Goal: Information Seeking & Learning: Learn about a topic

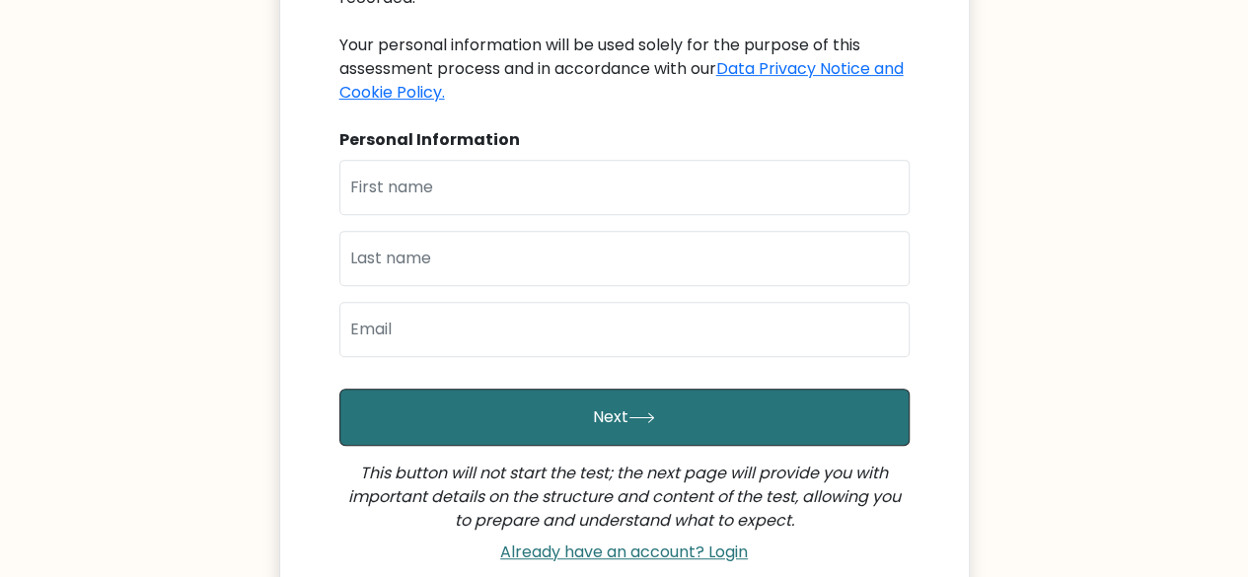
scroll to position [395, 0]
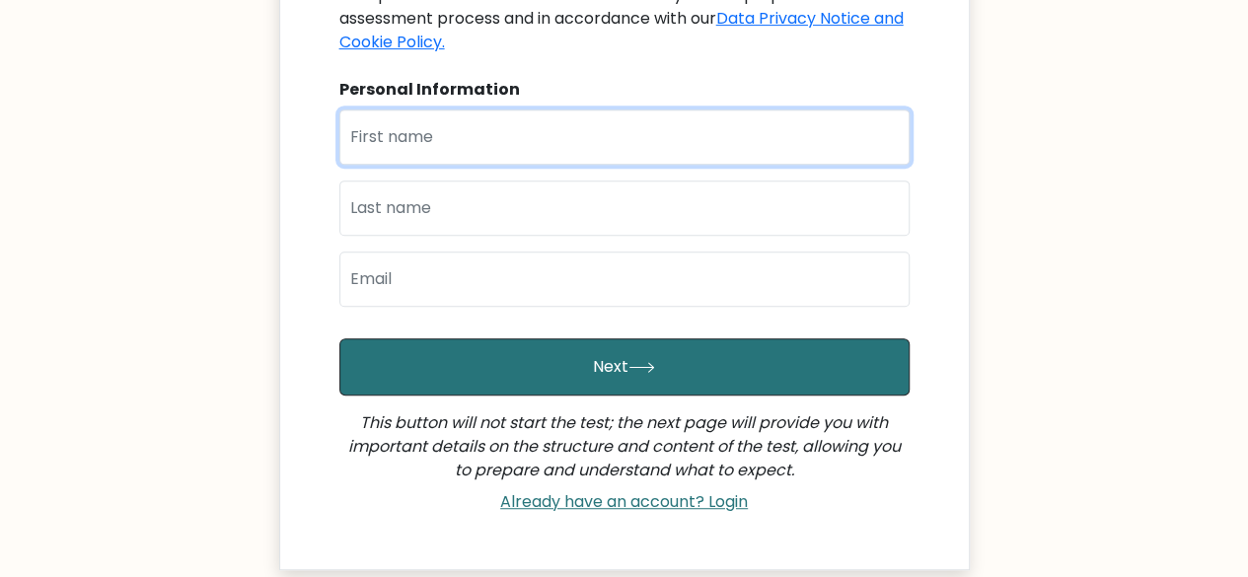
click at [434, 109] on input "text" at bounding box center [624, 136] width 570 height 55
type input "[PERSON_NAME]"
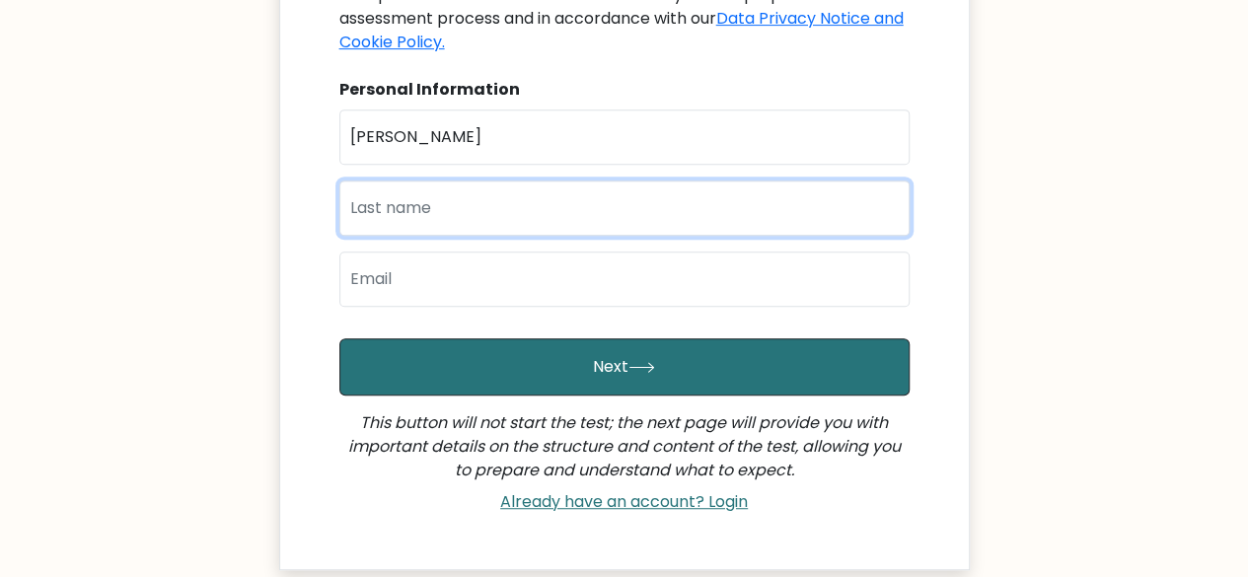
click at [444, 181] on input "text" at bounding box center [624, 208] width 570 height 55
type input "[PERSON_NAME]"
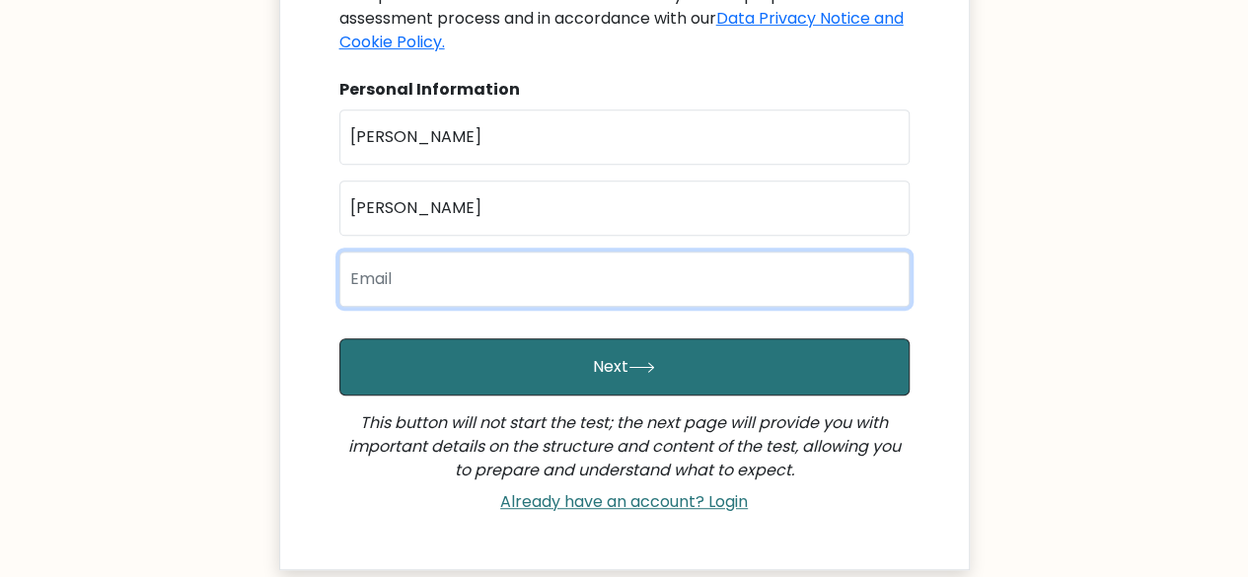
click at [441, 253] on input "email" at bounding box center [624, 279] width 570 height 55
type input "joshuaazarcon24@gmail.com"
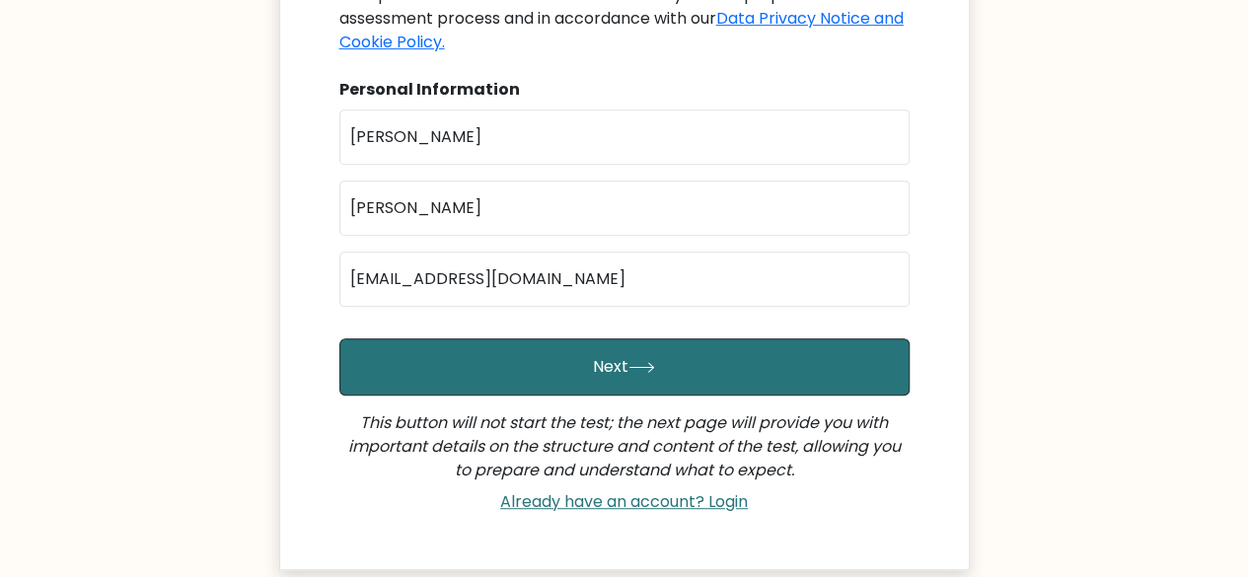
click at [323, 232] on div "Brght Intelligence Test Welcome to your personal test You have been invited by …" at bounding box center [624, 111] width 690 height 917
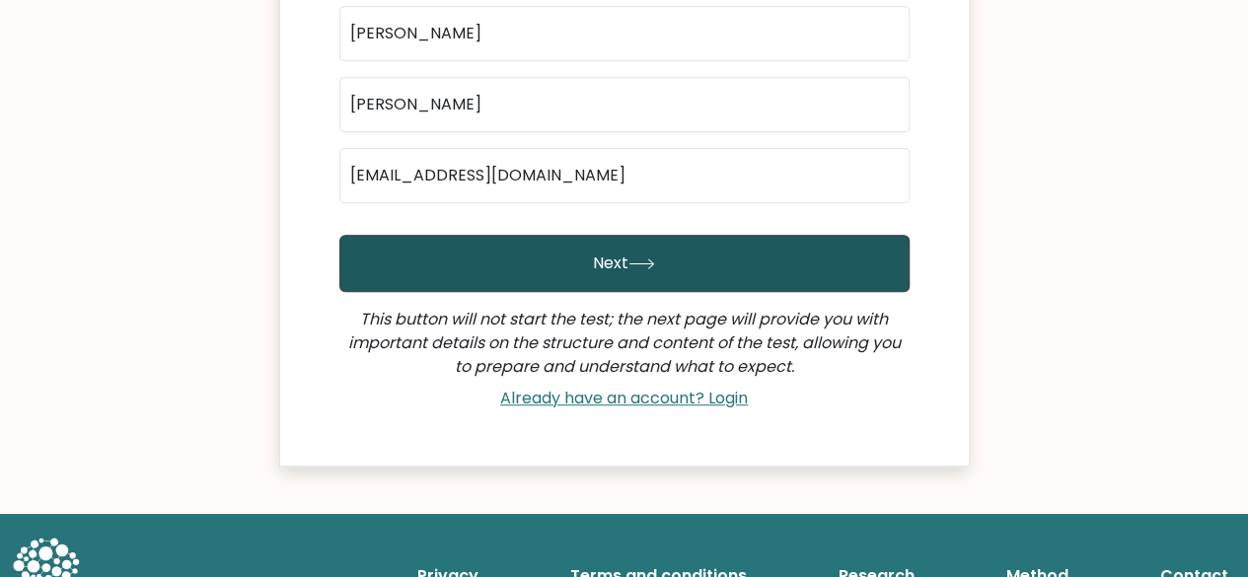
scroll to position [529, 0]
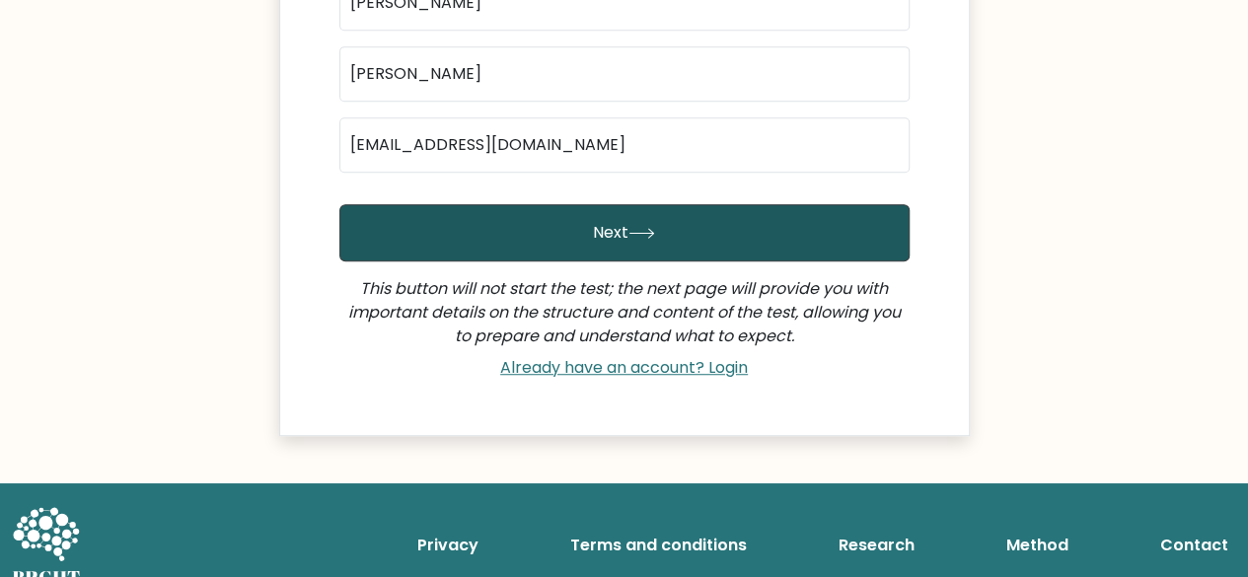
click at [397, 212] on button "Next" at bounding box center [624, 232] width 570 height 57
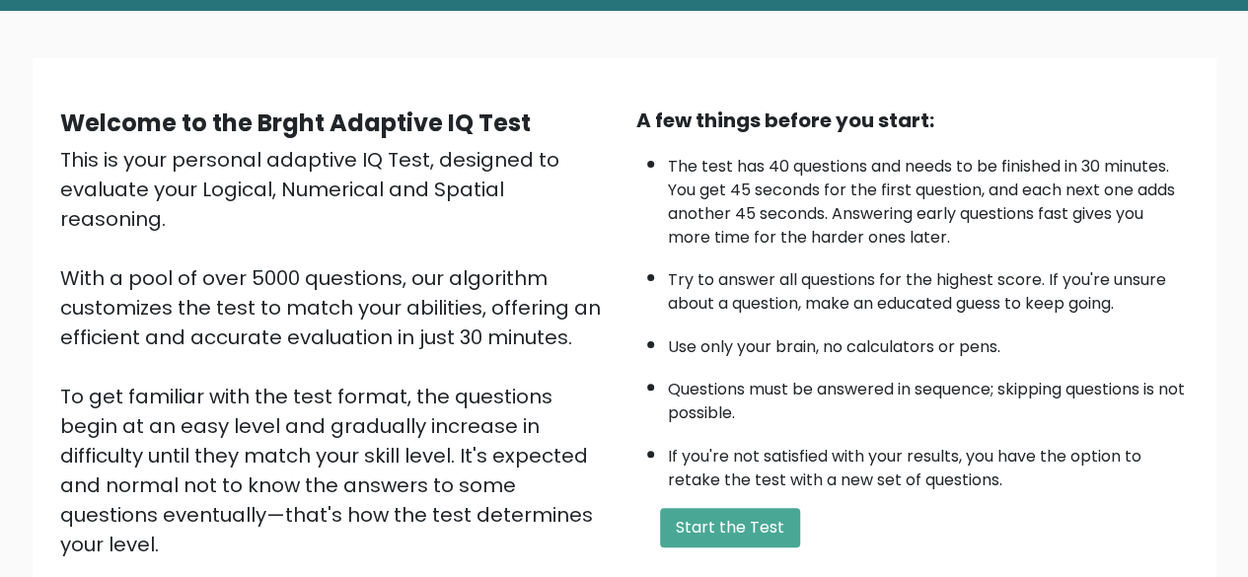
scroll to position [325, 0]
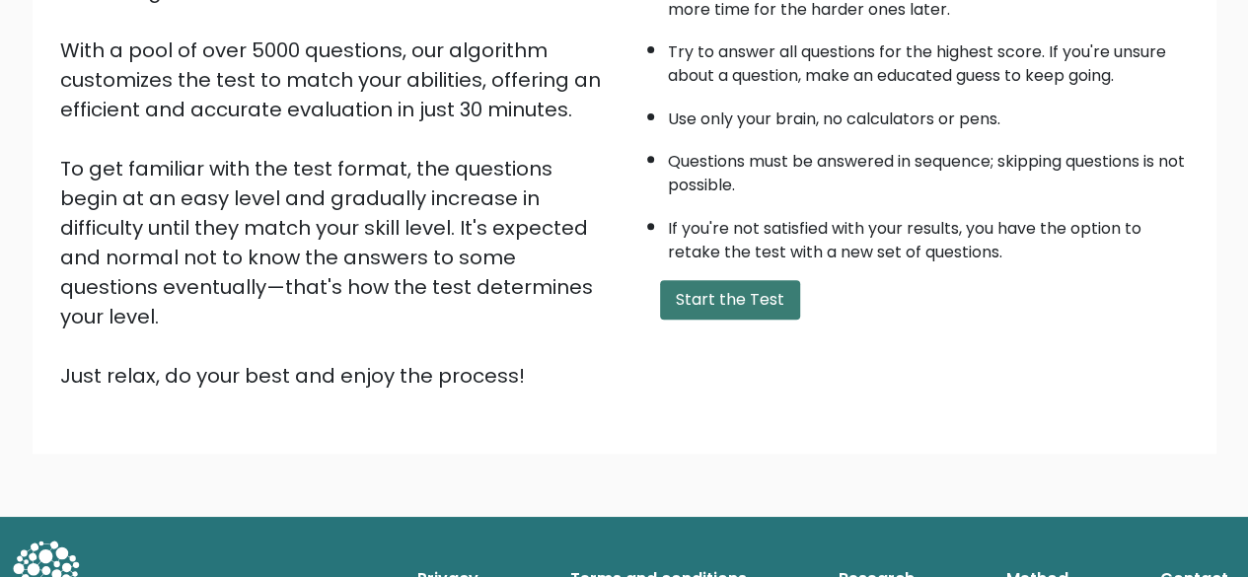
click at [756, 307] on button "Start the Test" at bounding box center [730, 299] width 140 height 39
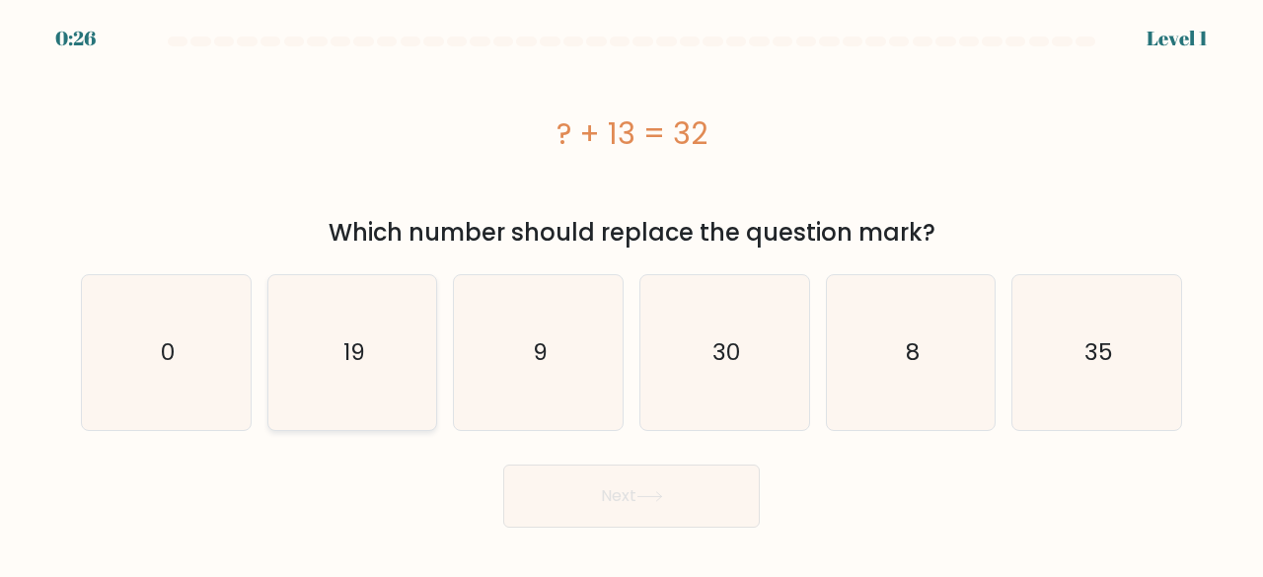
click at [352, 329] on icon "19" at bounding box center [352, 352] width 155 height 155
click at [631, 294] on input "b. 19" at bounding box center [631, 291] width 1 height 5
radio input "true"
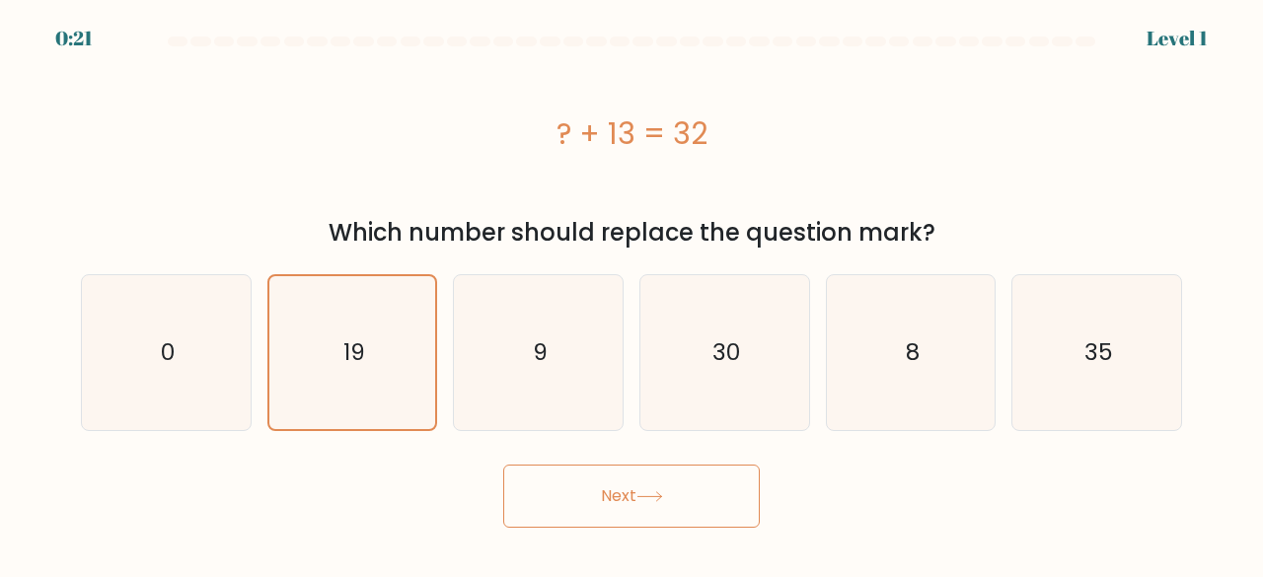
click at [573, 484] on button "Next" at bounding box center [631, 496] width 256 height 63
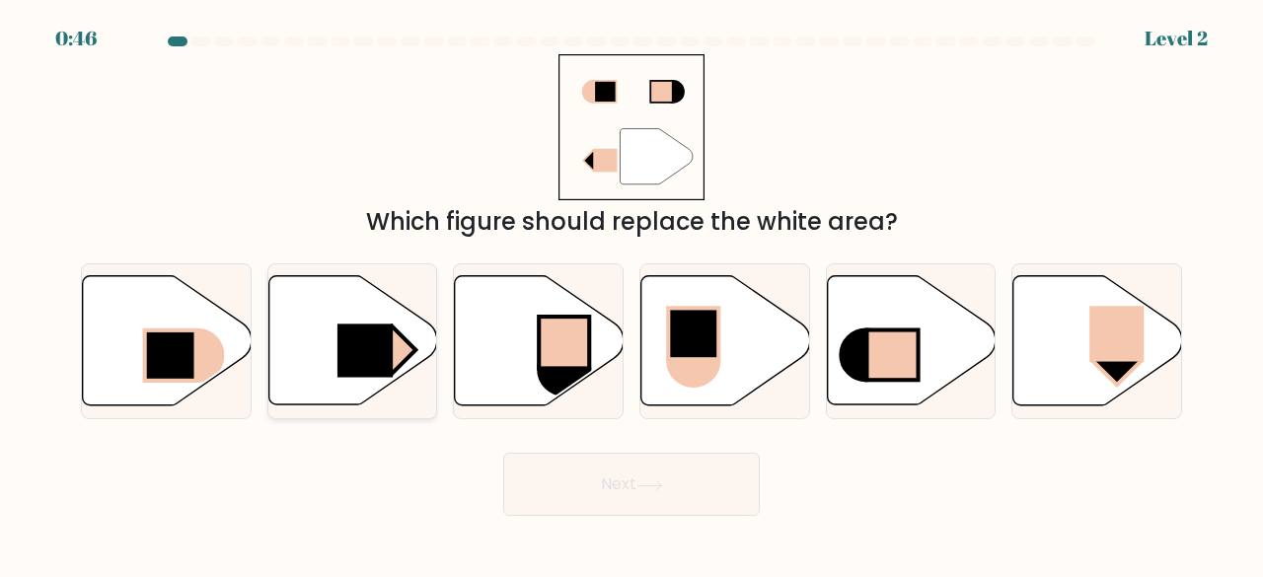
click at [369, 323] on icon at bounding box center [352, 340] width 169 height 129
click at [631, 294] on input "b." at bounding box center [631, 291] width 1 height 5
radio input "true"
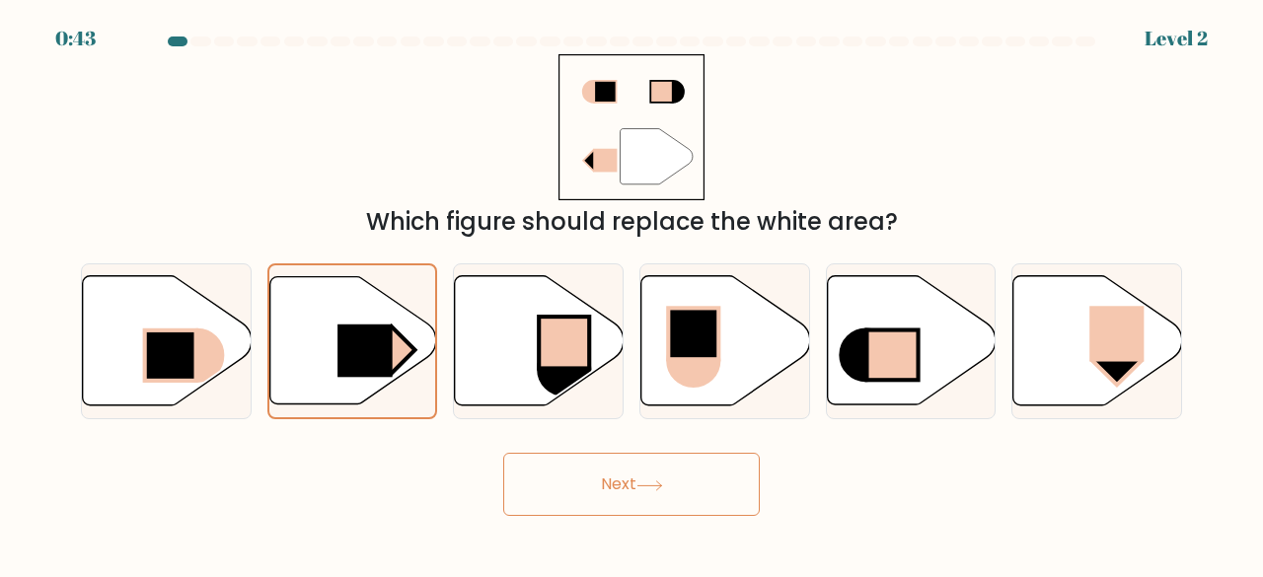
click at [691, 474] on button "Next" at bounding box center [631, 484] width 256 height 63
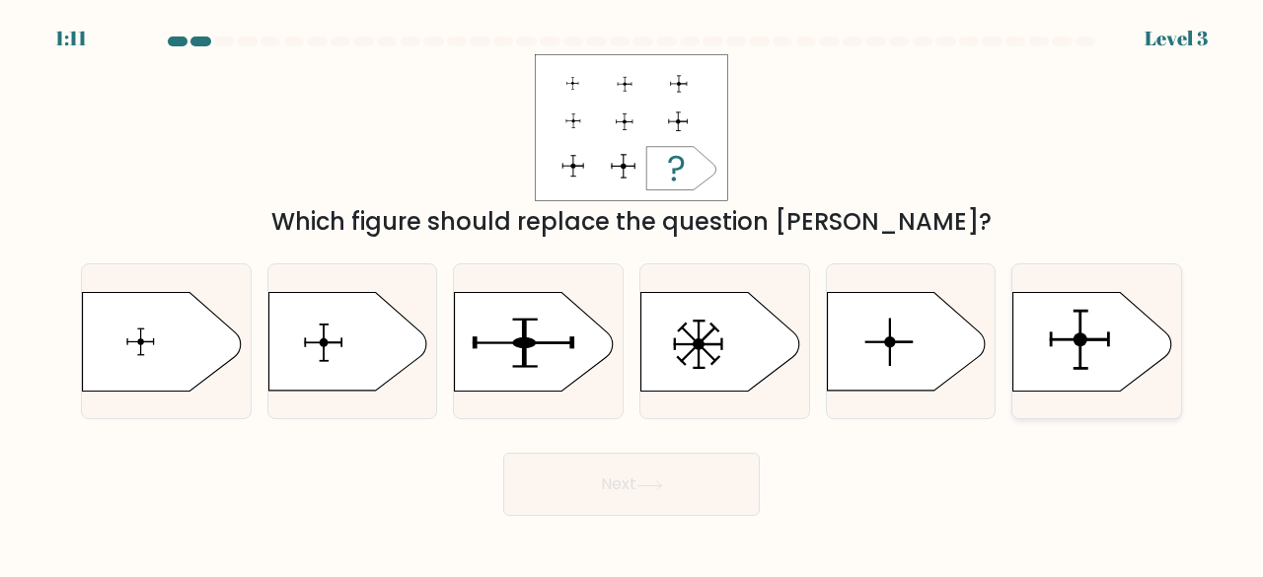
click at [1068, 329] on icon at bounding box center [1092, 341] width 158 height 99
click at [632, 294] on input "f." at bounding box center [631, 291] width 1 height 5
radio input "true"
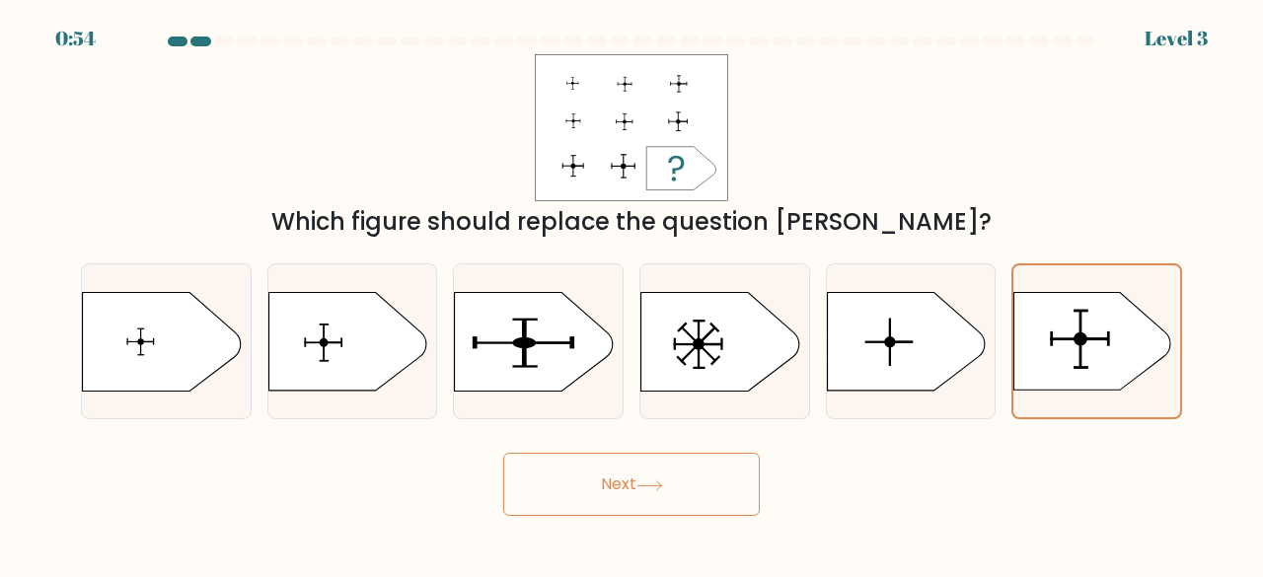
click at [645, 480] on icon at bounding box center [649, 485] width 27 height 11
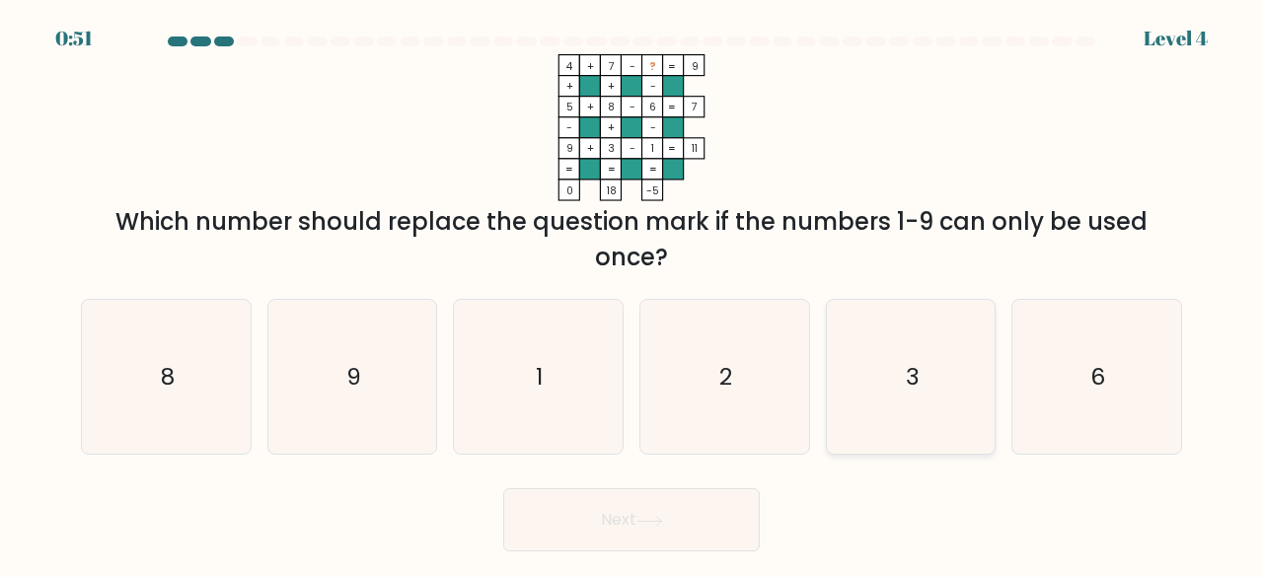
click at [846, 387] on icon "3" at bounding box center [910, 377] width 155 height 155
click at [632, 294] on input "e. 3" at bounding box center [631, 291] width 1 height 5
radio input "true"
click at [665, 528] on button "Next" at bounding box center [631, 519] width 256 height 63
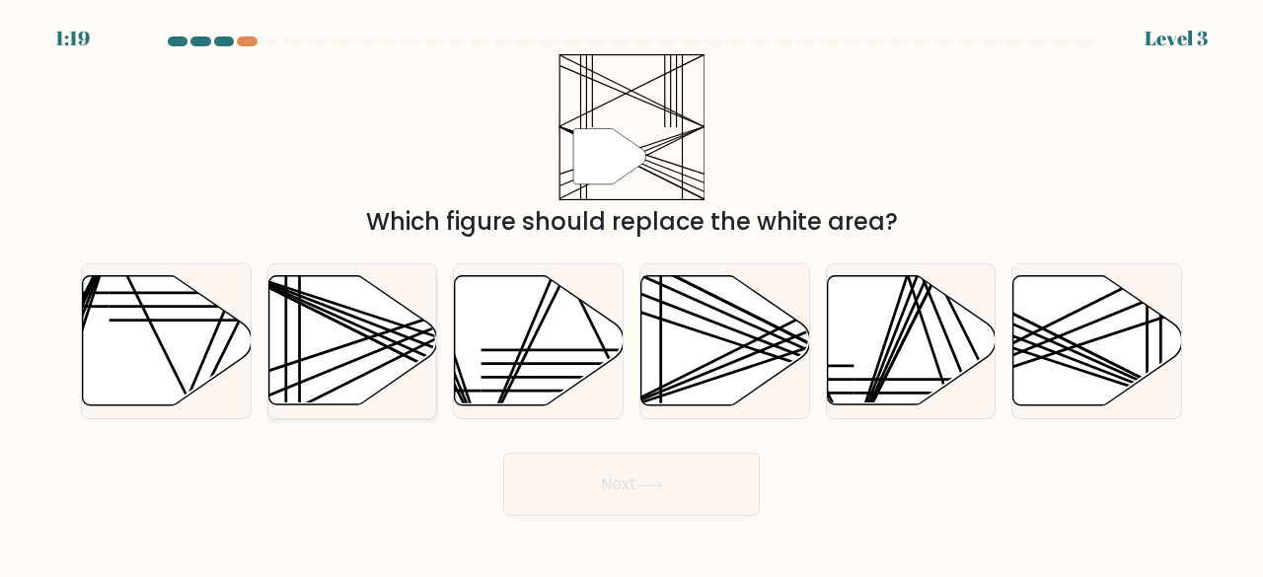
click at [302, 326] on icon at bounding box center [352, 340] width 169 height 129
click at [631, 294] on input "b." at bounding box center [631, 291] width 1 height 5
radio input "true"
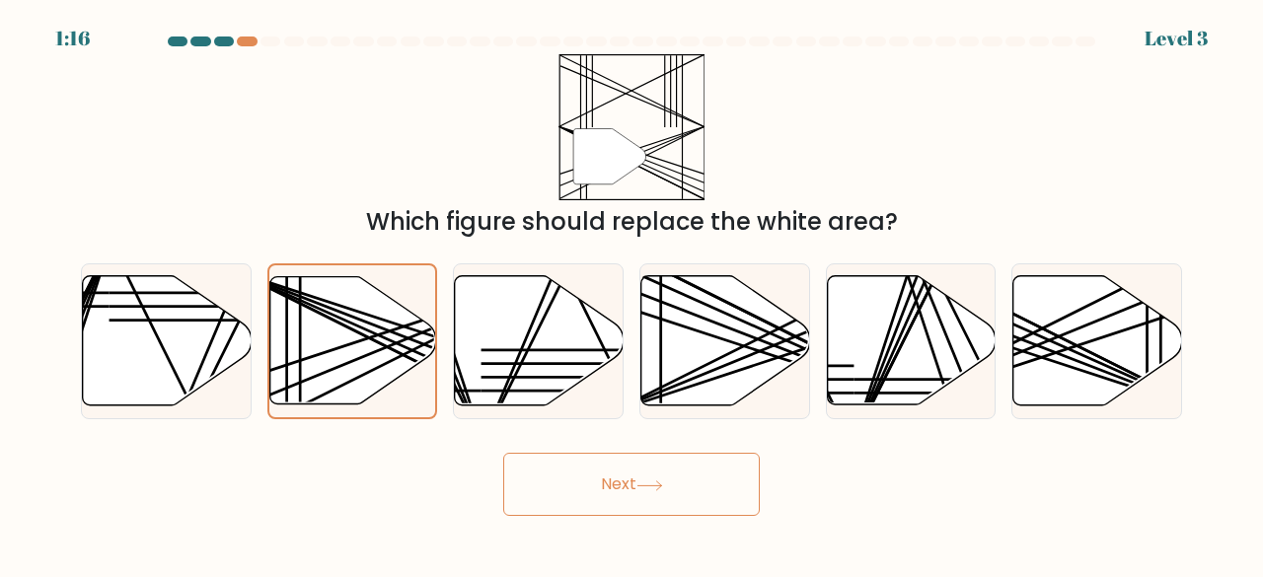
click at [603, 465] on button "Next" at bounding box center [631, 484] width 256 height 63
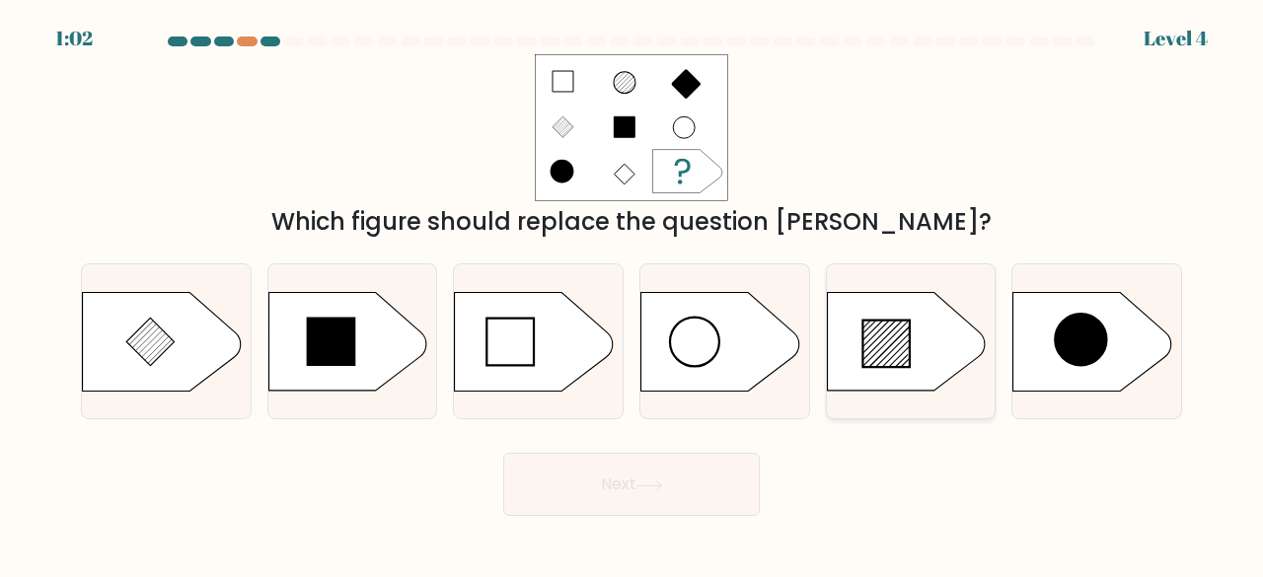
click at [863, 338] on line at bounding box center [872, 330] width 21 height 21
click at [632, 294] on input "e." at bounding box center [631, 291] width 1 height 5
radio input "true"
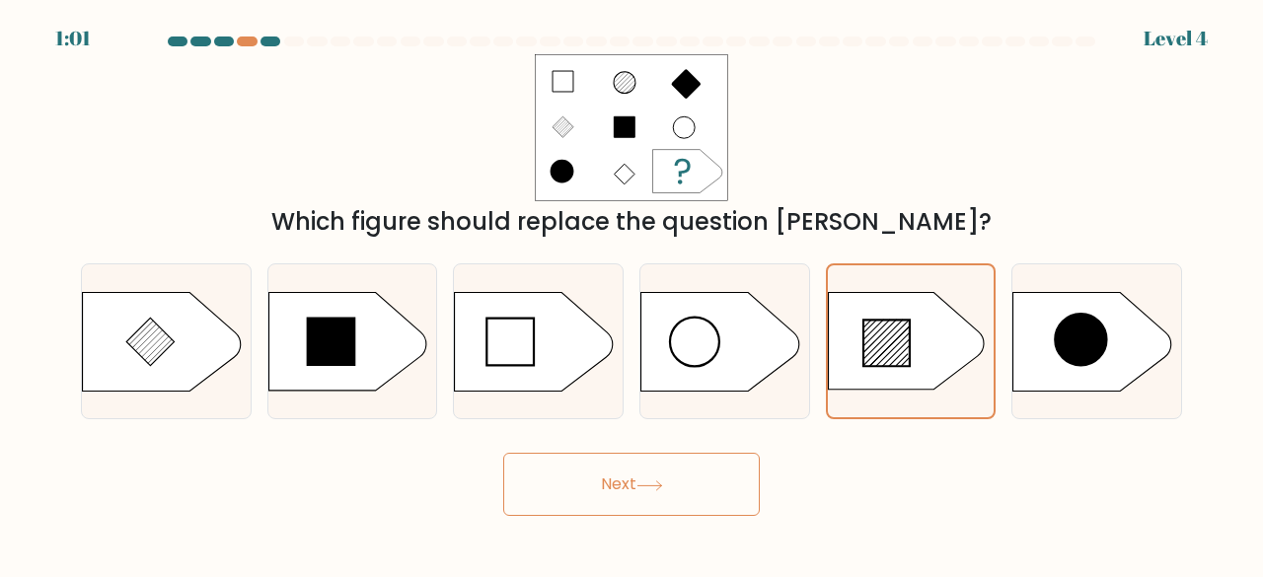
click at [668, 472] on button "Next" at bounding box center [631, 484] width 256 height 63
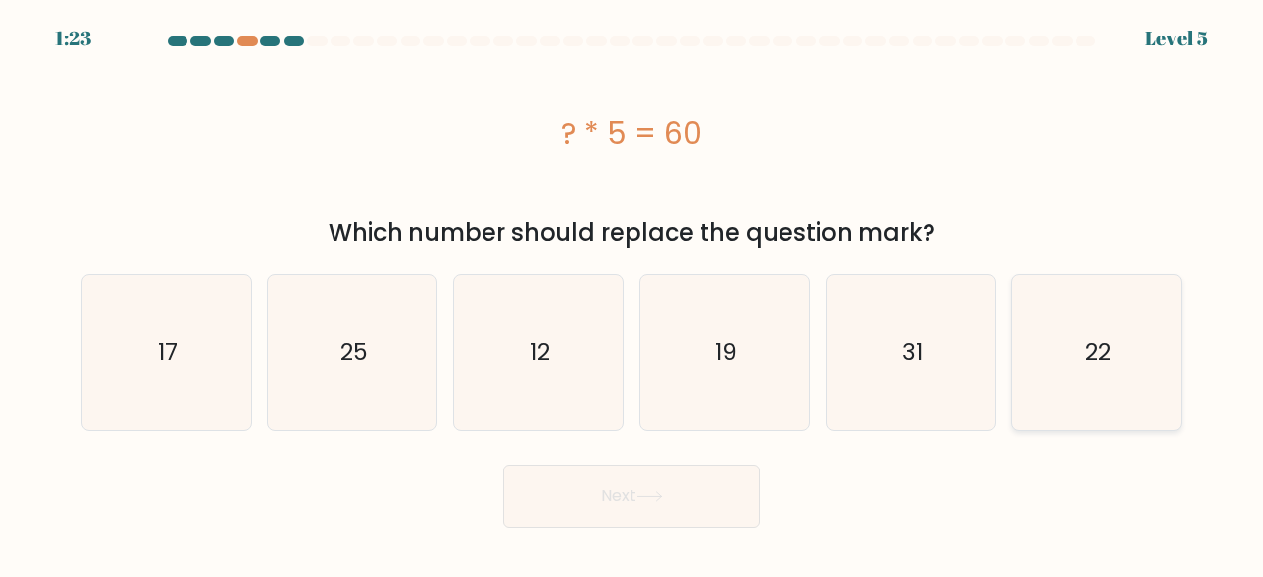
click at [1124, 333] on icon "22" at bounding box center [1096, 352] width 155 height 155
click at [632, 294] on input "f. 22" at bounding box center [631, 291] width 1 height 5
radio input "true"
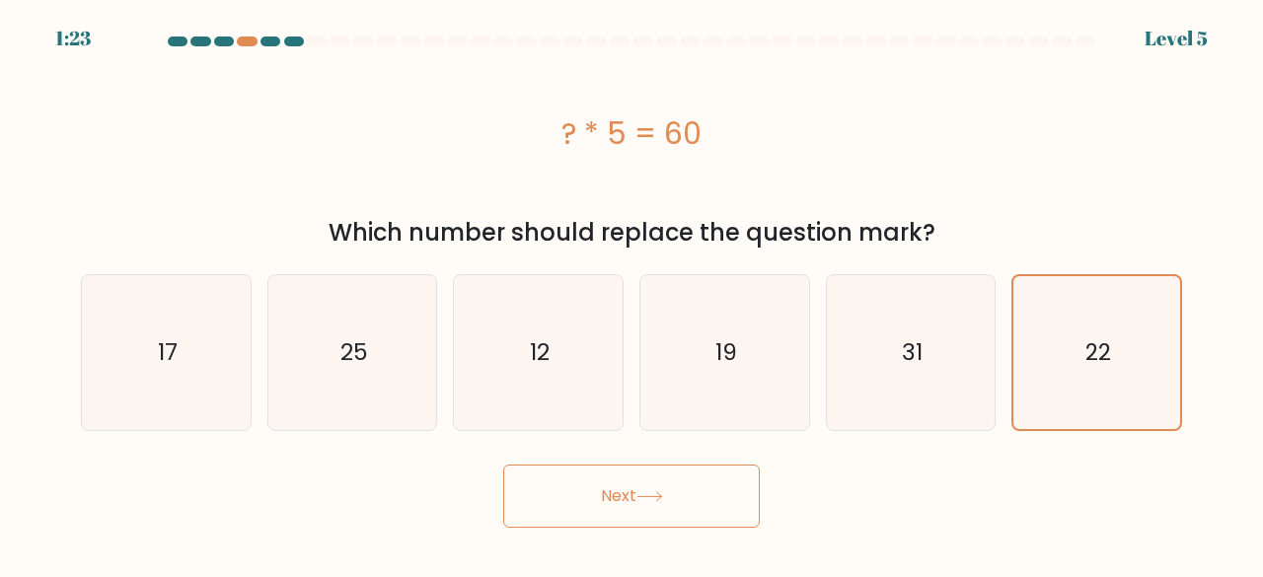
click at [628, 497] on button "Next" at bounding box center [631, 496] width 256 height 63
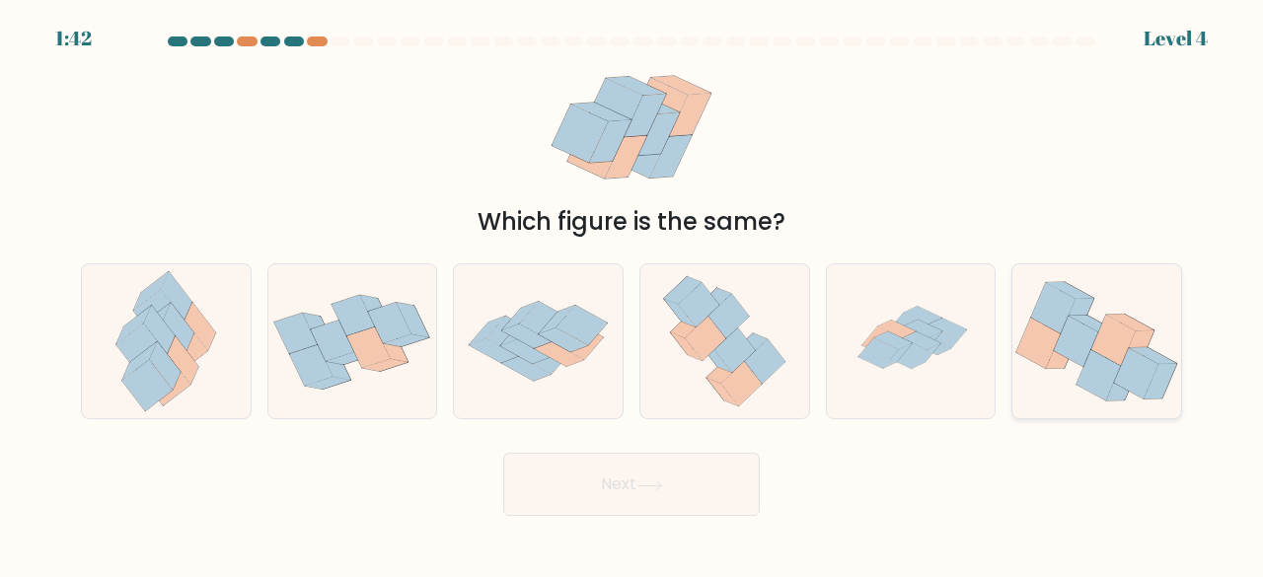
click at [1099, 348] on icon at bounding box center [1113, 340] width 44 height 50
click at [632, 294] on input "f." at bounding box center [631, 291] width 1 height 5
radio input "true"
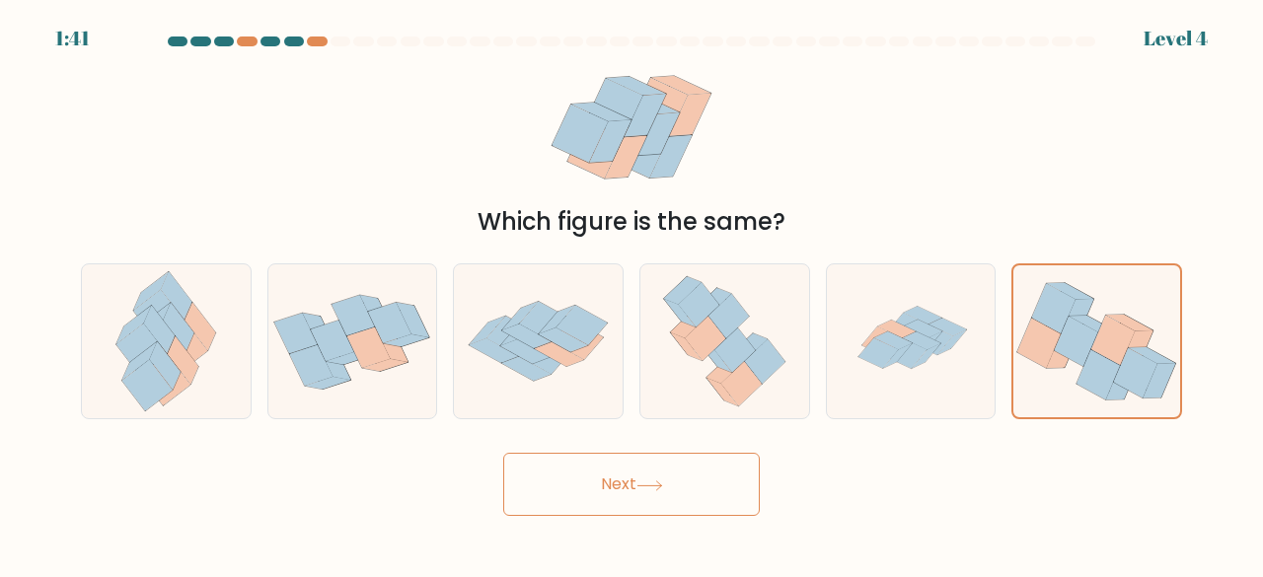
click at [729, 488] on button "Next" at bounding box center [631, 484] width 256 height 63
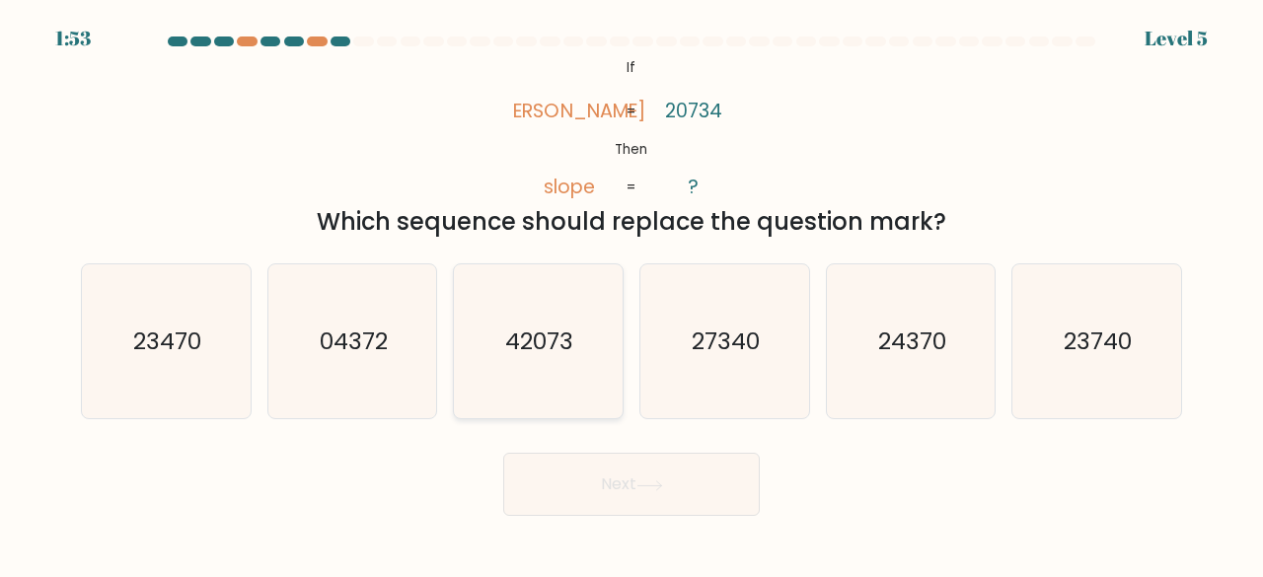
click at [574, 352] on icon "42073" at bounding box center [538, 341] width 155 height 155
click at [631, 294] on input "c. 42073" at bounding box center [631, 291] width 1 height 5
radio input "true"
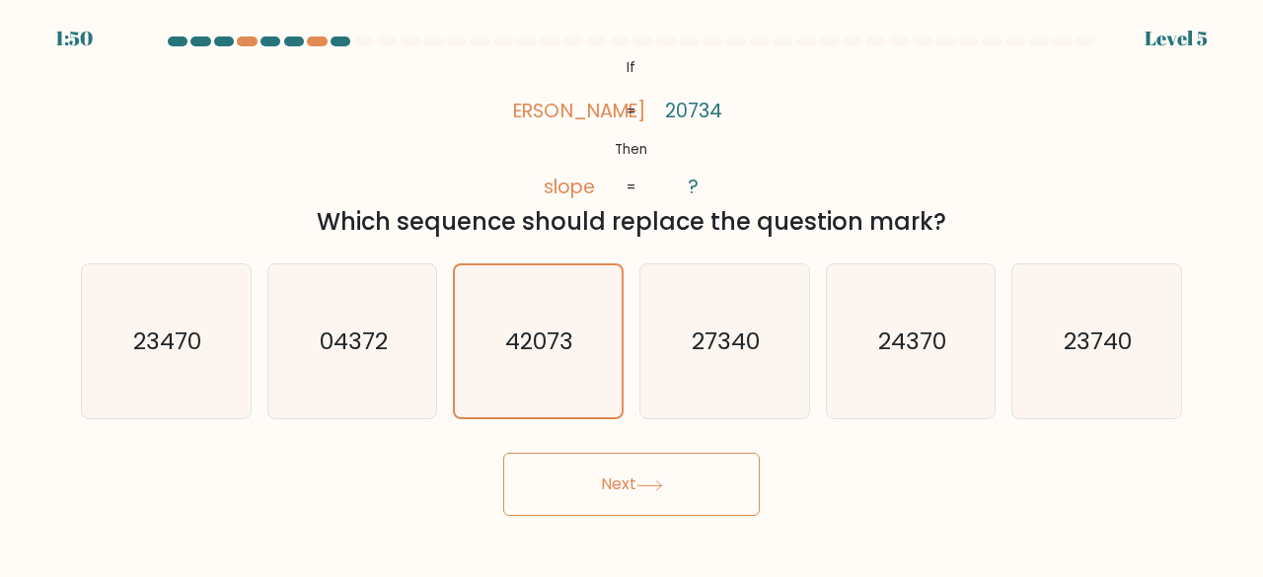
click at [724, 480] on button "Next" at bounding box center [631, 484] width 256 height 63
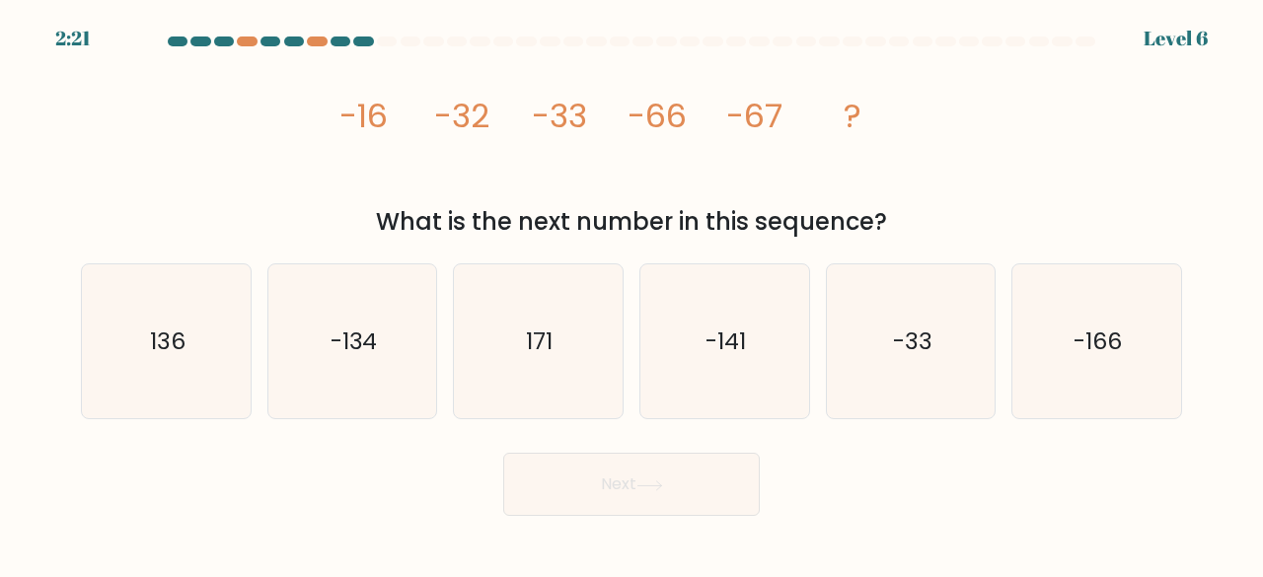
drag, startPoint x: 537, startPoint y: 166, endPoint x: 267, endPoint y: 184, distance: 269.9
click at [266, 185] on div "image/svg+xml -16 -32 -33 -66 -67 ? What is the next number in this sequence?" at bounding box center [631, 146] width 1124 height 185
click at [378, 338] on icon "-134" at bounding box center [352, 341] width 155 height 155
click at [631, 294] on input "b. -134" at bounding box center [631, 291] width 1 height 5
radio input "true"
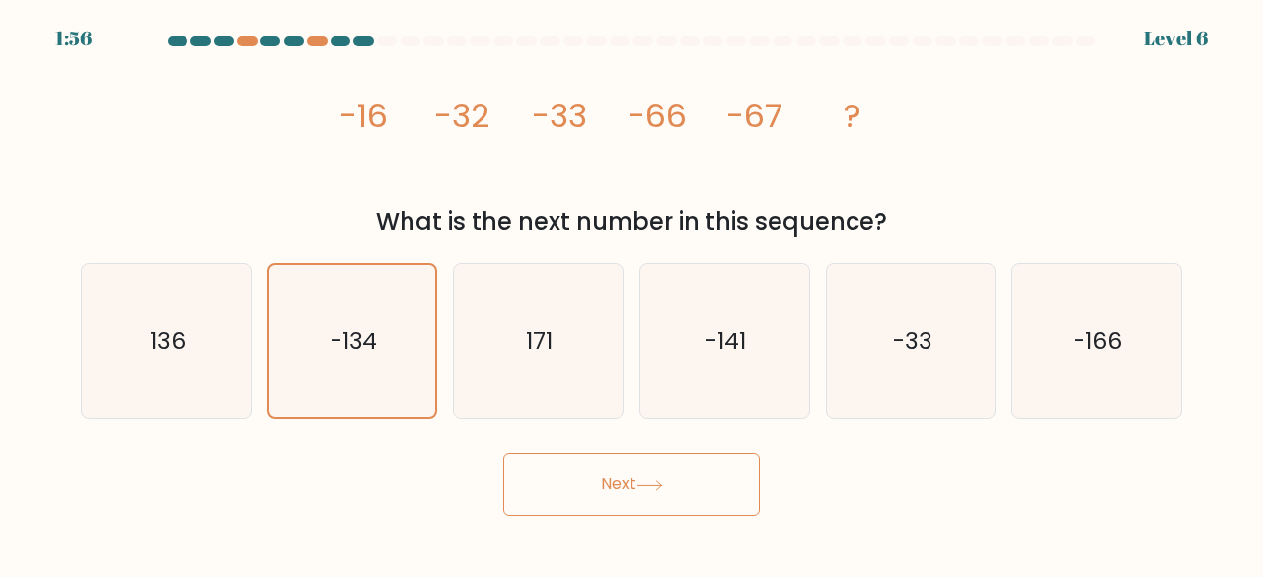
click at [642, 465] on button "Next" at bounding box center [631, 484] width 256 height 63
click at [657, 465] on button "Next" at bounding box center [631, 484] width 256 height 63
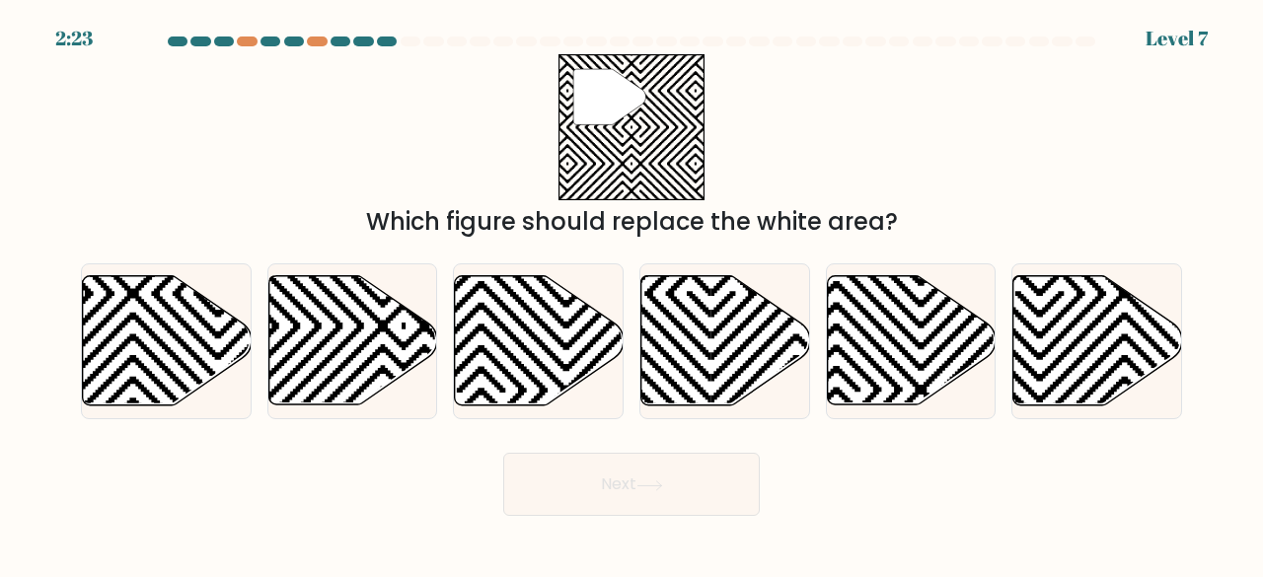
click at [651, 91] on icon """ at bounding box center [631, 127] width 147 height 147
click at [651, 91] on icon at bounding box center [631, 127] width 147 height 147
click at [574, 99] on icon at bounding box center [609, 97] width 73 height 56
click at [606, 108] on icon at bounding box center [609, 97] width 73 height 56
drag, startPoint x: 367, startPoint y: 334, endPoint x: 442, endPoint y: 344, distance: 75.6
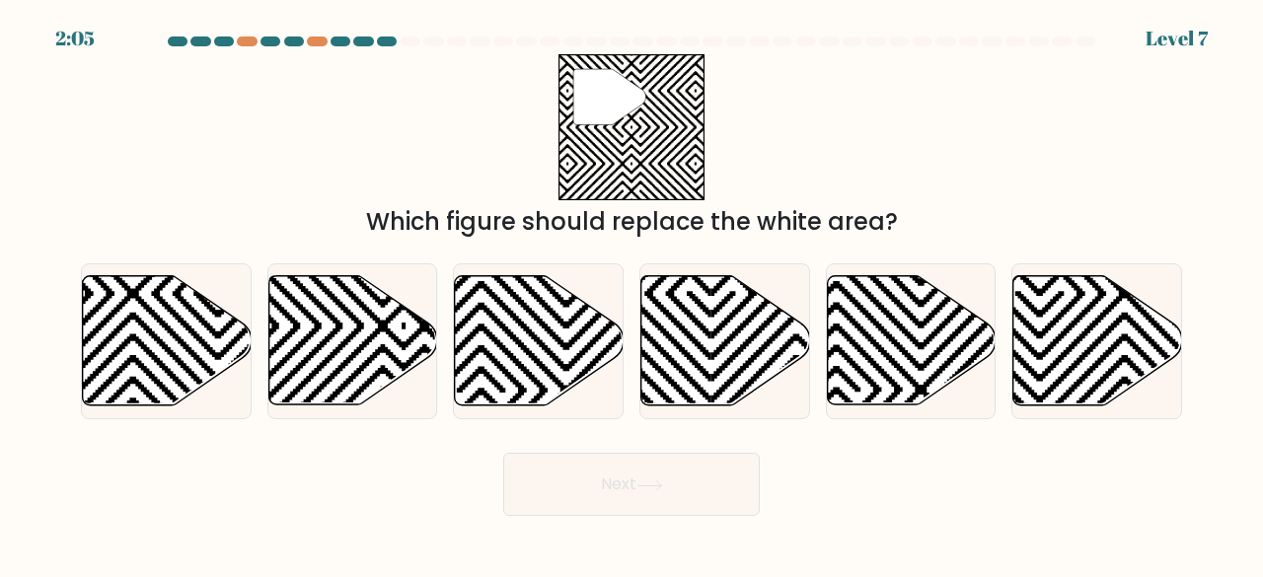
click at [367, 335] on icon at bounding box center [352, 340] width 169 height 129
click at [631, 294] on input "b." at bounding box center [631, 291] width 1 height 5
radio input "true"
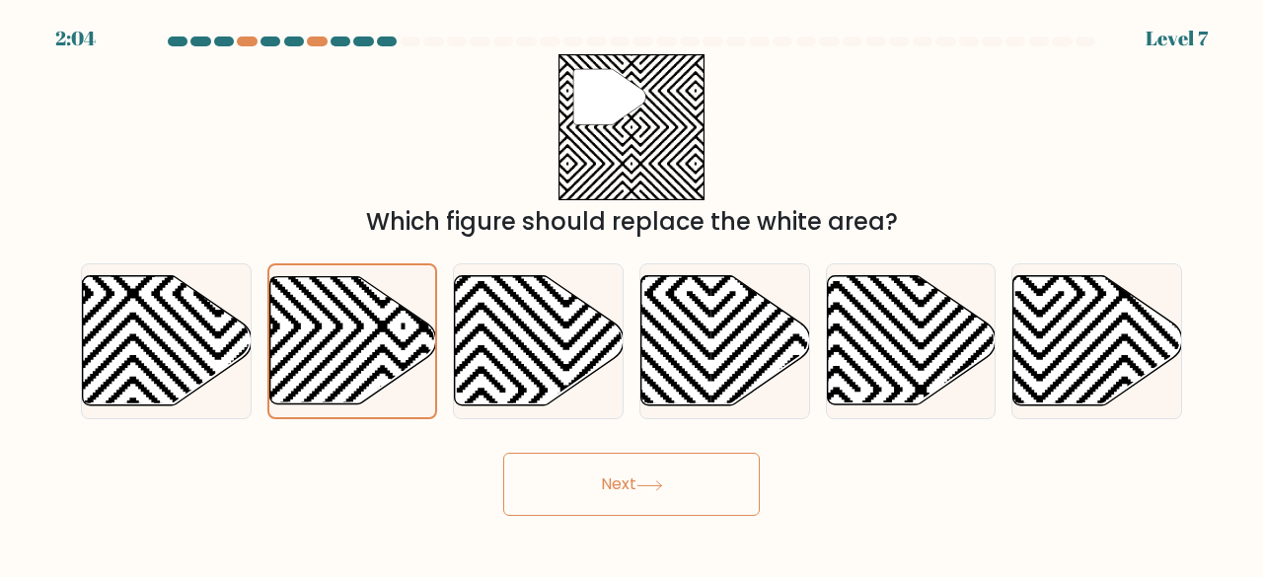
click at [730, 510] on button "Next" at bounding box center [631, 484] width 256 height 63
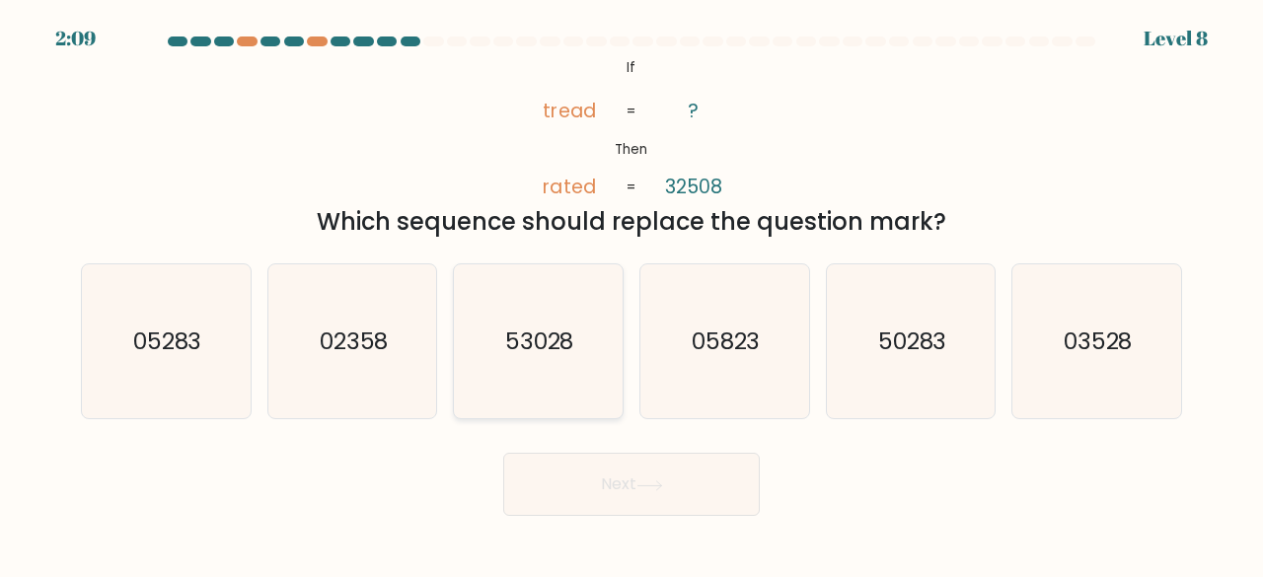
click at [554, 364] on icon "53028" at bounding box center [538, 341] width 155 height 155
click at [631, 294] on input "c. 53028" at bounding box center [631, 291] width 1 height 5
radio input "true"
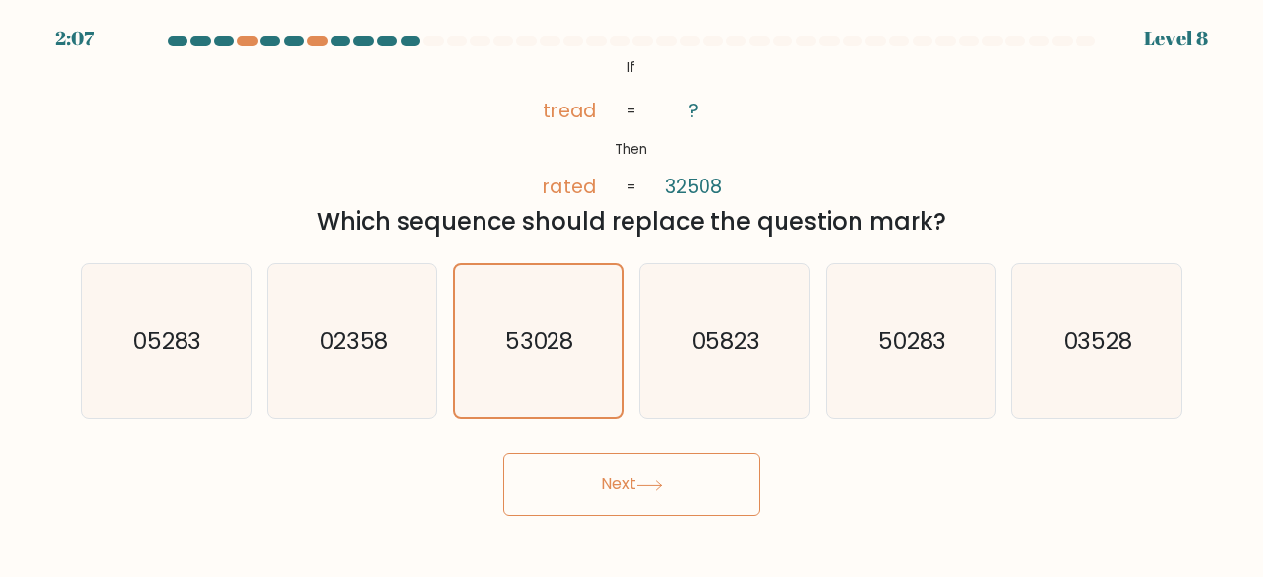
click at [669, 485] on button "Next" at bounding box center [631, 484] width 256 height 63
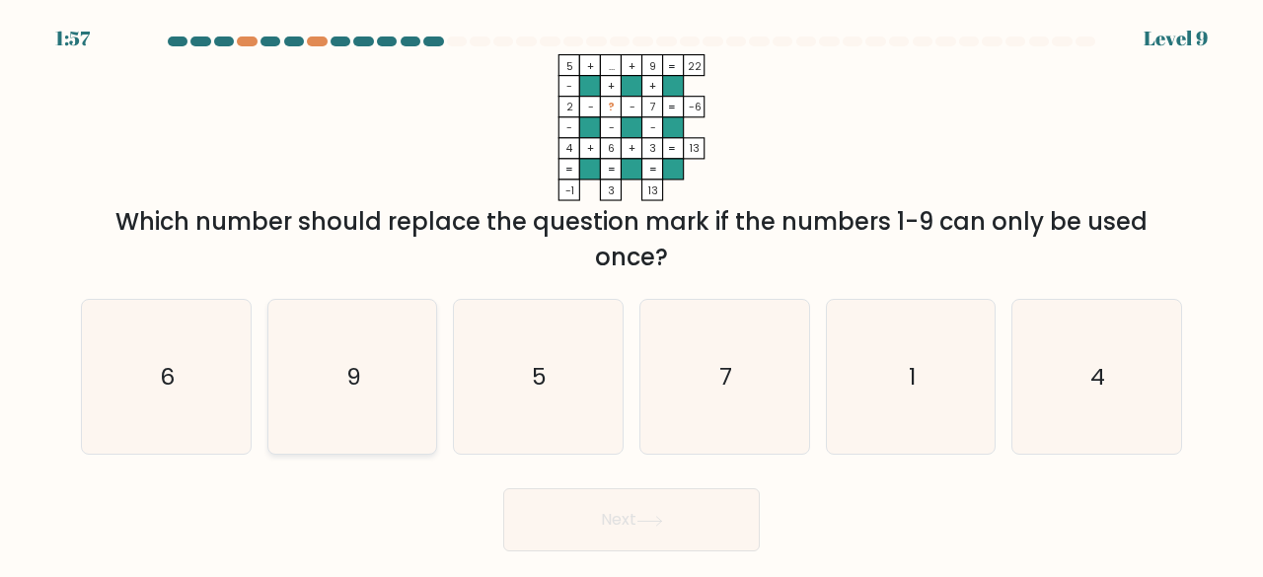
click at [371, 356] on icon "9" at bounding box center [352, 377] width 155 height 155
click at [631, 294] on input "b. 9" at bounding box center [631, 291] width 1 height 5
radio input "true"
click at [661, 525] on icon at bounding box center [649, 521] width 24 height 9
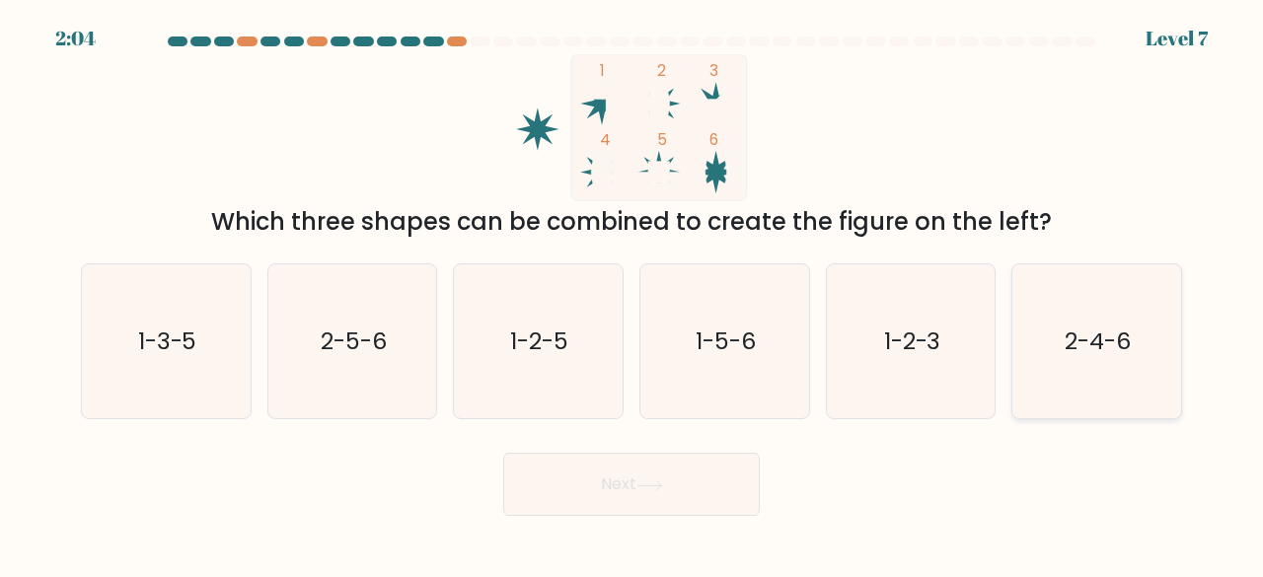
click at [1119, 369] on icon "2-4-6" at bounding box center [1096, 341] width 155 height 155
click at [632, 294] on input "f. 2-4-6" at bounding box center [631, 291] width 1 height 5
radio input "true"
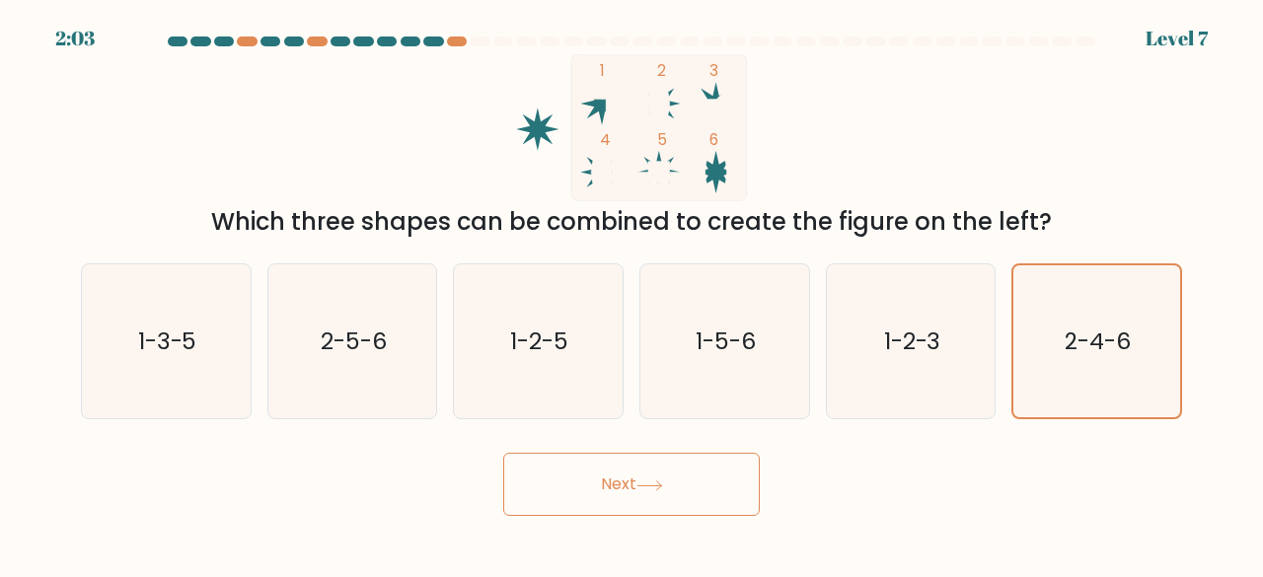
click at [718, 467] on button "Next" at bounding box center [631, 484] width 256 height 63
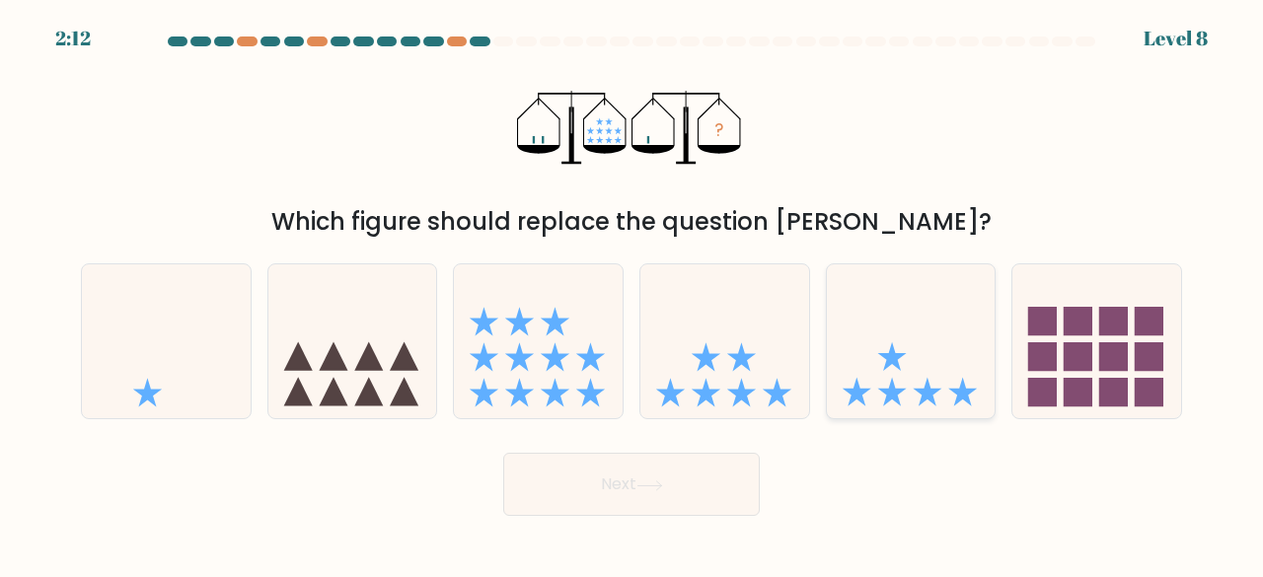
click at [839, 291] on icon at bounding box center [911, 340] width 169 height 139
click at [632, 291] on input "e." at bounding box center [631, 291] width 1 height 5
radio input "true"
click at [654, 487] on icon at bounding box center [649, 485] width 27 height 11
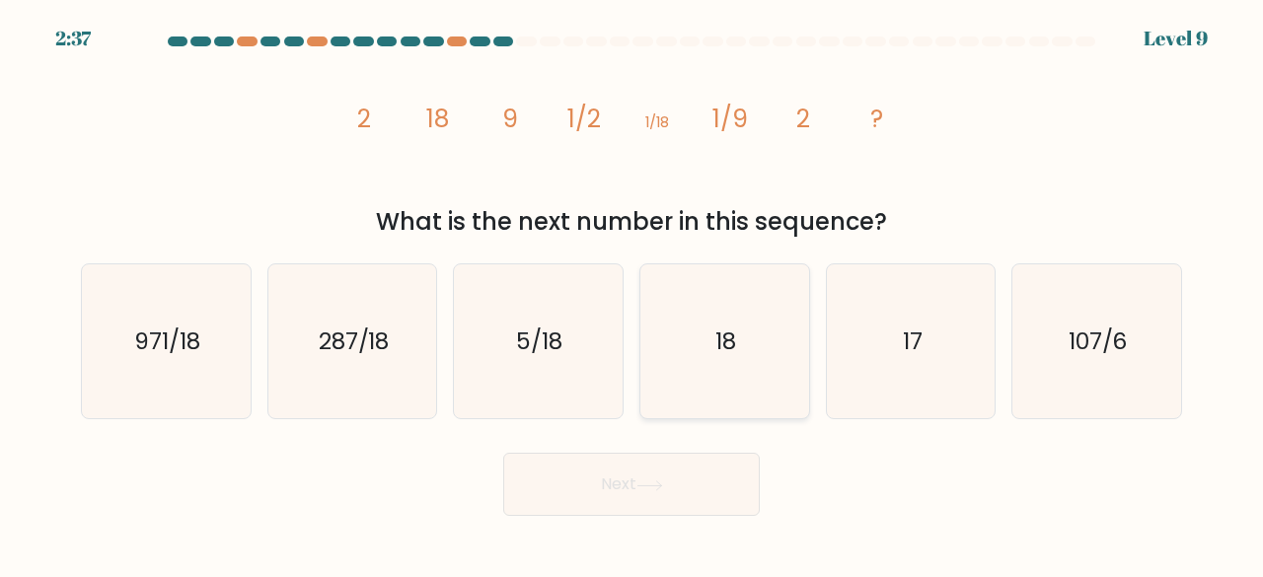
click at [751, 299] on icon "18" at bounding box center [724, 341] width 155 height 155
click at [632, 294] on input "d. 18" at bounding box center [631, 291] width 1 height 5
radio input "true"
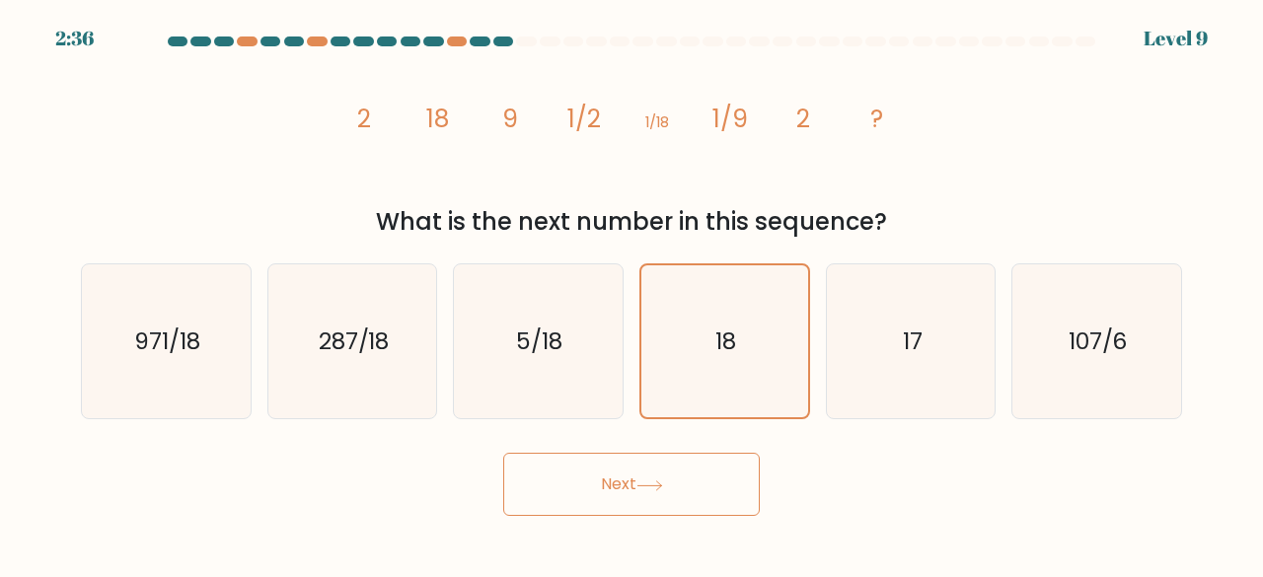
click at [726, 470] on button "Next" at bounding box center [631, 484] width 256 height 63
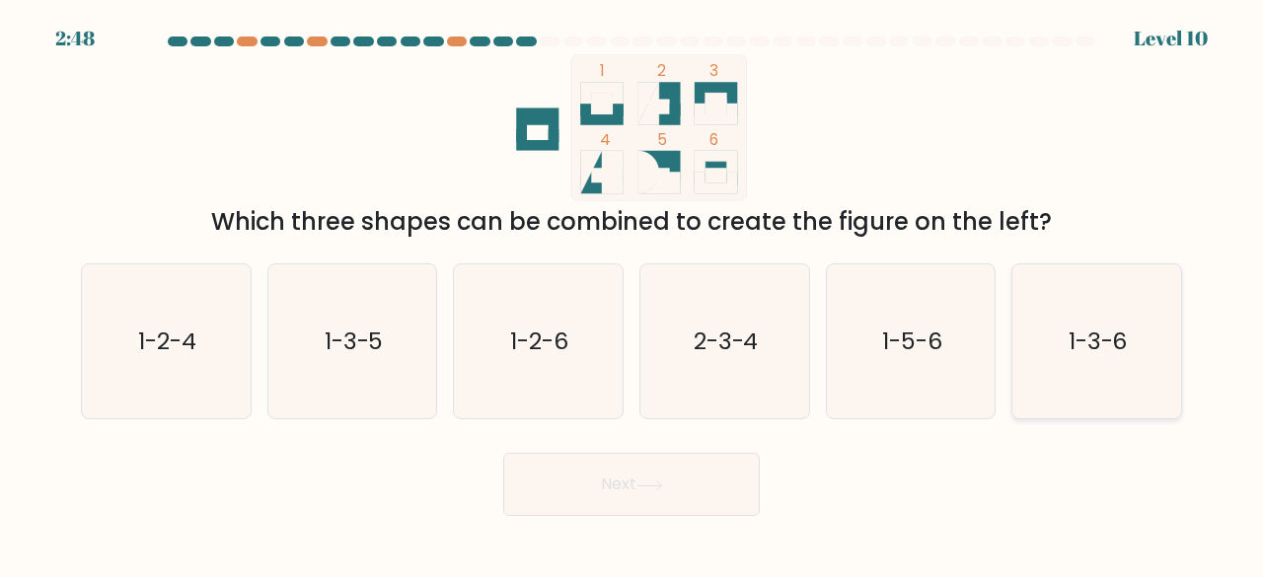
click at [1136, 364] on icon "1-3-6" at bounding box center [1096, 341] width 155 height 155
click at [632, 294] on input "f. 1-3-6" at bounding box center [631, 291] width 1 height 5
radio input "true"
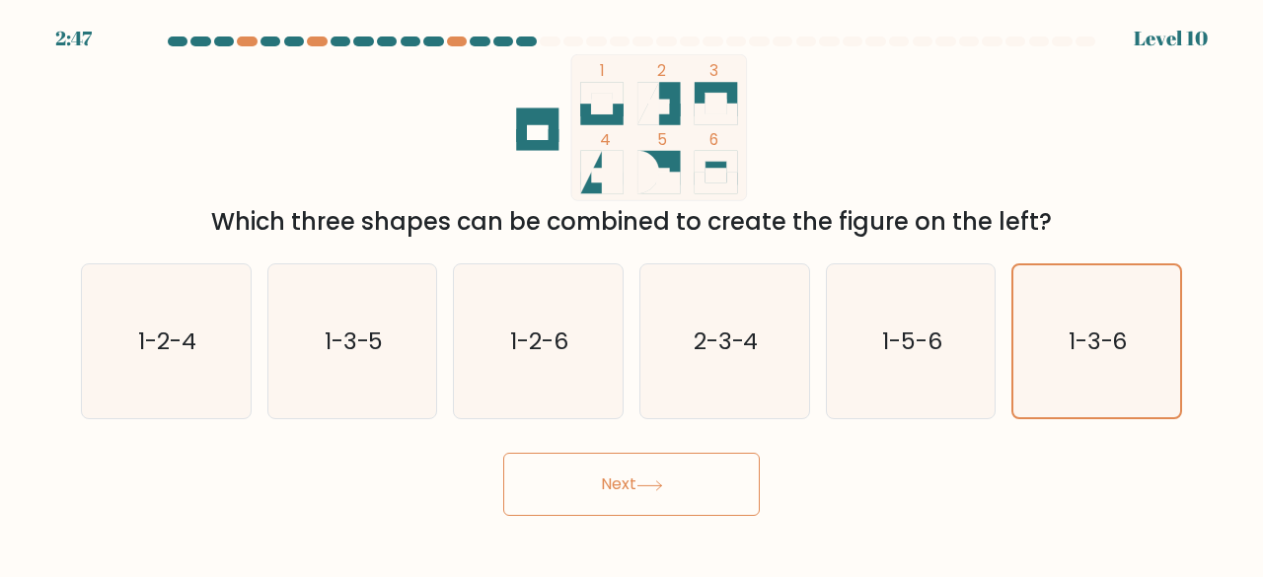
drag, startPoint x: 600, startPoint y: 488, endPoint x: 667, endPoint y: 488, distance: 67.1
click at [600, 488] on button "Next" at bounding box center [631, 484] width 256 height 63
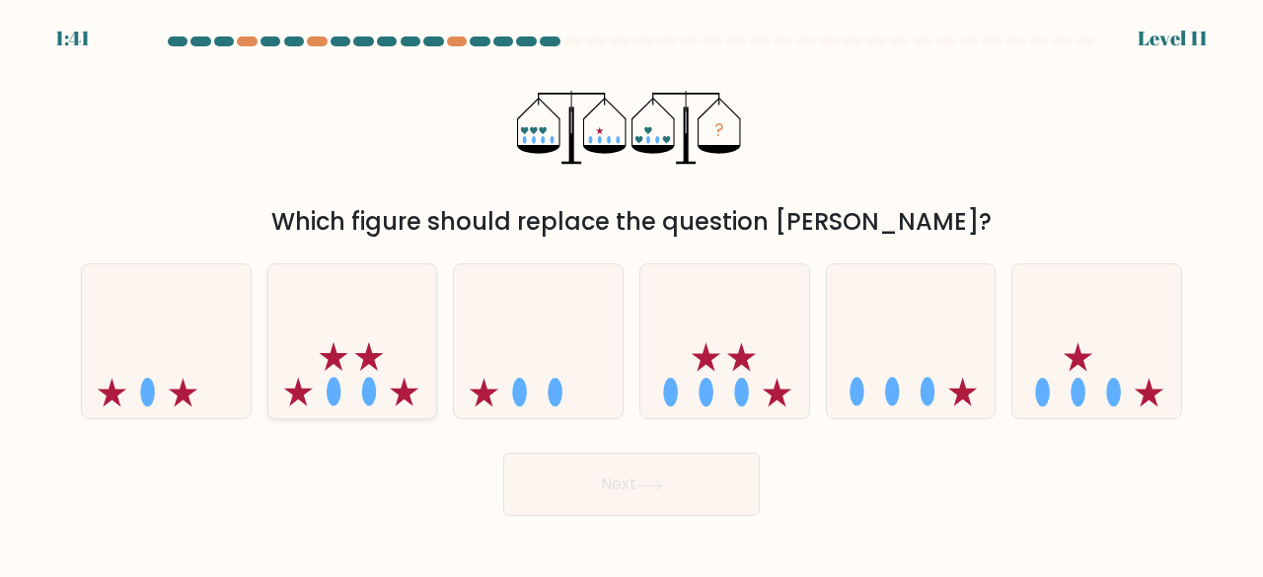
click at [343, 364] on icon at bounding box center [352, 340] width 169 height 139
click at [631, 294] on input "b." at bounding box center [631, 291] width 1 height 5
radio input "true"
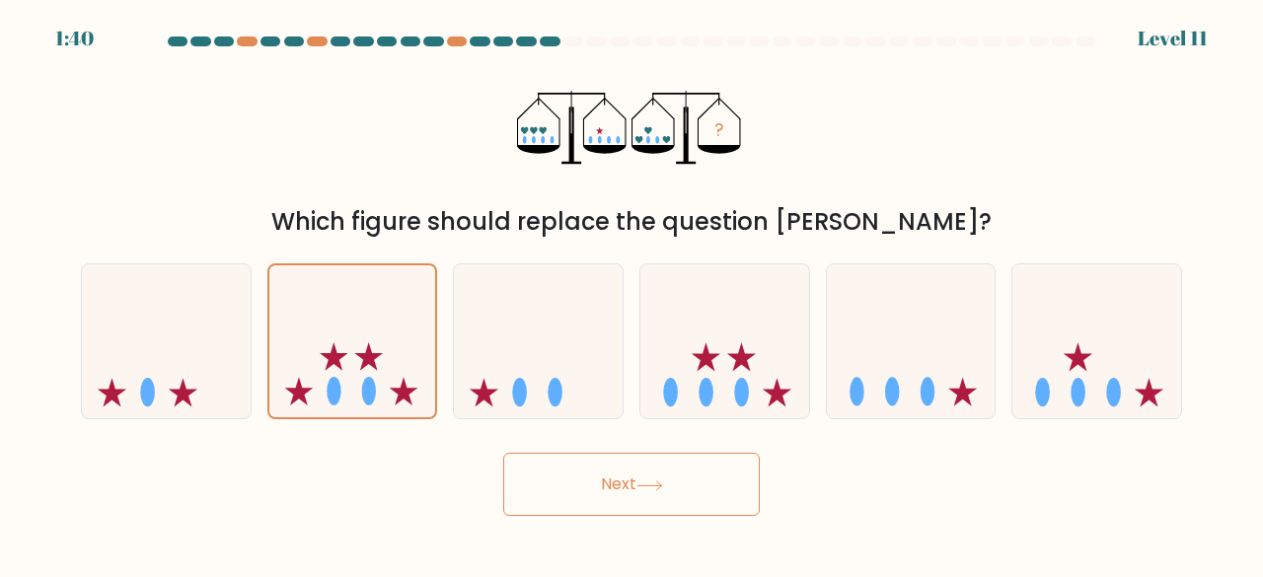
click at [677, 499] on button "Next" at bounding box center [631, 484] width 256 height 63
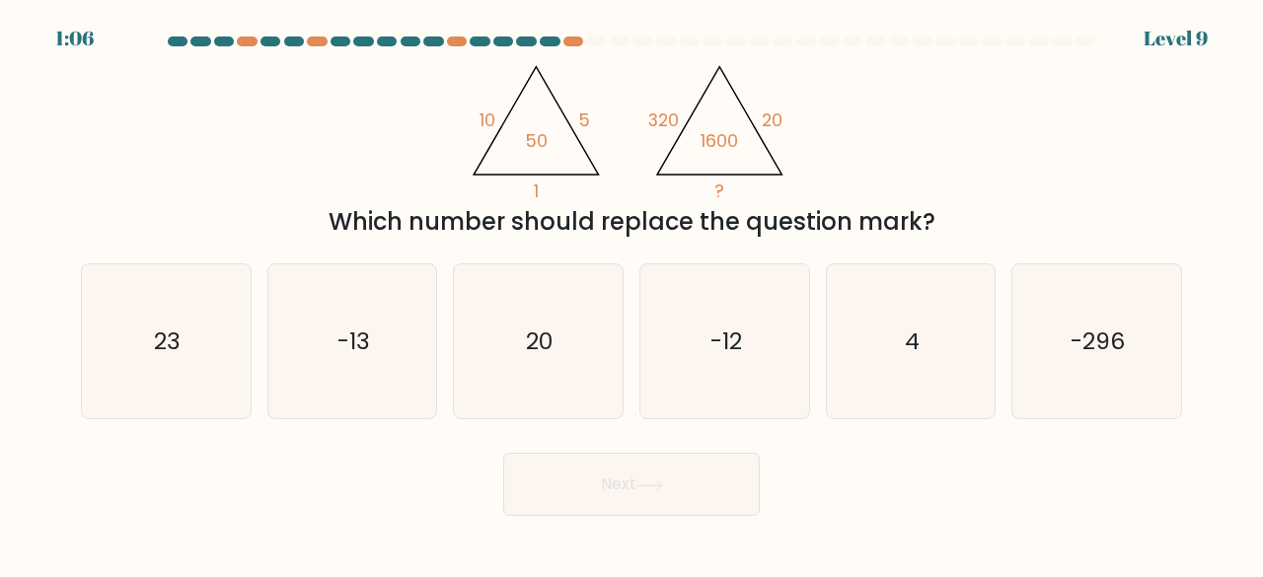
click at [1168, 518] on body "1:06 Level 9" at bounding box center [631, 288] width 1263 height 577
click at [540, 340] on text "20" at bounding box center [540, 341] width 27 height 33
click at [631, 294] on input "c. 20" at bounding box center [631, 291] width 1 height 5
radio input "true"
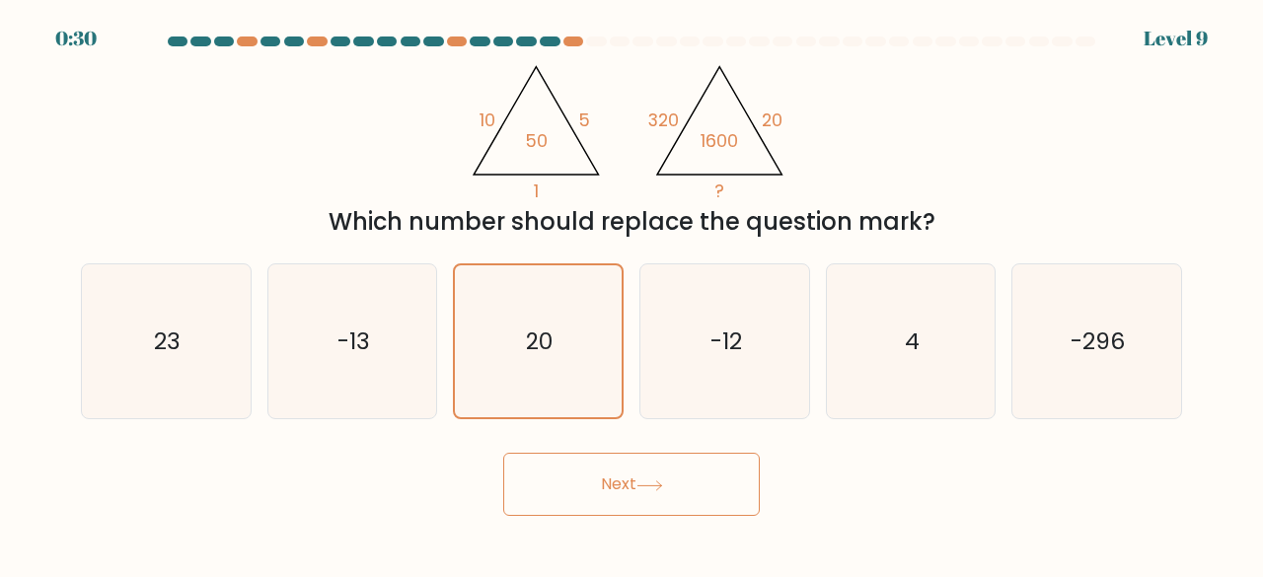
click at [641, 477] on button "Next" at bounding box center [631, 484] width 256 height 63
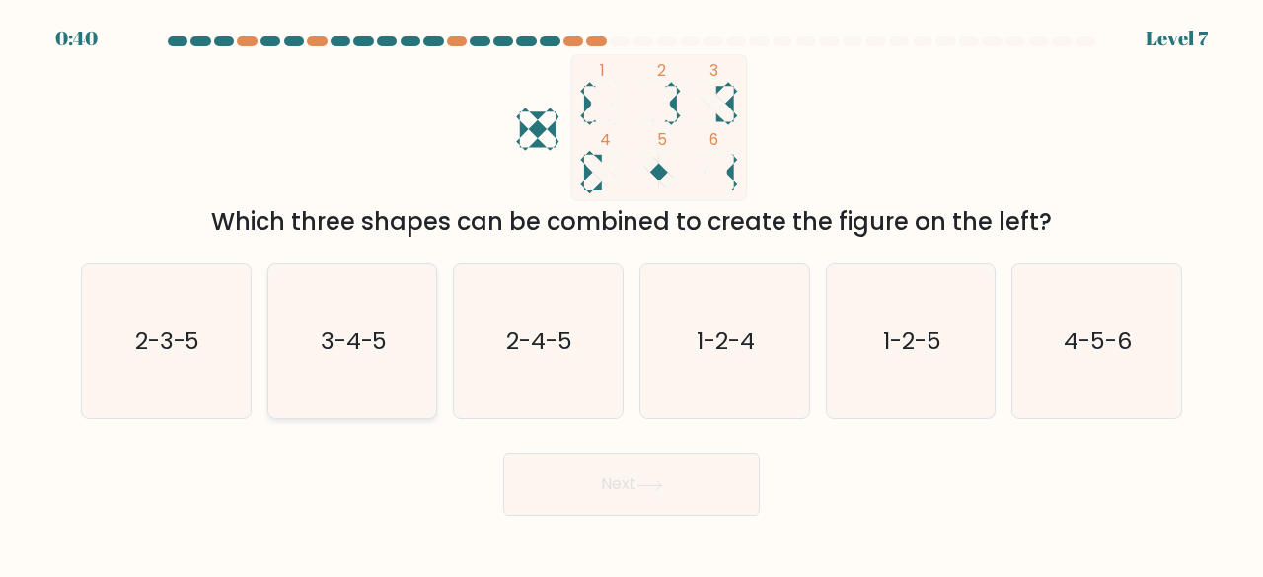
click at [397, 352] on icon "3-4-5" at bounding box center [352, 341] width 155 height 155
click at [631, 294] on input "b. 3-4-5" at bounding box center [631, 291] width 1 height 5
radio input "true"
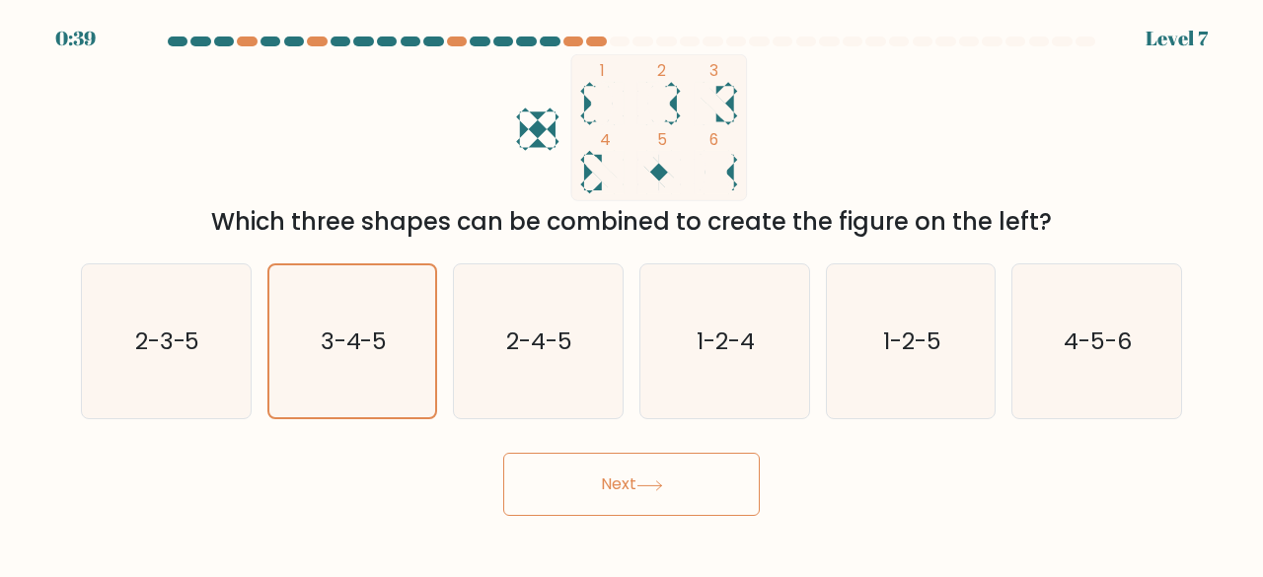
click at [592, 468] on button "Next" at bounding box center [631, 484] width 256 height 63
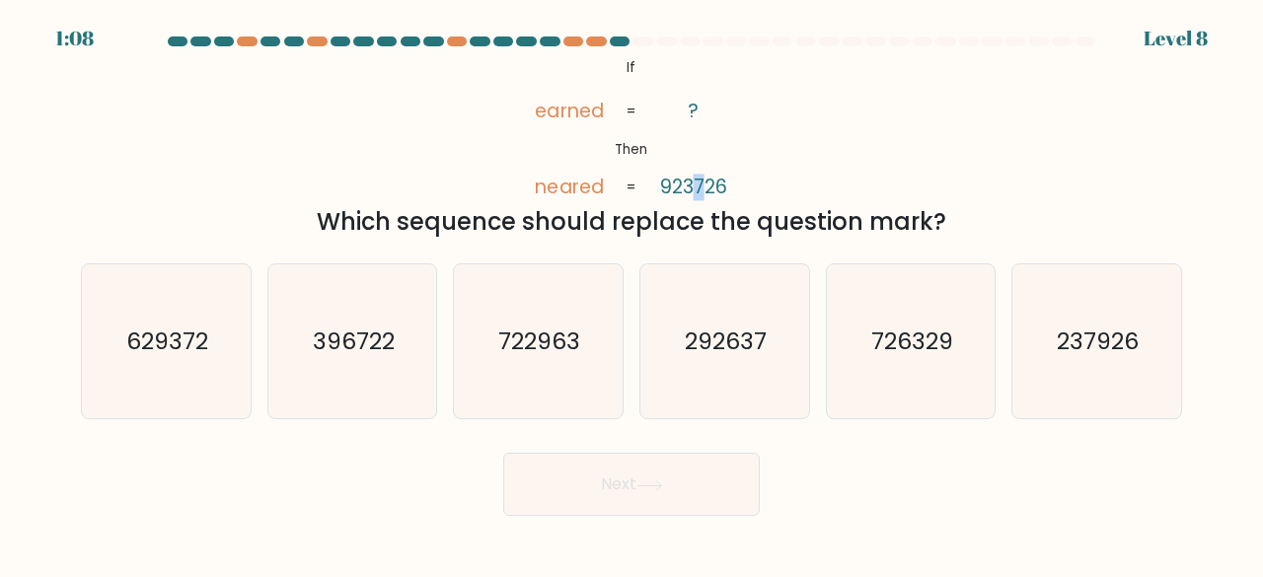
drag, startPoint x: 696, startPoint y: 188, endPoint x: 704, endPoint y: 196, distance: 11.2
click at [704, 196] on tspan "923726" at bounding box center [693, 187] width 67 height 27
click at [744, 124] on icon "@import url('https://fonts.googleapis.com/css?family=Abril+Fatface:400,100,100i…" at bounding box center [631, 127] width 238 height 147
click at [1098, 320] on icon "237926" at bounding box center [1096, 341] width 155 height 155
click at [632, 294] on input "f. 237926" at bounding box center [631, 291] width 1 height 5
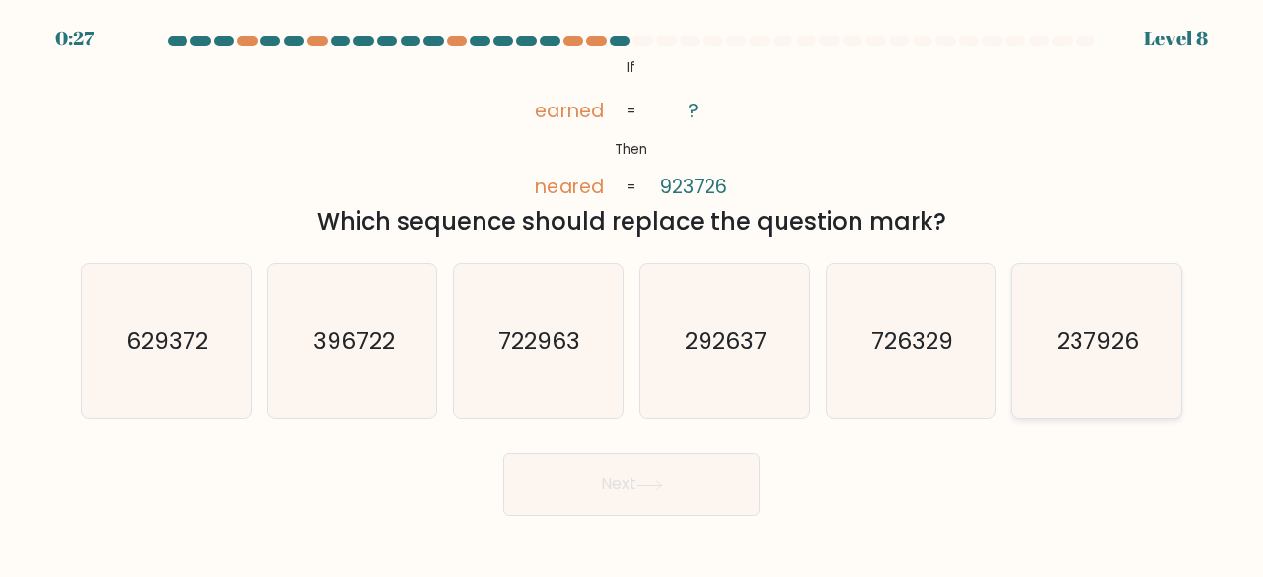
radio input "true"
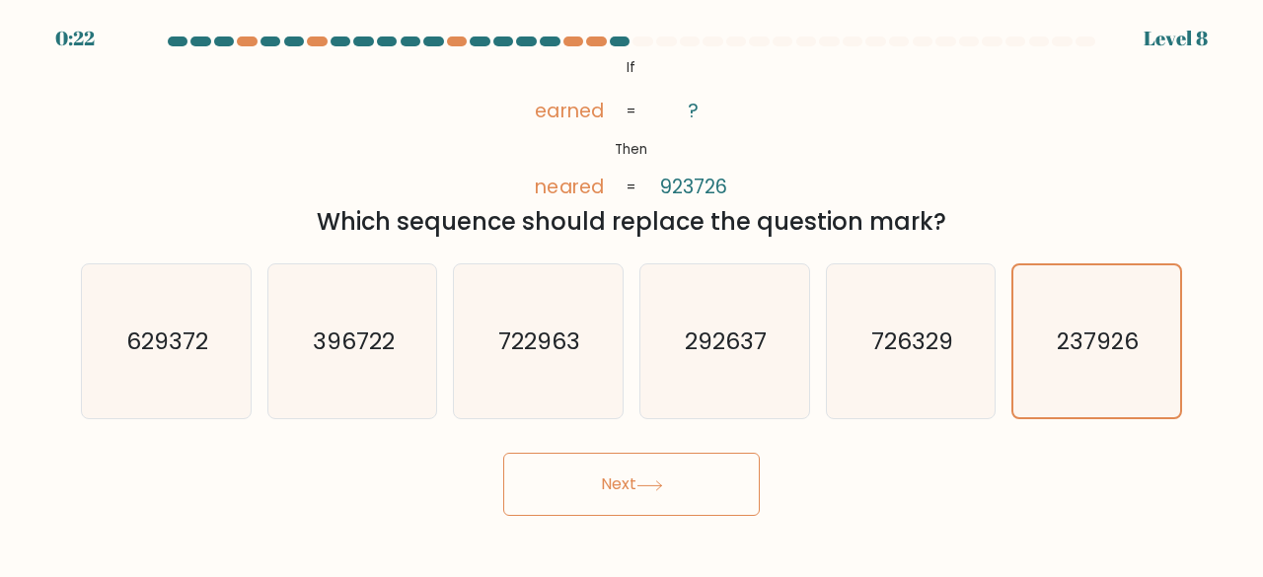
click at [707, 458] on button "Next" at bounding box center [631, 484] width 256 height 63
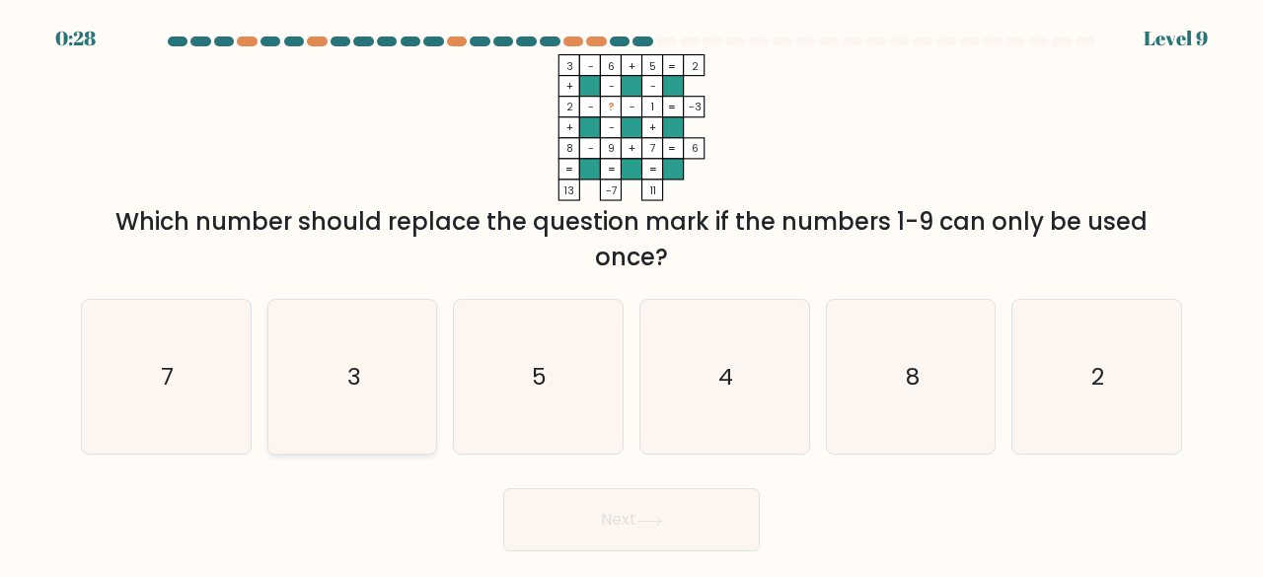
click at [393, 377] on icon "3" at bounding box center [352, 377] width 155 height 155
click at [631, 294] on input "b. 3" at bounding box center [631, 291] width 1 height 5
radio input "true"
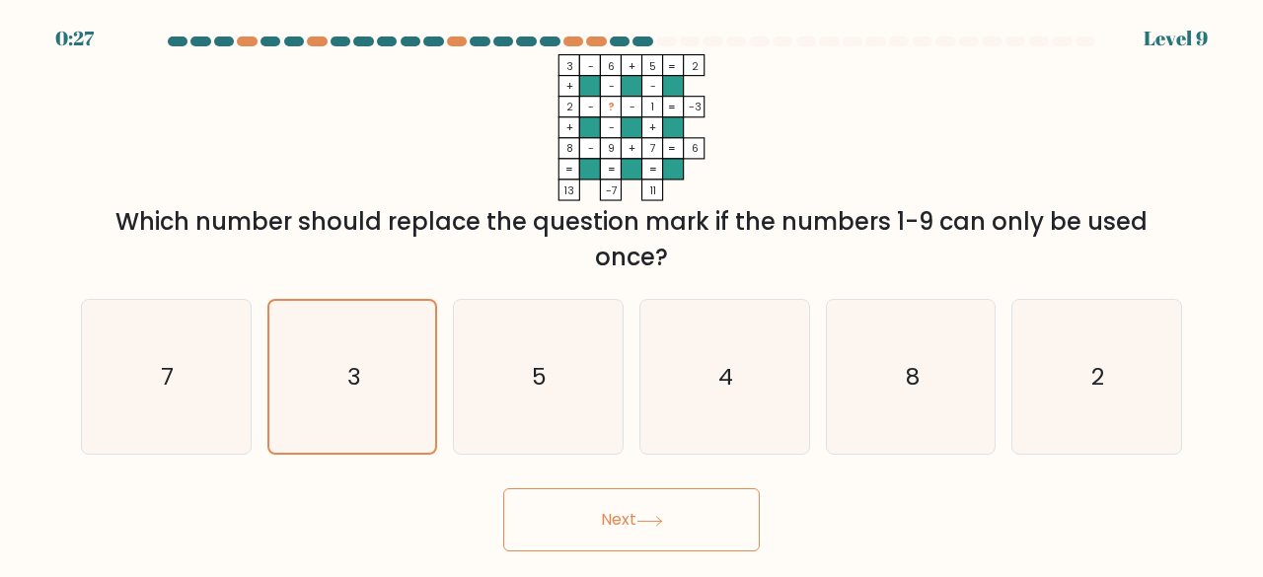
click at [611, 509] on button "Next" at bounding box center [631, 519] width 256 height 63
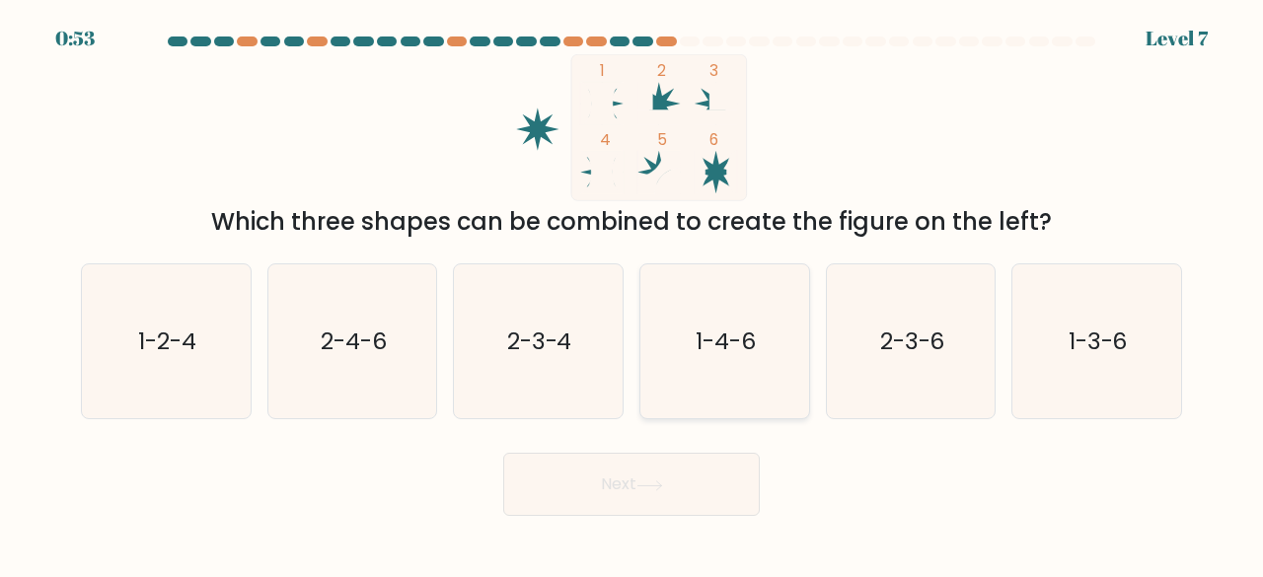
click at [681, 364] on icon "1-4-6" at bounding box center [724, 341] width 155 height 155
click at [632, 294] on input "d. 1-4-6" at bounding box center [631, 291] width 1 height 5
radio input "true"
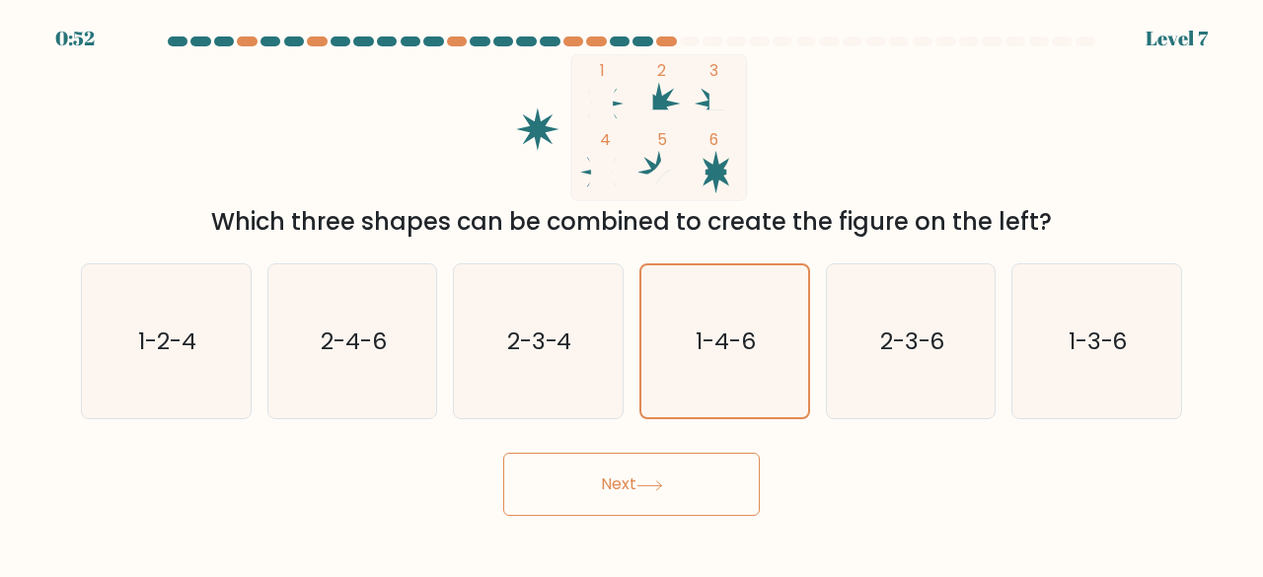
click at [637, 472] on button "Next" at bounding box center [631, 484] width 256 height 63
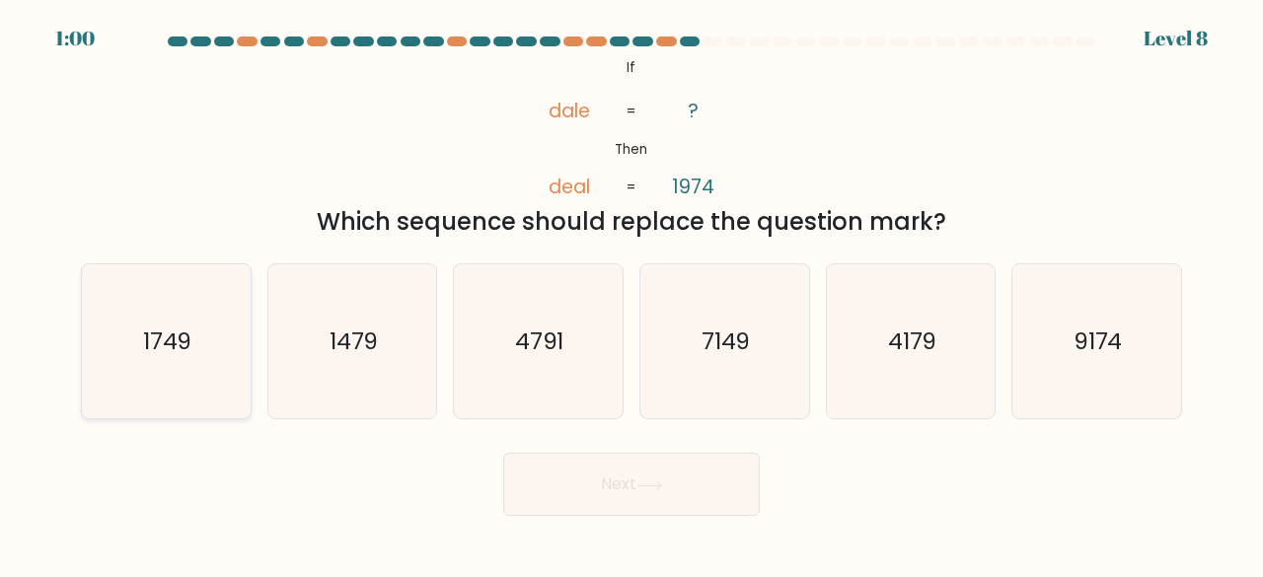
click at [195, 313] on icon "1749" at bounding box center [166, 341] width 155 height 155
click at [631, 294] on input "a. 1749" at bounding box center [631, 291] width 1 height 5
radio input "true"
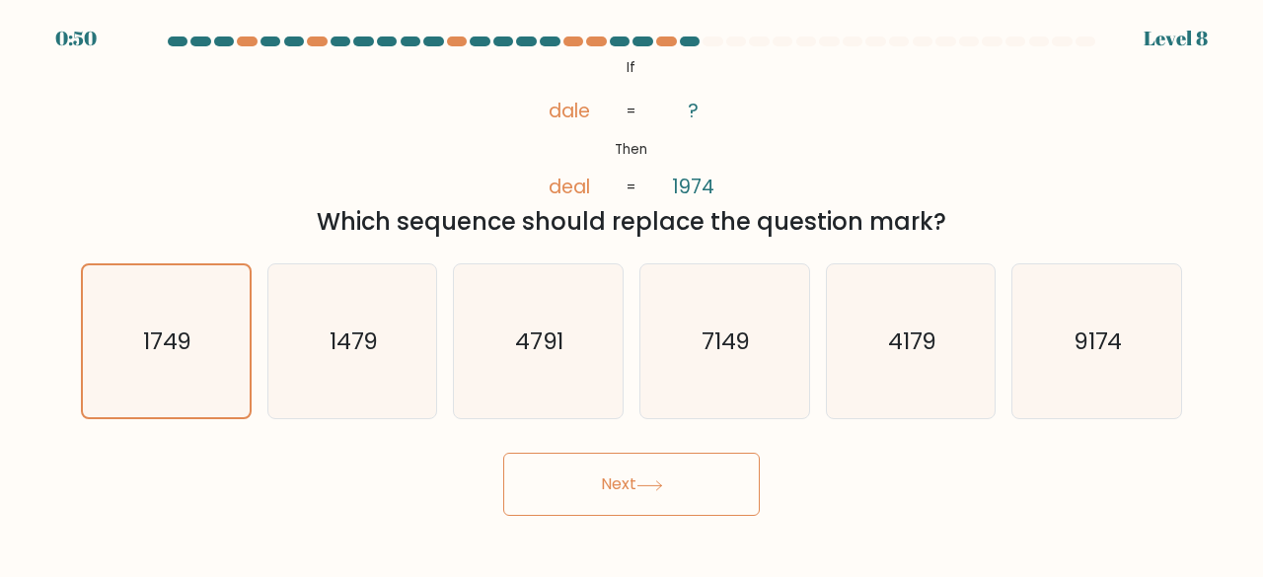
click at [585, 477] on button "Next" at bounding box center [631, 484] width 256 height 63
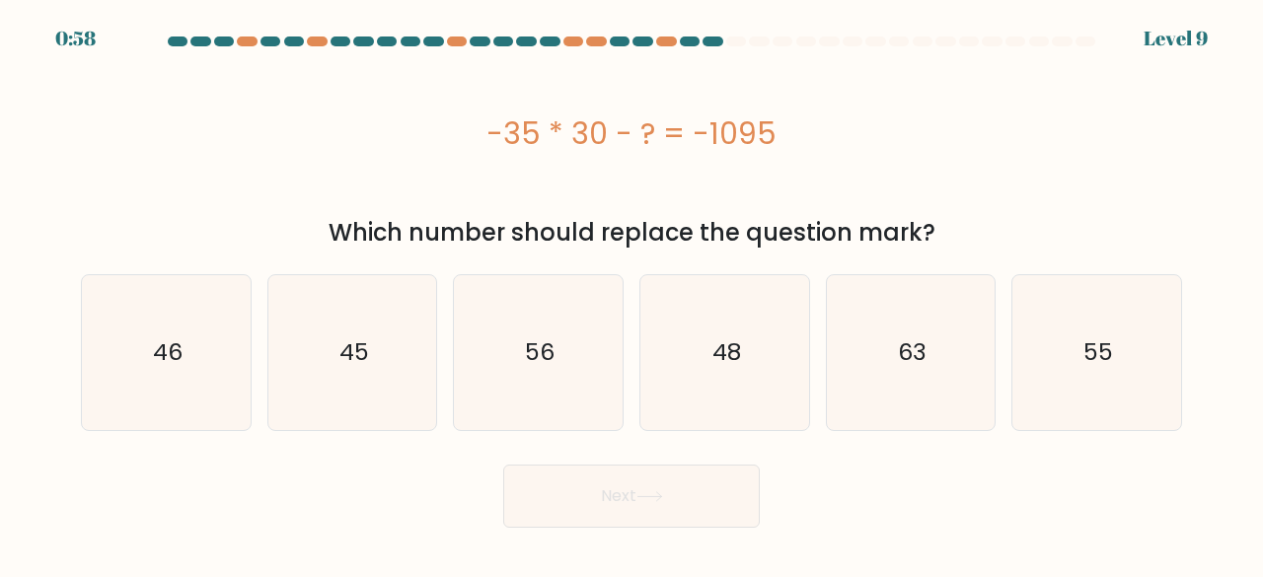
click at [317, 129] on div "-35 * 30 - ? = -1095" at bounding box center [631, 133] width 1101 height 44
click at [354, 321] on icon "45" at bounding box center [352, 352] width 155 height 155
click at [631, 294] on input "b. 45" at bounding box center [631, 291] width 1 height 5
radio input "true"
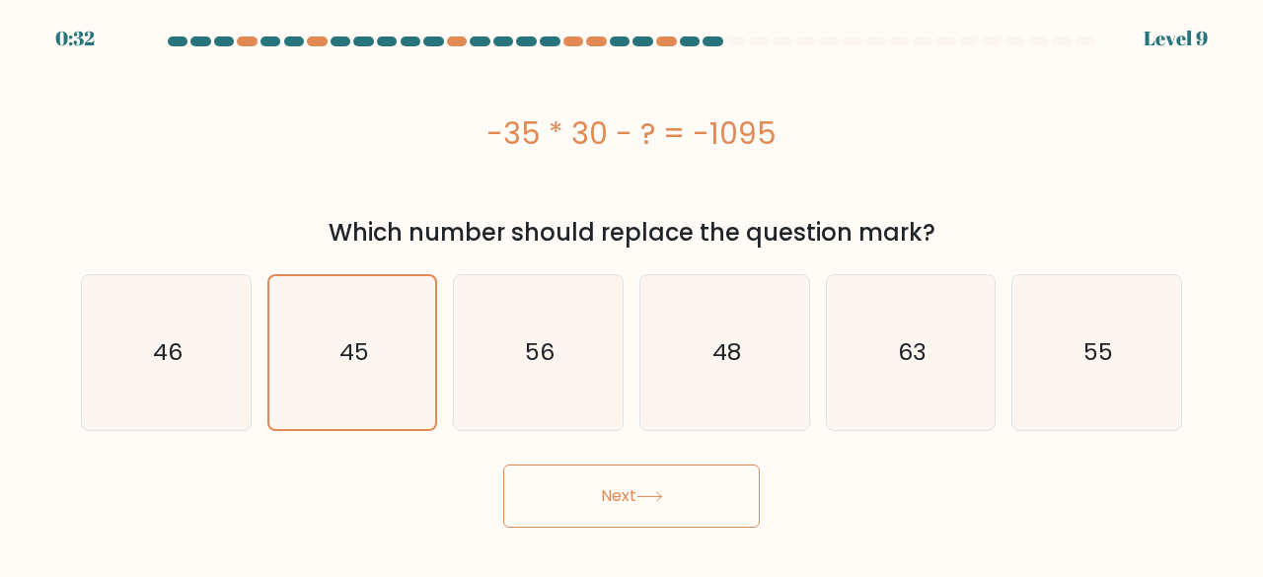
click at [659, 502] on button "Next" at bounding box center [631, 496] width 256 height 63
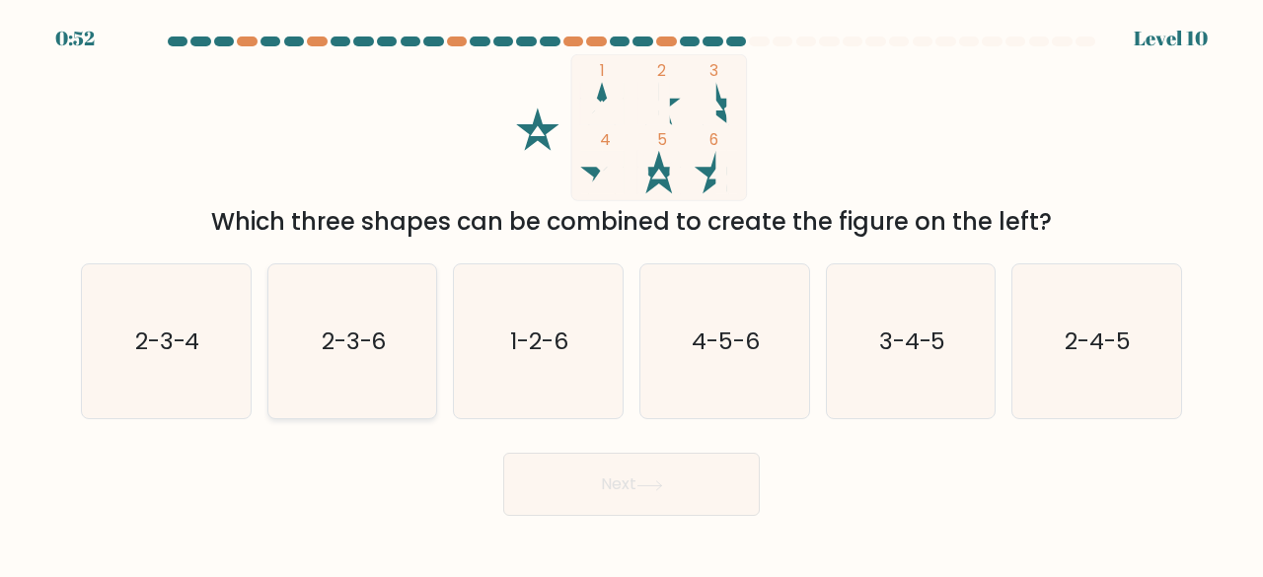
click at [381, 368] on icon "2-3-6" at bounding box center [352, 341] width 155 height 155
click at [631, 294] on input "b. 2-3-6" at bounding box center [631, 291] width 1 height 5
radio input "true"
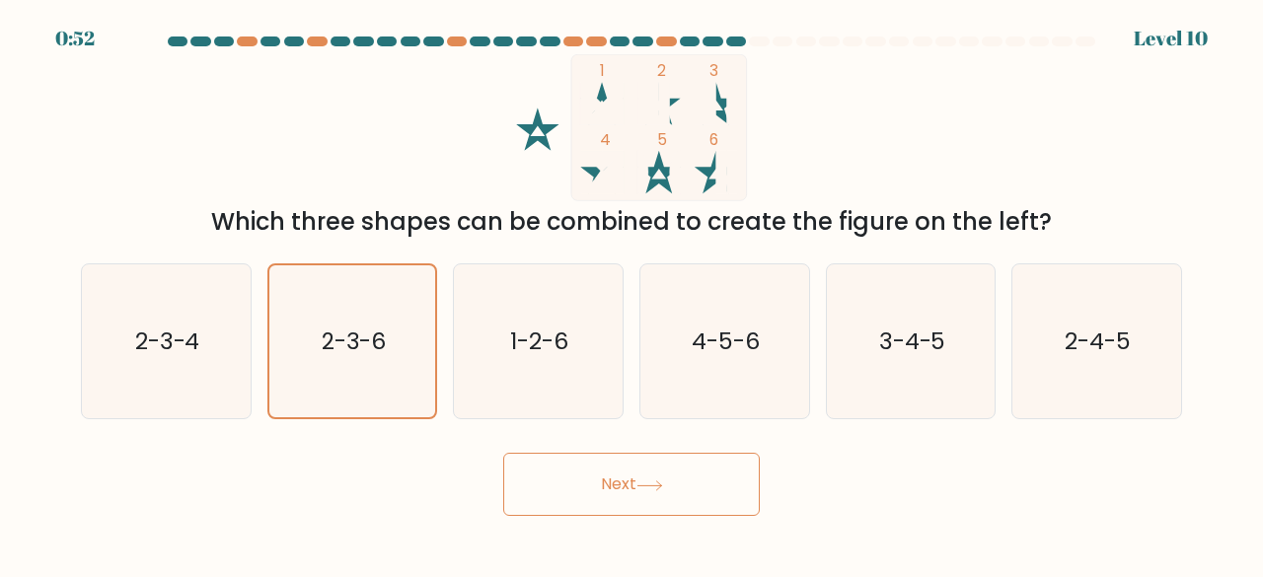
click at [560, 460] on button "Next" at bounding box center [631, 484] width 256 height 63
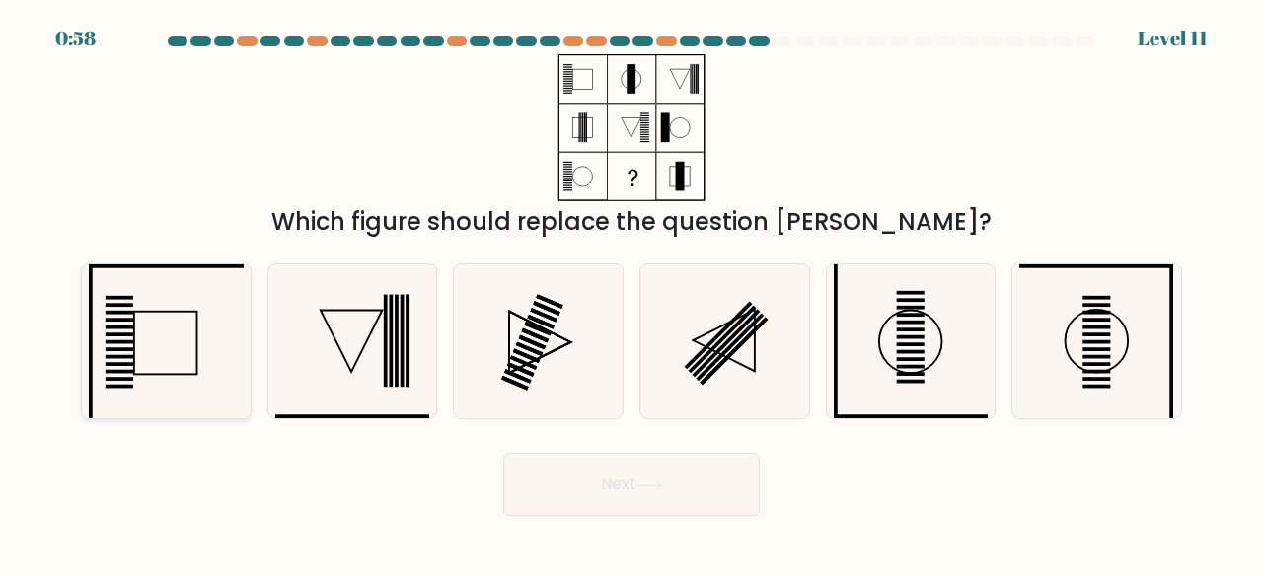
click at [231, 342] on icon at bounding box center [166, 341] width 155 height 155
click at [631, 294] on input "a." at bounding box center [631, 291] width 1 height 5
radio input "true"
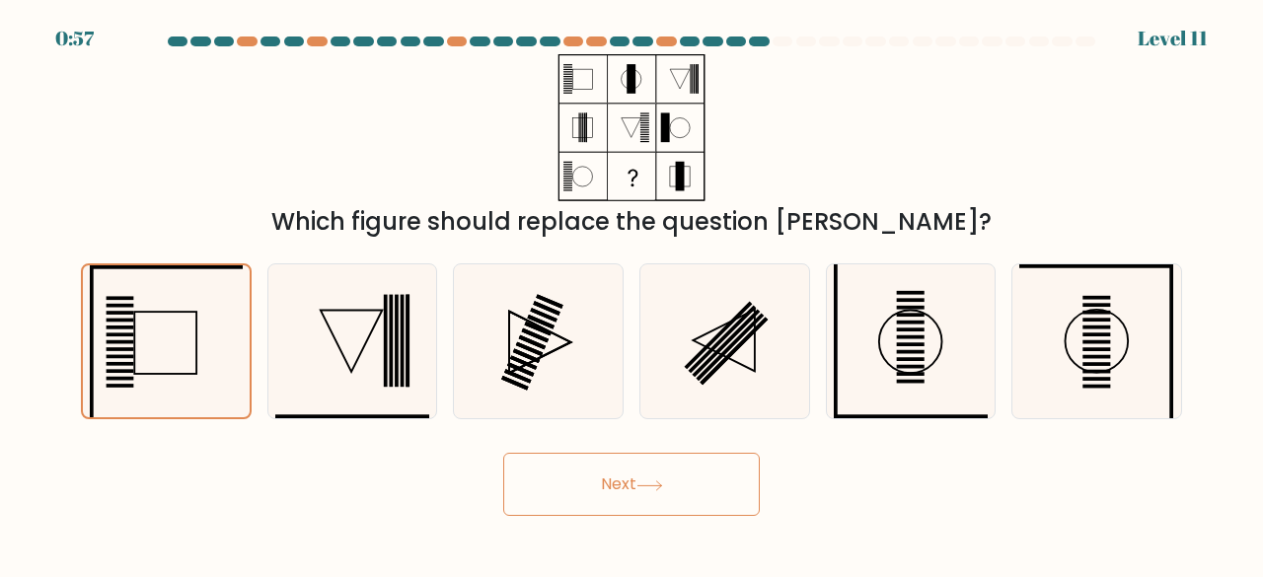
click at [544, 477] on button "Next" at bounding box center [631, 484] width 256 height 63
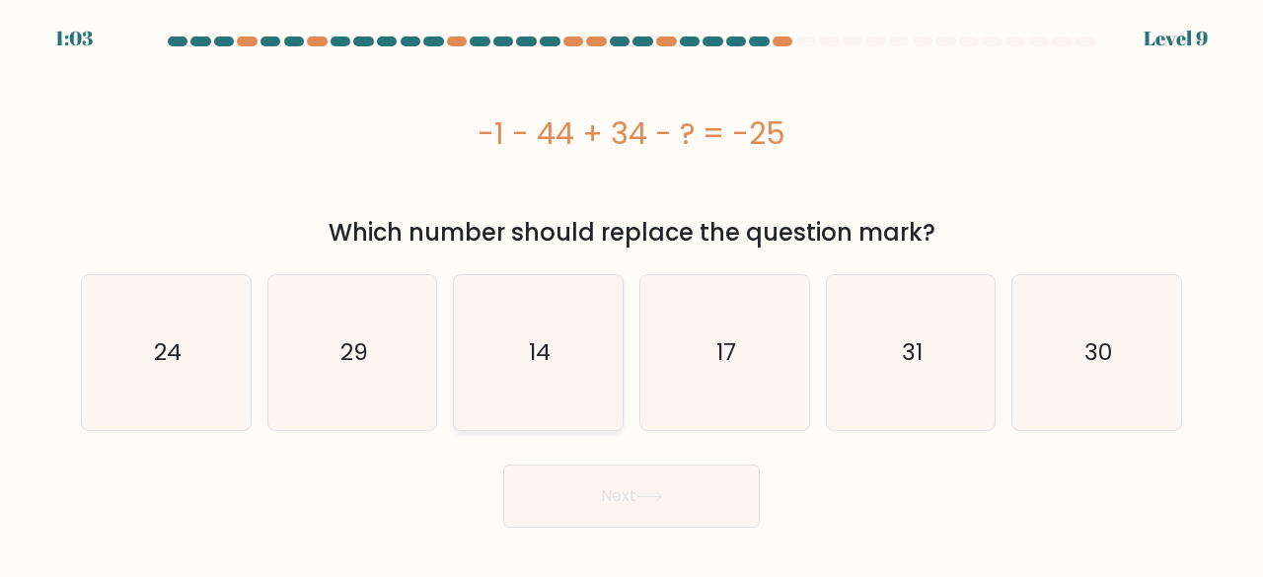
drag, startPoint x: 530, startPoint y: 342, endPoint x: 542, endPoint y: 354, distance: 17.5
click at [532, 342] on text "14" at bounding box center [540, 352] width 22 height 33
click at [631, 294] on input "c. 14" at bounding box center [631, 291] width 1 height 5
radio input "true"
click at [610, 472] on button "Next" at bounding box center [631, 496] width 256 height 63
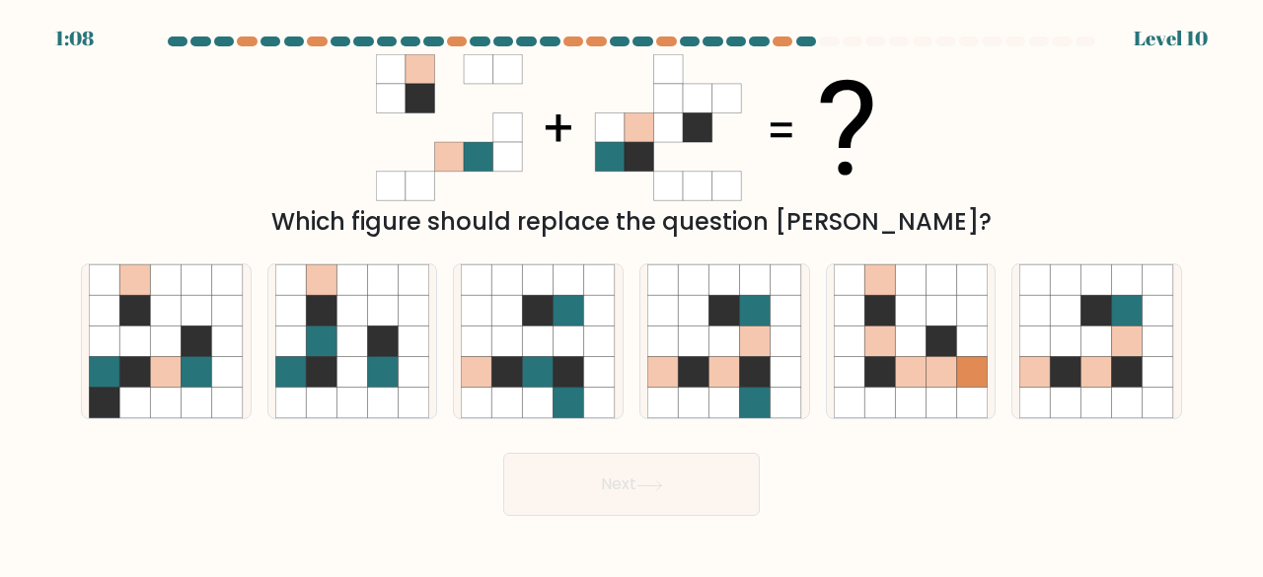
click at [625, 267] on div "c." at bounding box center [538, 341] width 186 height 157
click at [518, 305] on icon at bounding box center [507, 310] width 31 height 31
click at [631, 294] on input "c." at bounding box center [631, 291] width 1 height 5
radio input "true"
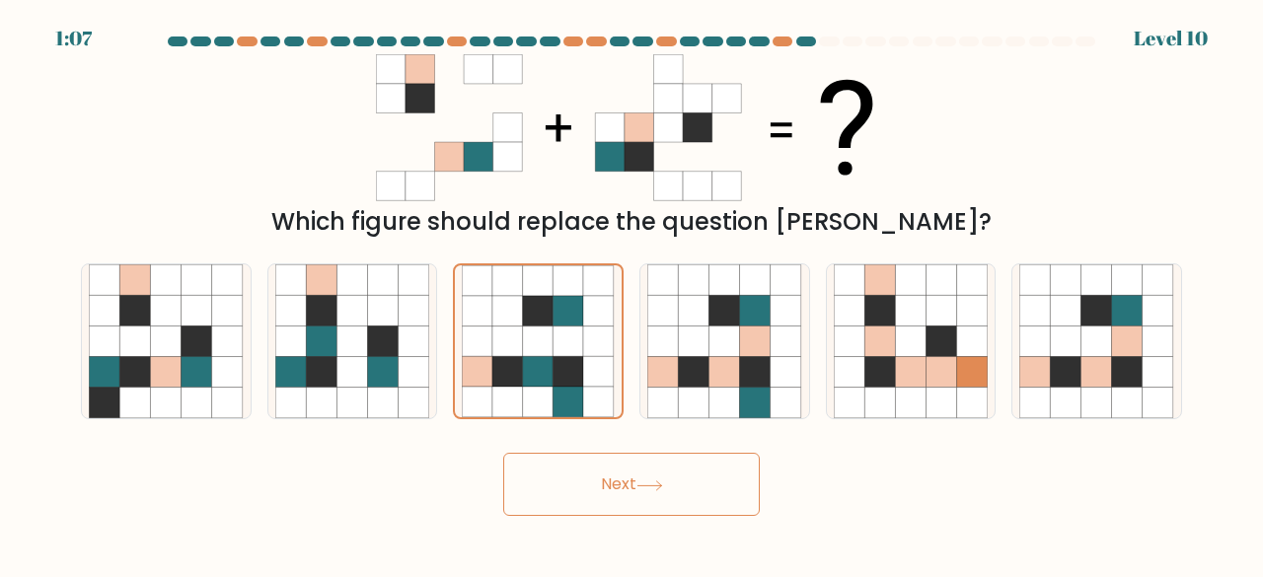
click at [580, 509] on button "Next" at bounding box center [631, 484] width 256 height 63
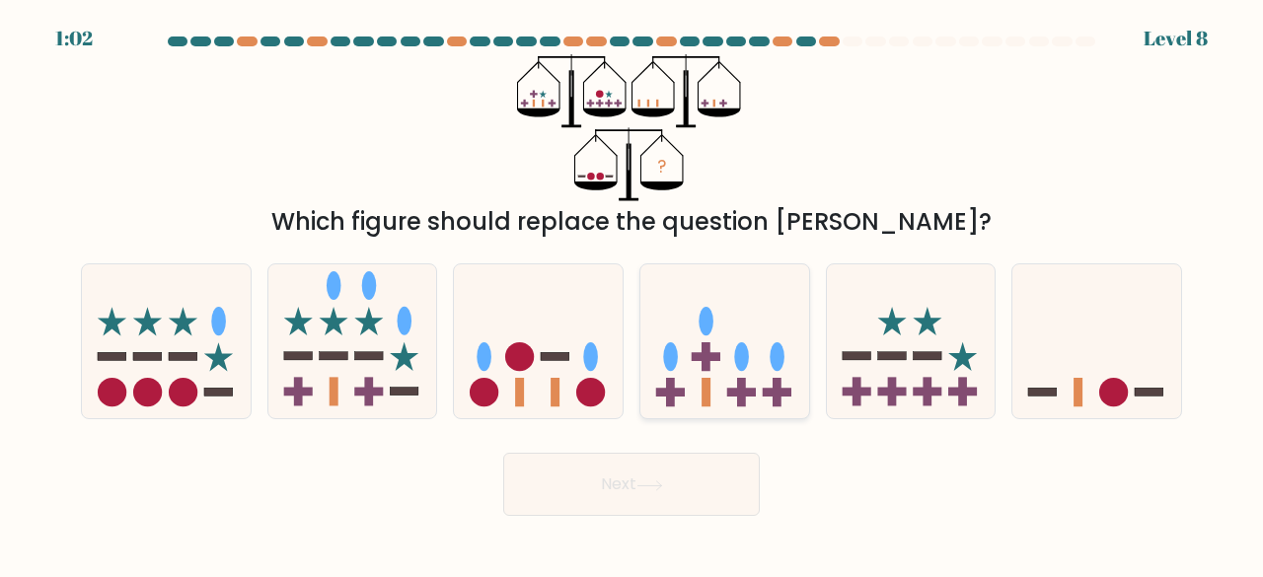
click at [770, 337] on icon at bounding box center [724, 340] width 169 height 139
click at [632, 294] on input "d." at bounding box center [631, 291] width 1 height 5
radio input "true"
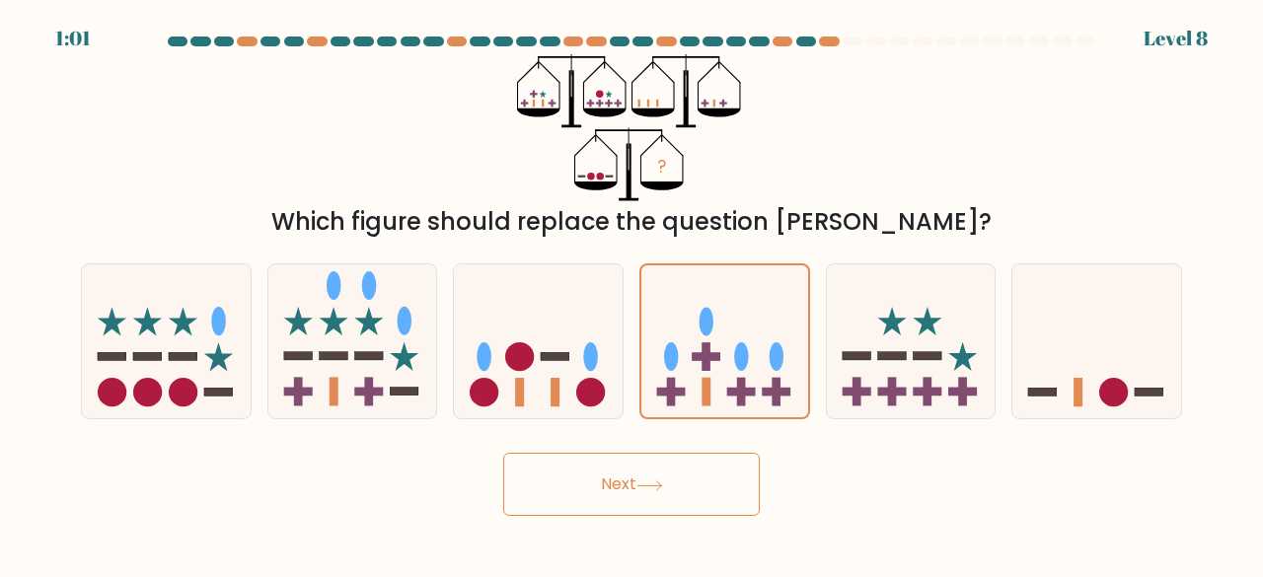
click at [704, 470] on button "Next" at bounding box center [631, 484] width 256 height 63
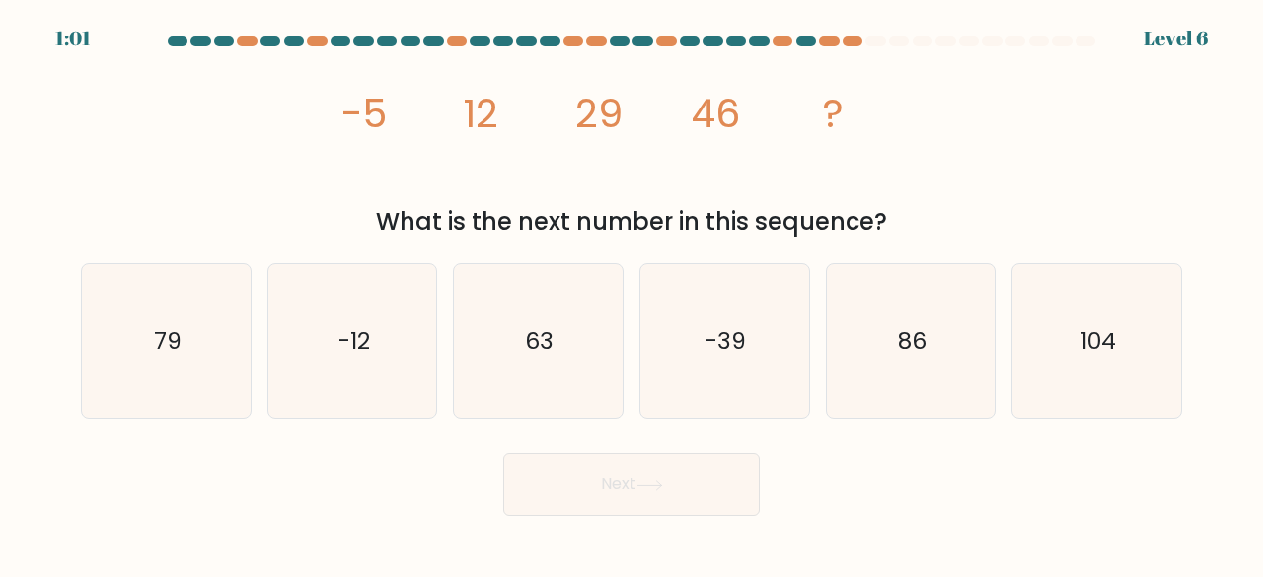
click at [610, 209] on div "What is the next number in this sequence?" at bounding box center [631, 222] width 1077 height 36
click at [961, 346] on icon "86" at bounding box center [910, 341] width 155 height 155
click at [632, 294] on input "e. 86" at bounding box center [631, 291] width 1 height 5
radio input "true"
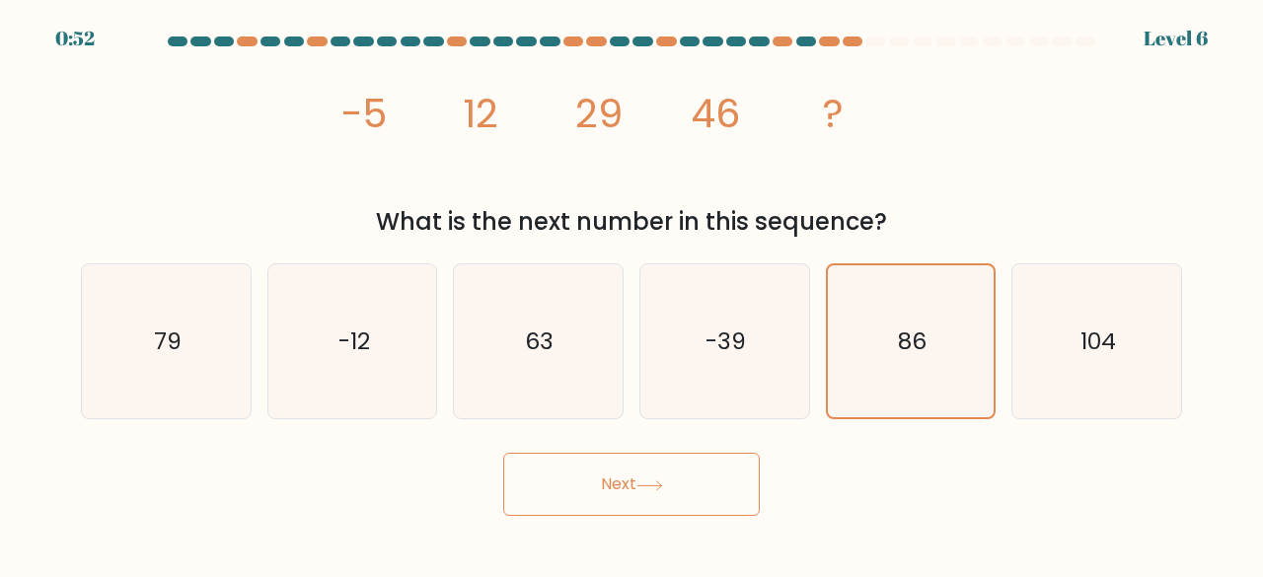
click at [743, 457] on button "Next" at bounding box center [631, 484] width 256 height 63
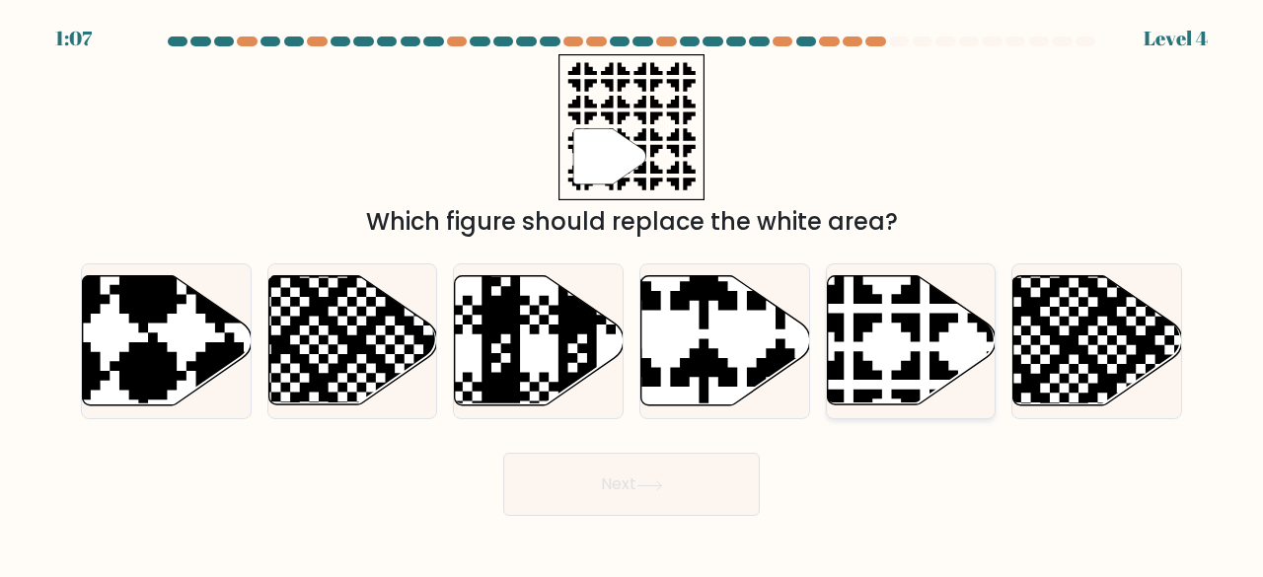
click at [953, 329] on icon at bounding box center [911, 340] width 169 height 129
click at [632, 294] on input "e." at bounding box center [631, 291] width 1 height 5
radio input "true"
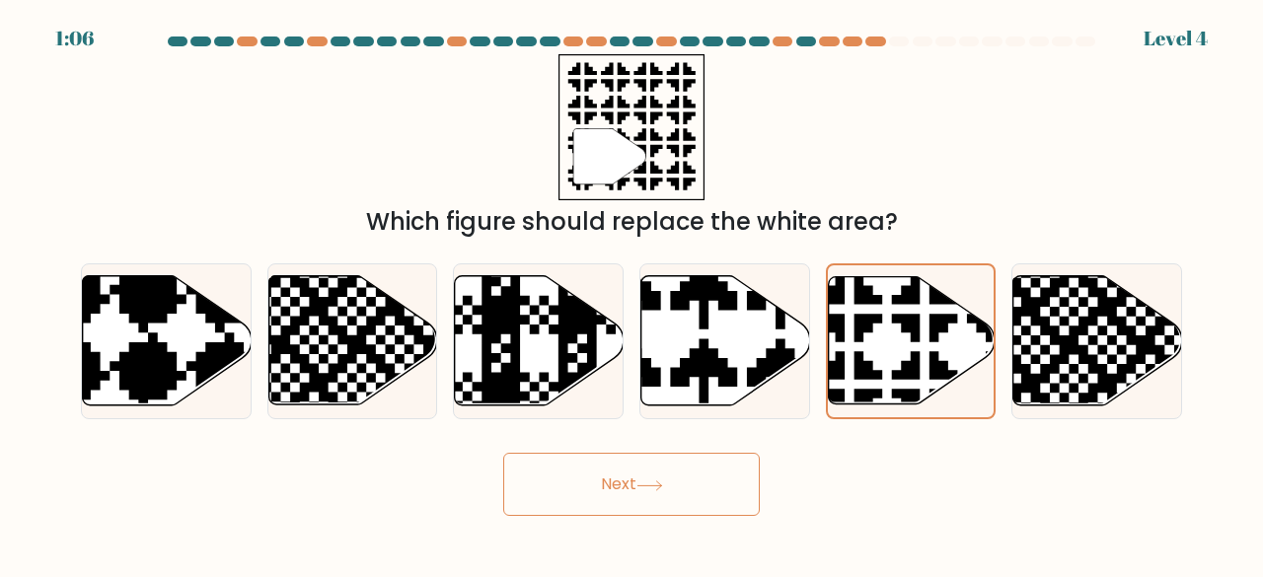
click at [639, 478] on button "Next" at bounding box center [631, 484] width 256 height 63
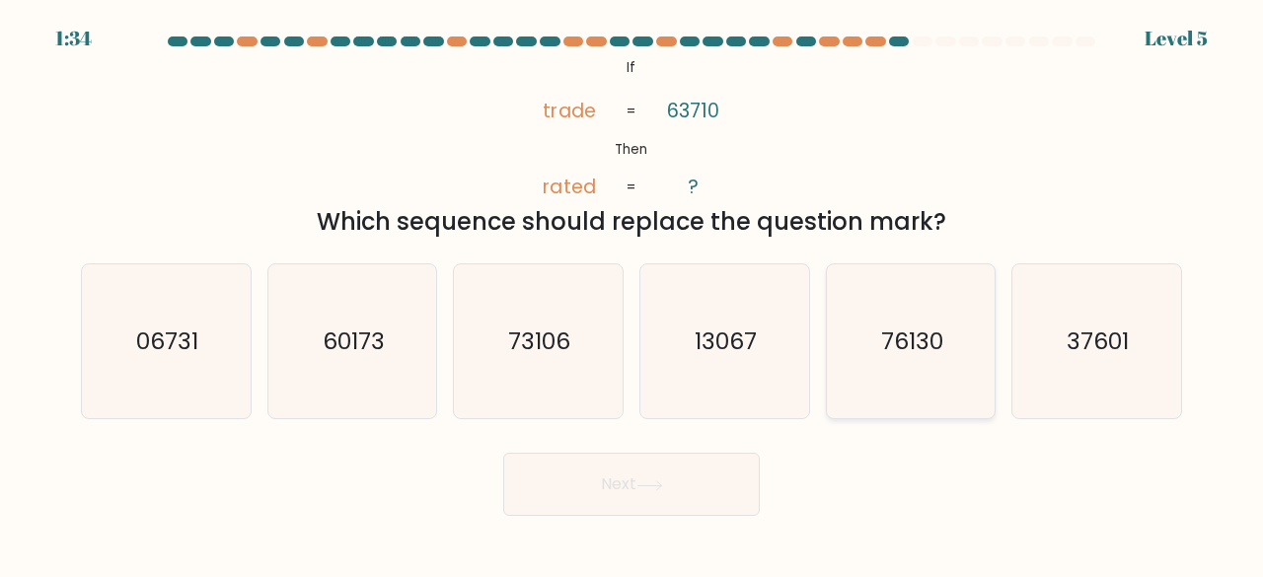
click at [861, 332] on icon "76130" at bounding box center [910, 341] width 155 height 155
click at [632, 294] on input "e. 76130" at bounding box center [631, 291] width 1 height 5
radio input "true"
click at [651, 457] on button "Next" at bounding box center [631, 484] width 256 height 63
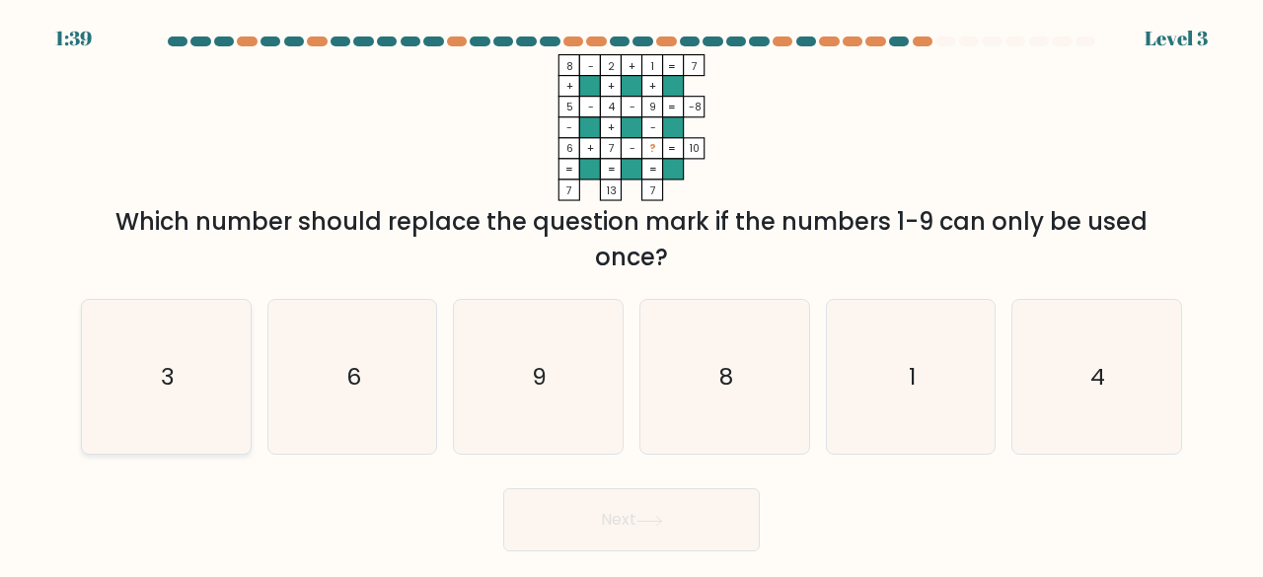
click at [165, 351] on icon "3" at bounding box center [166, 377] width 155 height 155
click at [631, 294] on input "a. 3" at bounding box center [631, 291] width 1 height 5
radio input "true"
click at [572, 527] on button "Next" at bounding box center [631, 519] width 256 height 63
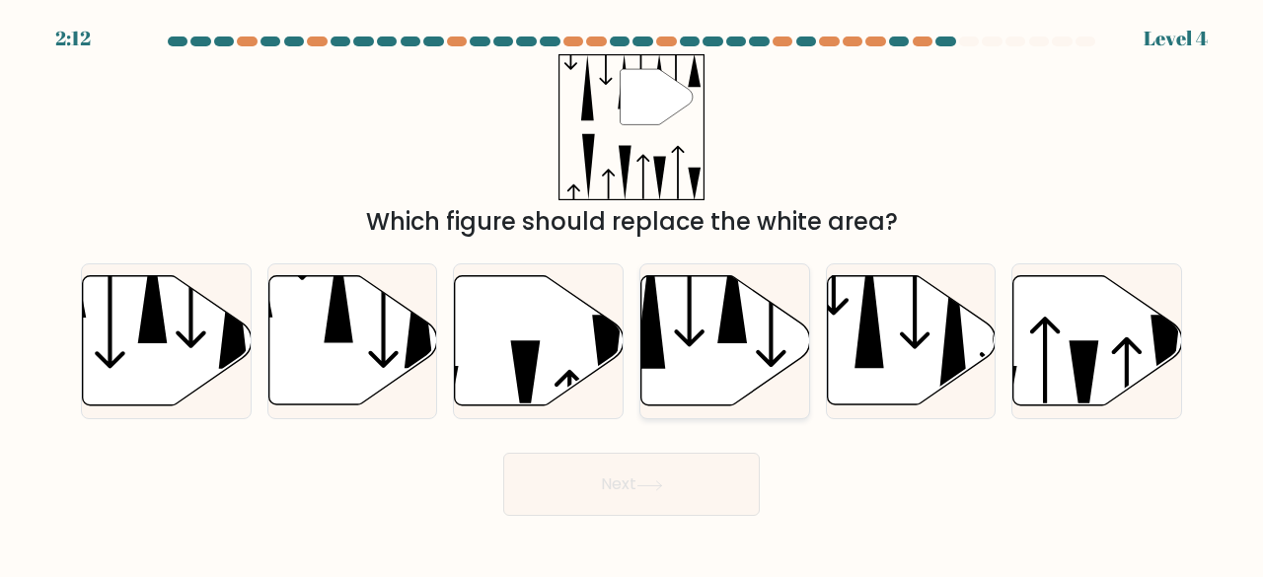
click at [704, 340] on icon at bounding box center [725, 340] width 169 height 129
click at [632, 294] on input "d." at bounding box center [631, 291] width 1 height 5
radio input "true"
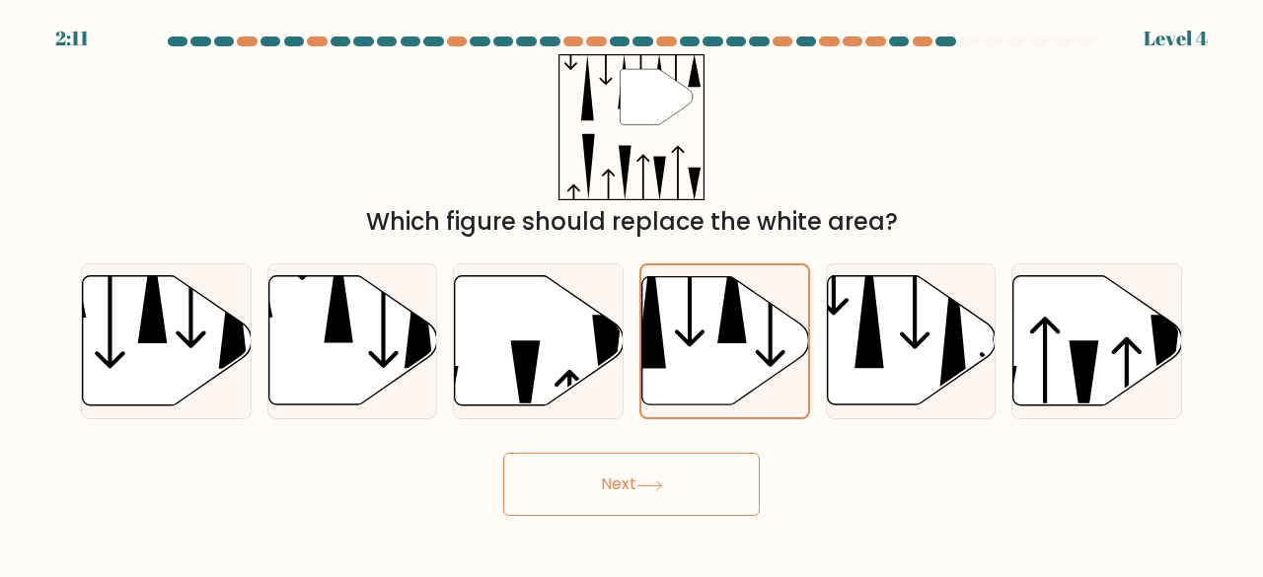
click at [689, 480] on button "Next" at bounding box center [631, 484] width 256 height 63
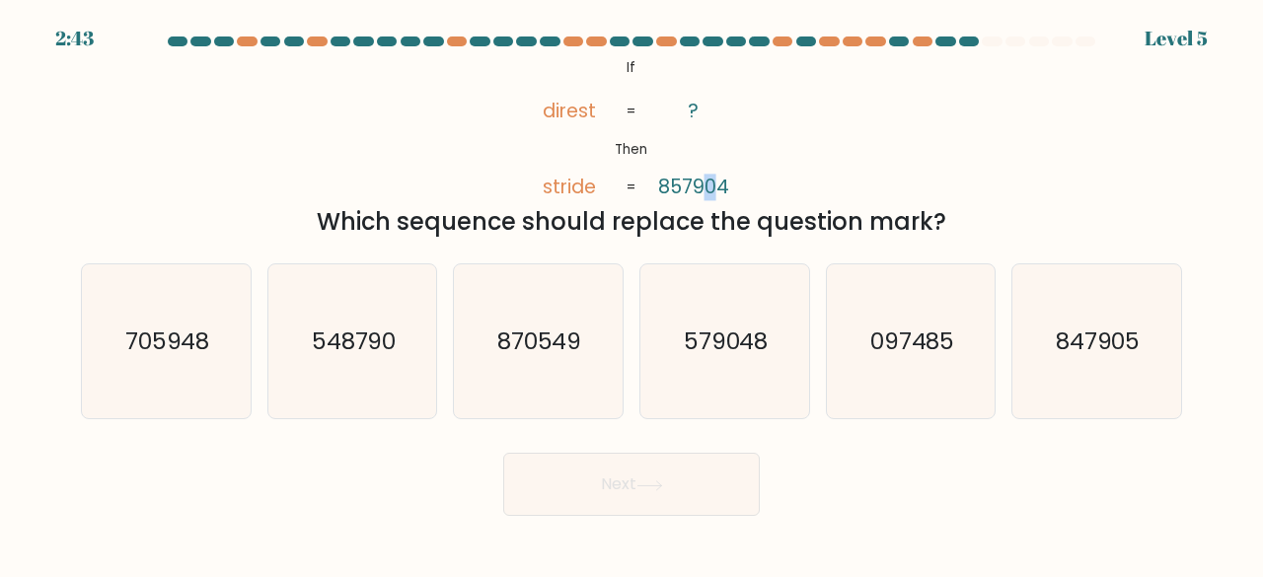
drag, startPoint x: 706, startPoint y: 188, endPoint x: 718, endPoint y: 195, distance: 13.7
click at [718, 195] on tspan "857904" at bounding box center [693, 187] width 71 height 27
click at [818, 166] on div "@import url('https://fonts.googleapis.com/css?family=Abril+Fatface:400,100,100i…" at bounding box center [631, 146] width 1124 height 185
click at [578, 185] on tspan "stride" at bounding box center [568, 186] width 53 height 27
click at [753, 153] on div "@import url('https://fonts.googleapis.com/css?family=Abril+Fatface:400,100,100i…" at bounding box center [631, 146] width 1124 height 185
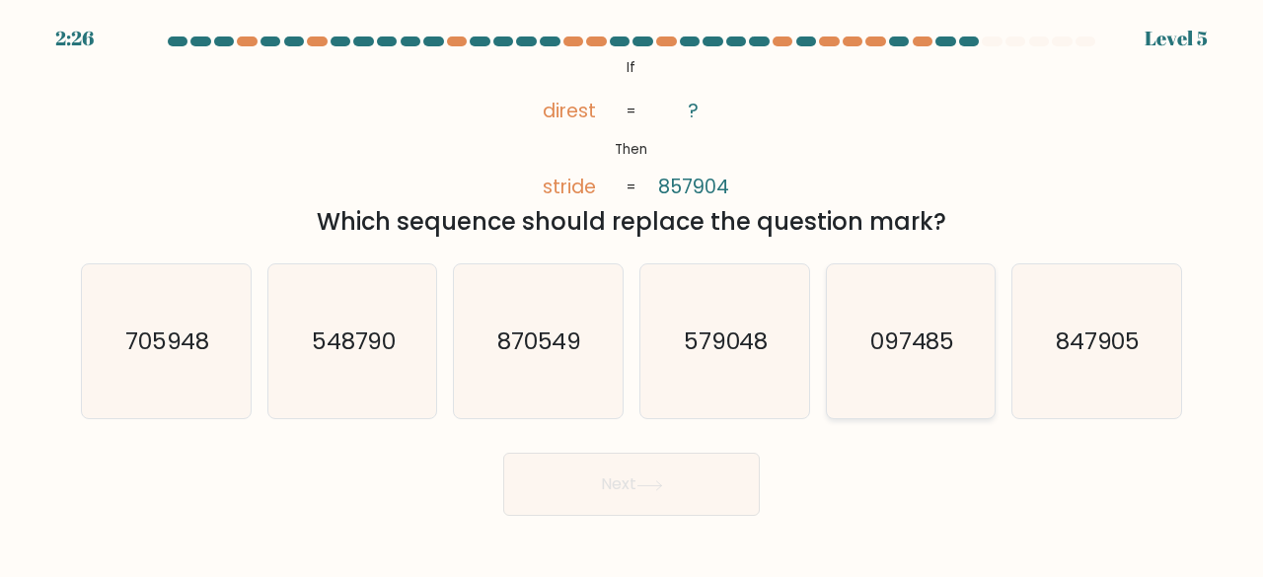
click at [866, 318] on icon "097485" at bounding box center [910, 341] width 155 height 155
click at [632, 294] on input "e. 097485" at bounding box center [631, 291] width 1 height 5
radio input "true"
click at [617, 518] on body "2:26 Level 5 If" at bounding box center [631, 288] width 1263 height 577
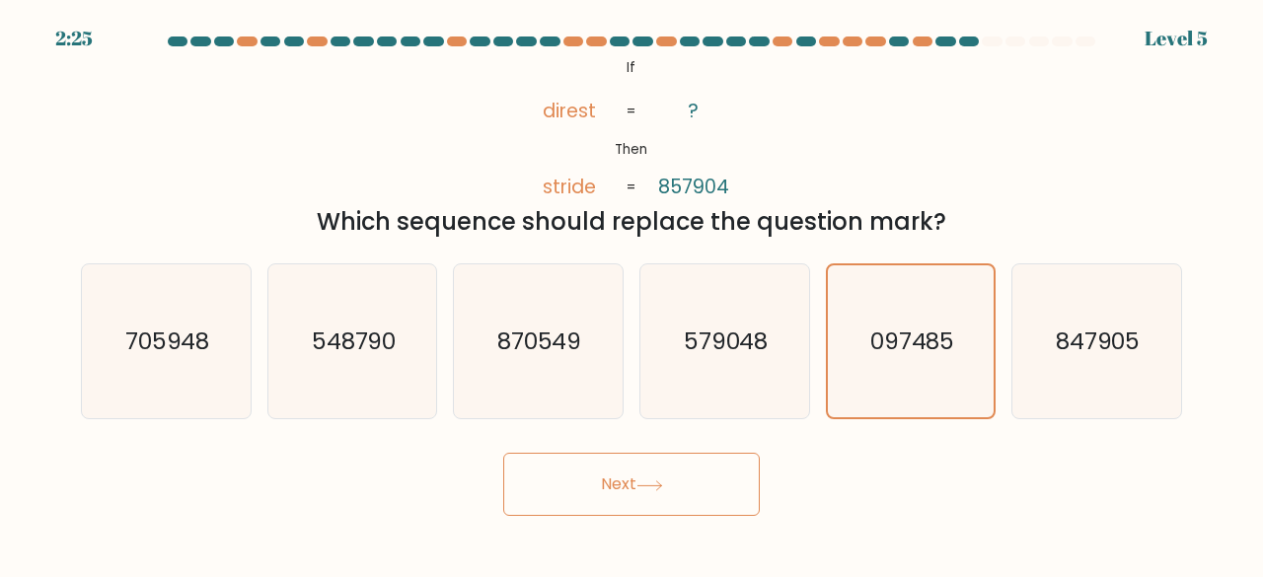
click at [637, 475] on button "Next" at bounding box center [631, 484] width 256 height 63
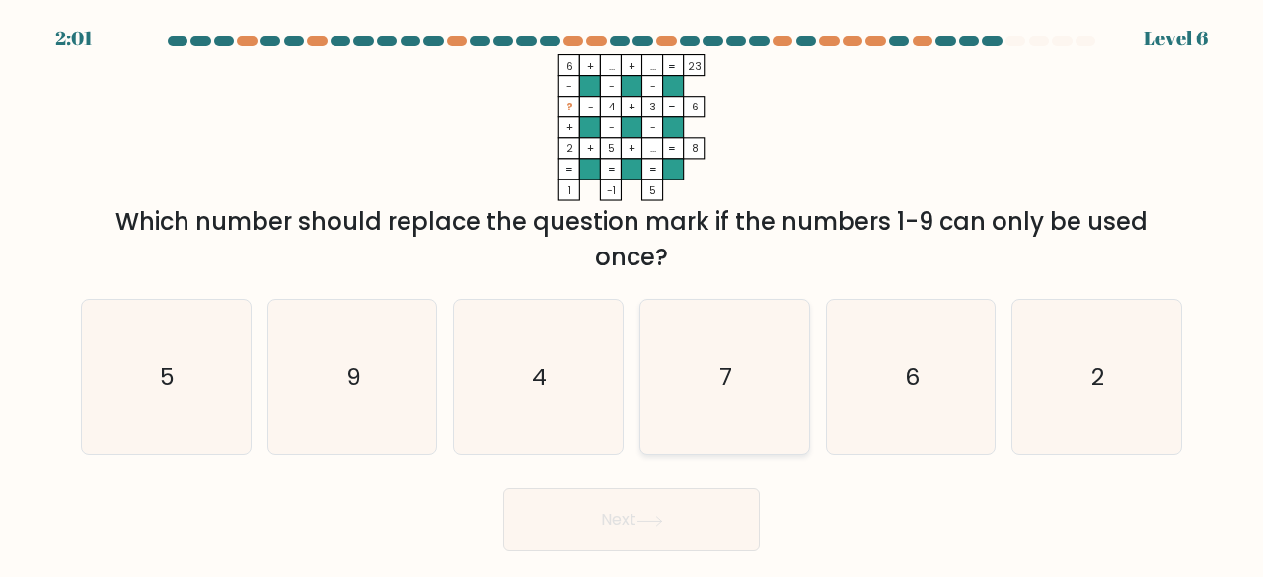
click at [692, 380] on icon "7" at bounding box center [724, 377] width 155 height 155
click at [632, 294] on input "d. 7" at bounding box center [631, 291] width 1 height 5
radio input "true"
click at [645, 512] on button "Next" at bounding box center [631, 519] width 256 height 63
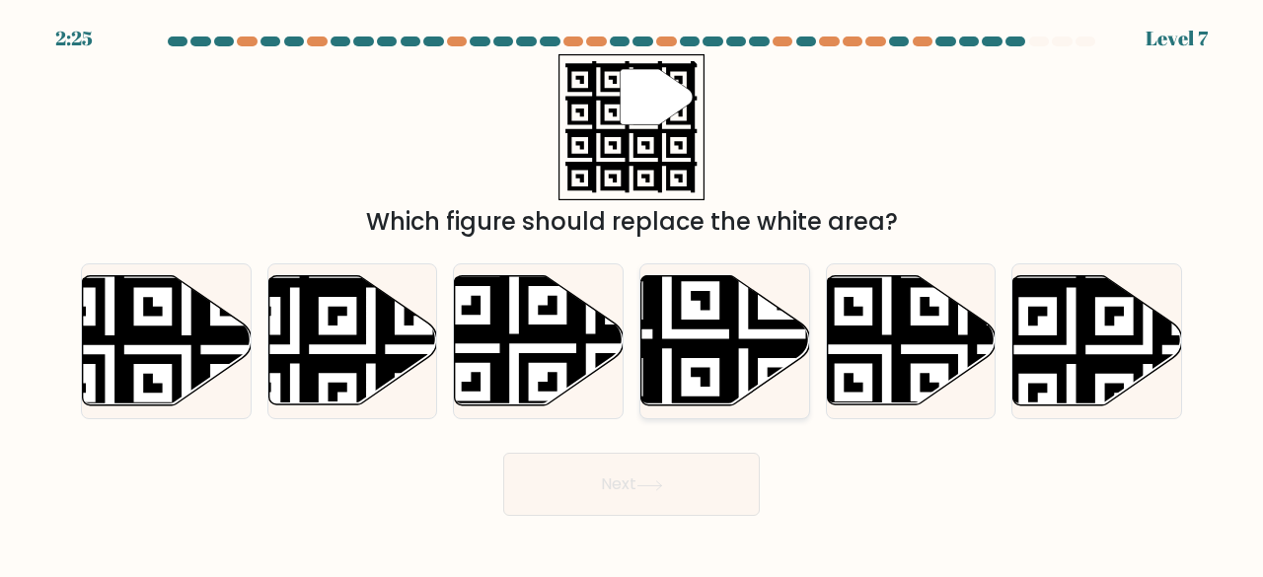
click at [716, 376] on icon at bounding box center [725, 340] width 169 height 129
click at [632, 294] on input "d." at bounding box center [631, 291] width 1 height 5
radio input "true"
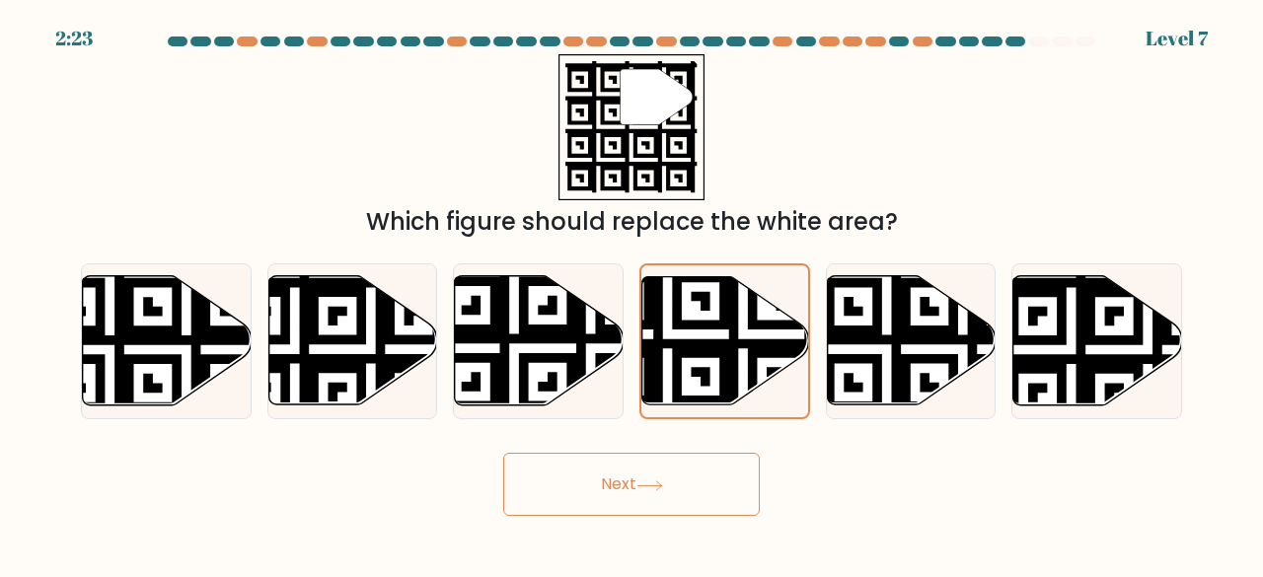
click at [622, 469] on button "Next" at bounding box center [631, 484] width 256 height 63
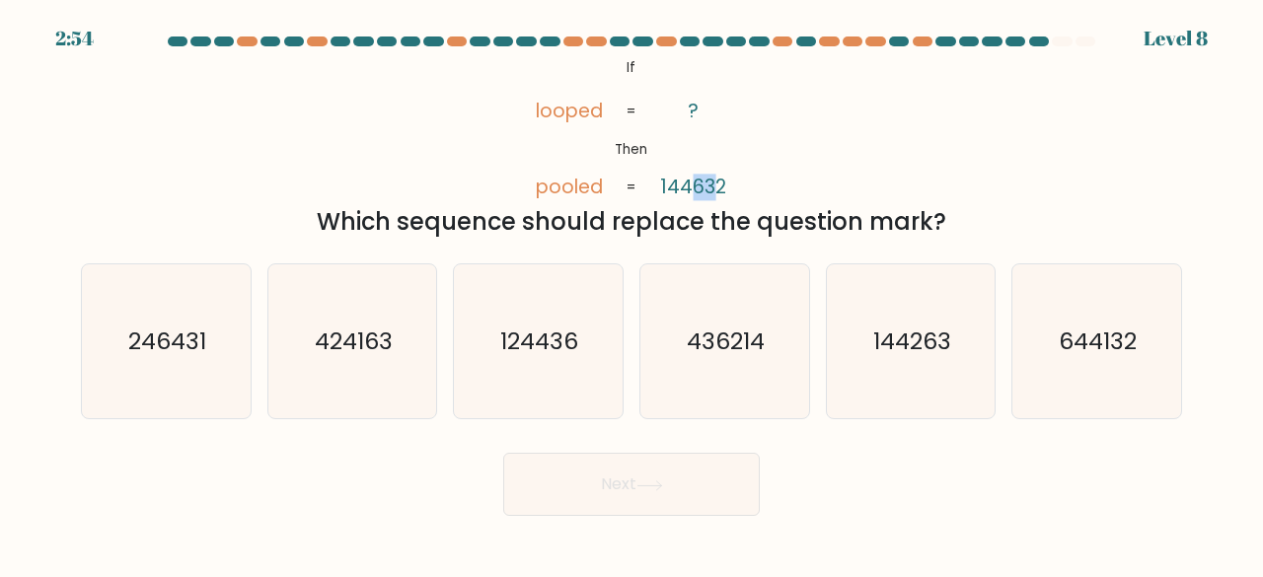
drag, startPoint x: 692, startPoint y: 181, endPoint x: 708, endPoint y: 193, distance: 20.3
click at [708, 193] on tspan "144632" at bounding box center [693, 187] width 66 height 27
click at [706, 149] on icon "@import url('https://fonts.googleapis.com/css?family=Abril+Fatface:400,100,100i…" at bounding box center [631, 127] width 238 height 147
drag, startPoint x: 694, startPoint y: 184, endPoint x: 706, endPoint y: 194, distance: 15.4
click at [706, 194] on tspan "144632" at bounding box center [693, 187] width 66 height 27
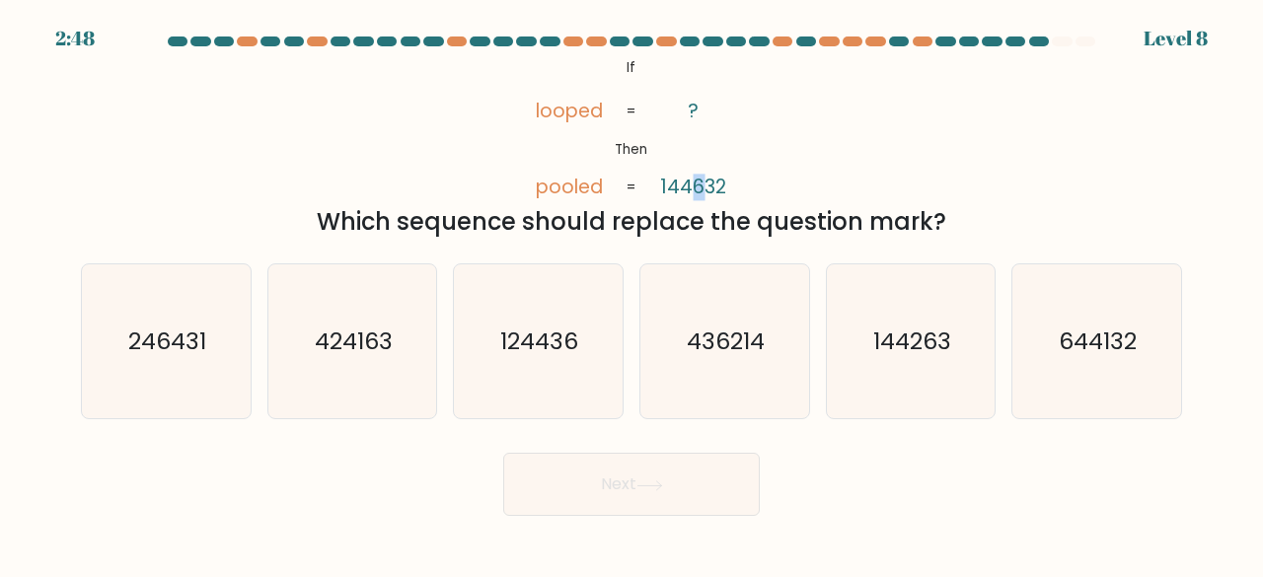
click at [699, 155] on icon "@import url('https://fonts.googleapis.com/css?family=Abril+Fatface:400,100,100i…" at bounding box center [631, 127] width 238 height 147
click at [1059, 345] on text "644132" at bounding box center [1098, 341] width 78 height 33
click at [632, 294] on input "f. 644132" at bounding box center [631, 291] width 1 height 5
radio input "true"
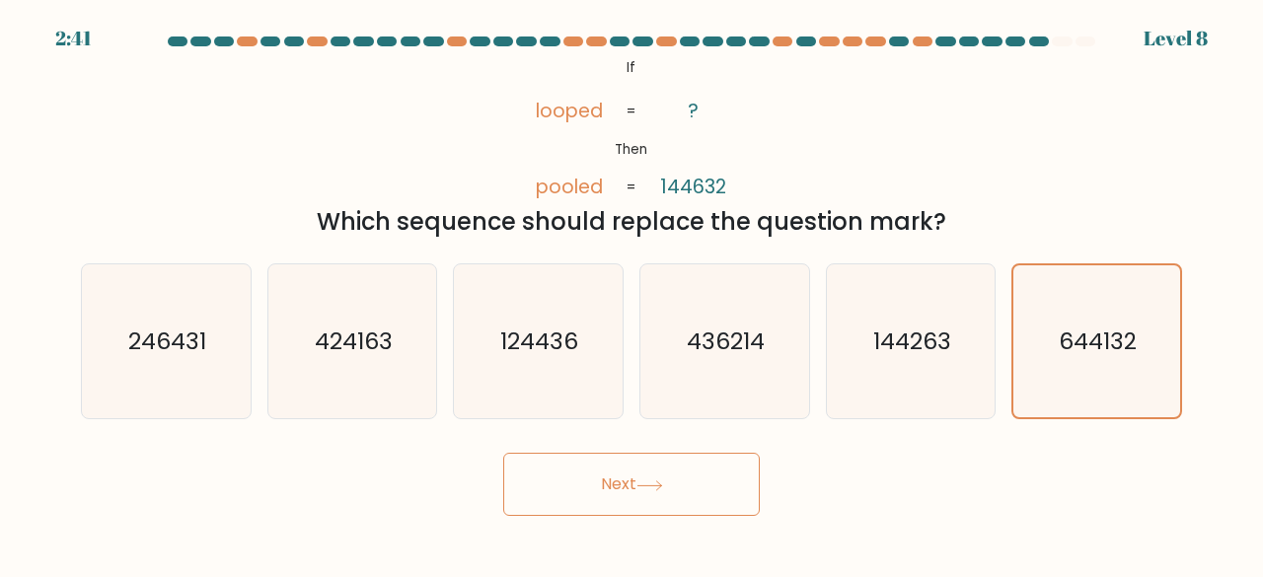
click at [623, 473] on button "Next" at bounding box center [631, 484] width 256 height 63
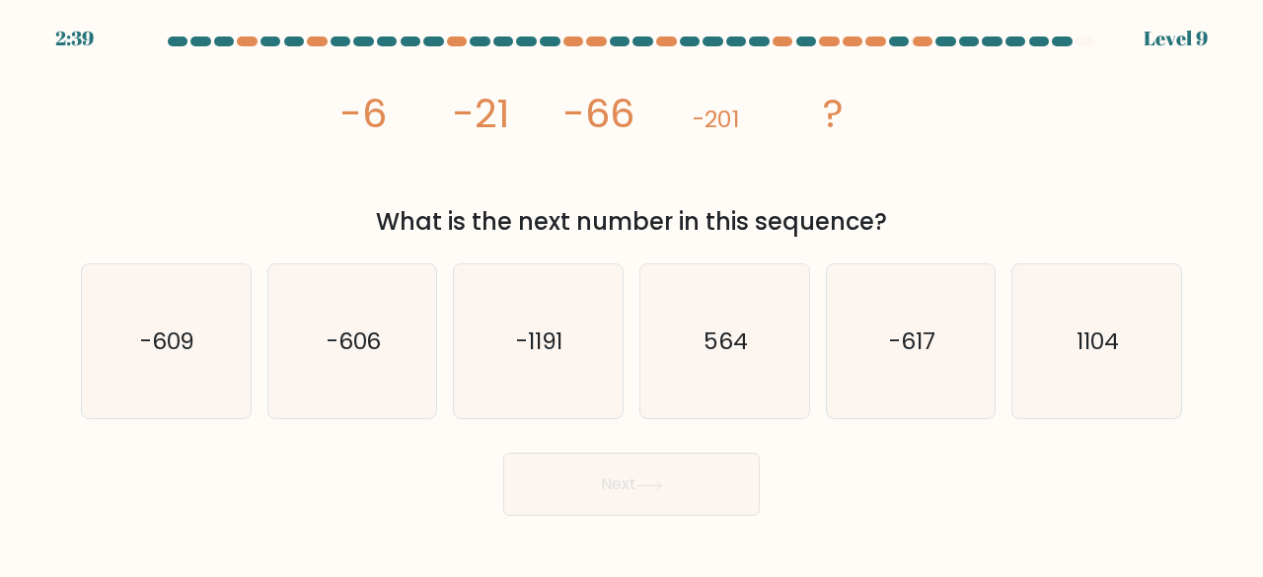
click at [325, 481] on div "Next" at bounding box center [631, 479] width 1124 height 73
click at [405, 340] on icon "-606" at bounding box center [352, 341] width 155 height 155
click at [631, 294] on input "b. -606" at bounding box center [631, 291] width 1 height 5
radio input "true"
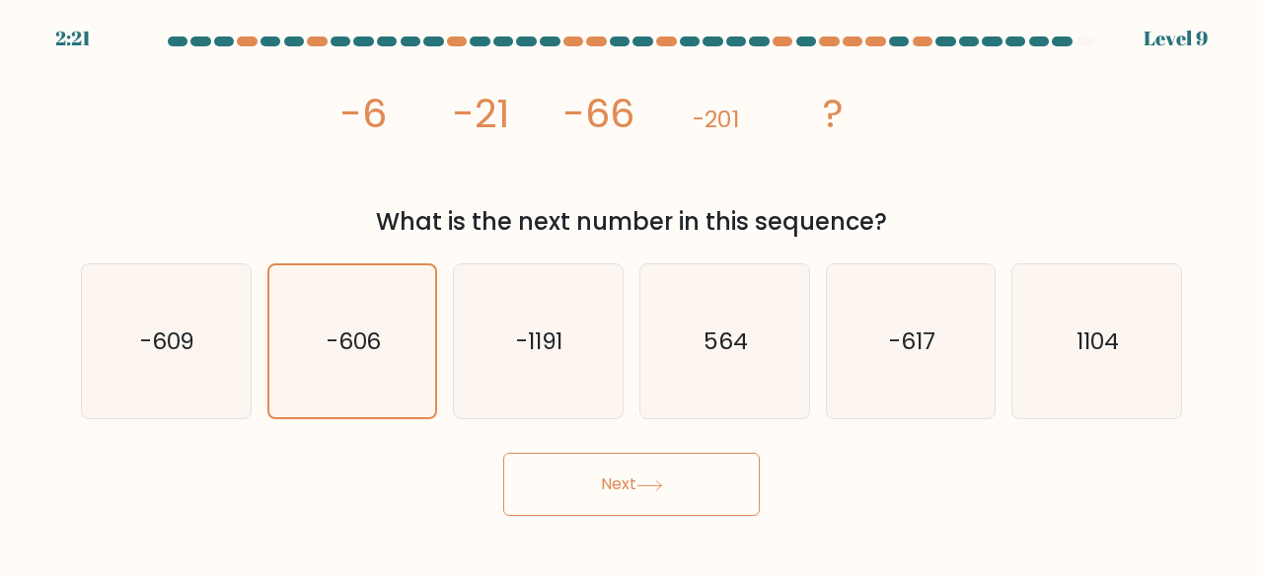
click at [623, 485] on button "Next" at bounding box center [631, 484] width 256 height 63
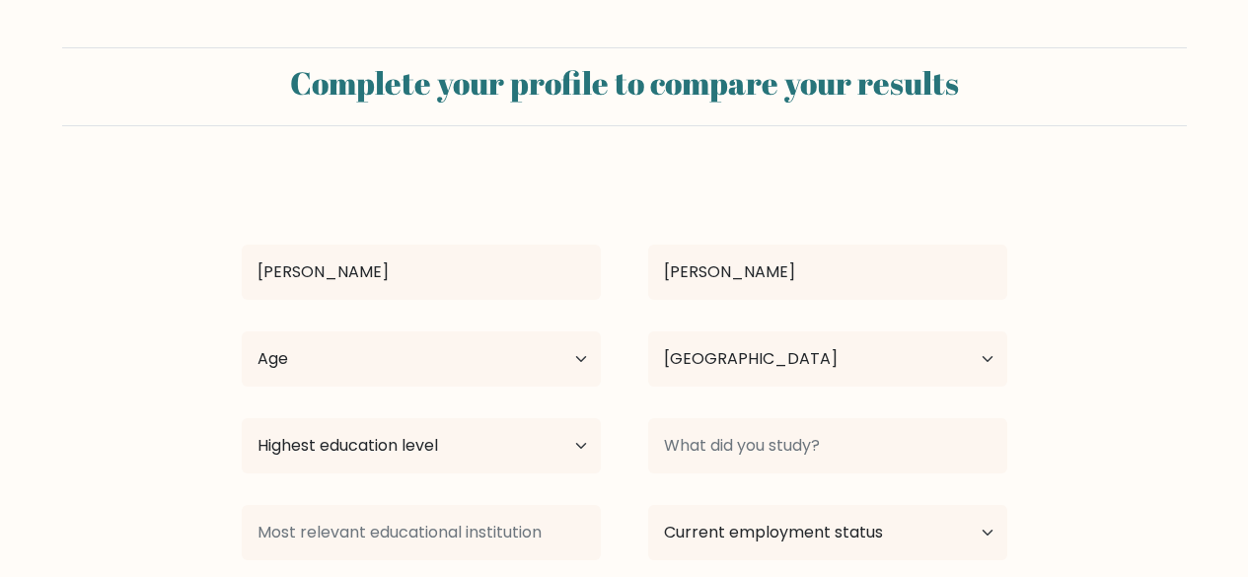
select select "PH"
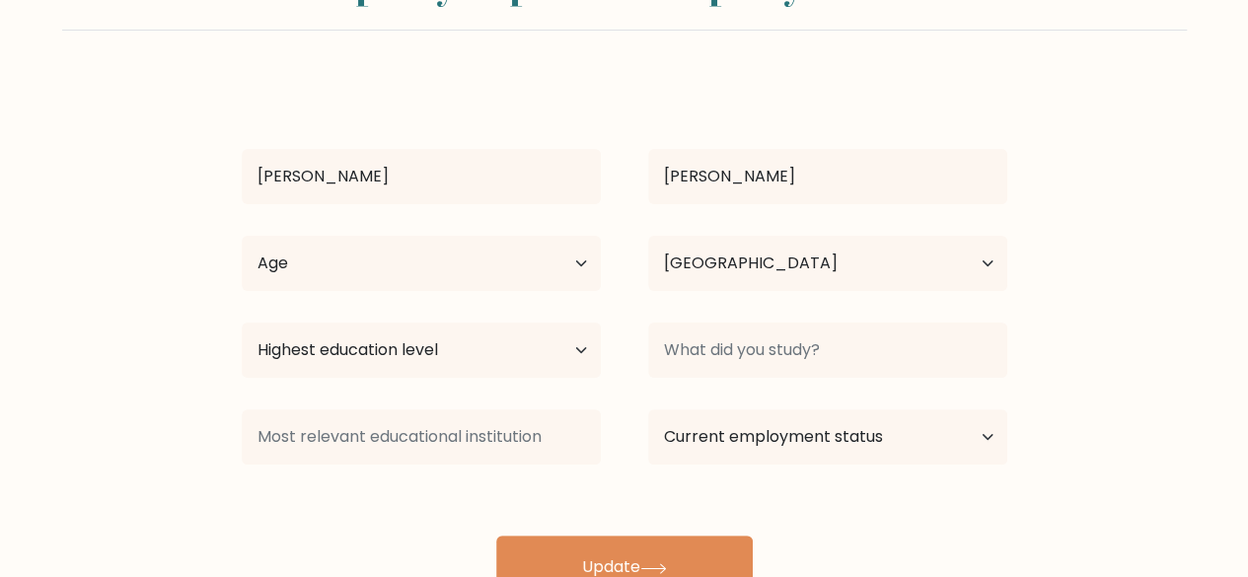
scroll to position [99, 0]
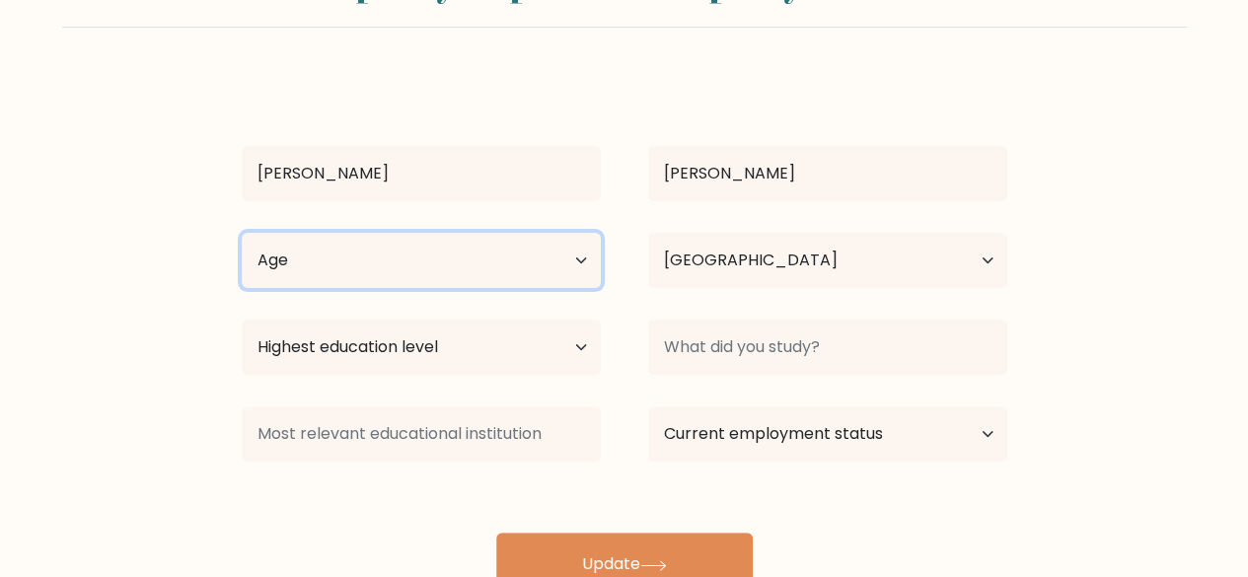
click at [525, 275] on select "Age Under 18 years old 18-24 years old 25-34 years old 35-44 years old 45-54 ye…" at bounding box center [421, 260] width 359 height 55
select select "25_34"
click at [242, 233] on select "Age Under 18 years old 18-24 years old 25-34 years old 35-44 years old 45-54 ye…" at bounding box center [421, 260] width 359 height 55
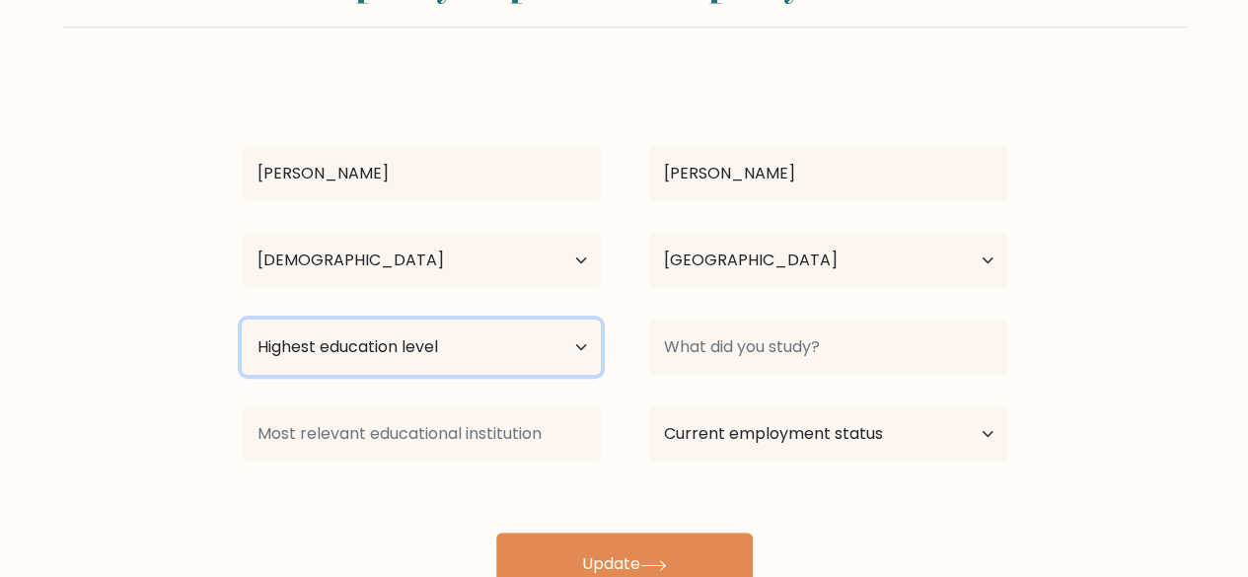
click at [469, 347] on select "Highest education level No schooling Primary Lower Secondary Upper Secondary Oc…" at bounding box center [421, 347] width 359 height 55
select select "bachelors_degree"
click at [242, 320] on select "Highest education level No schooling Primary Lower Secondary Upper Secondary Oc…" at bounding box center [421, 347] width 359 height 55
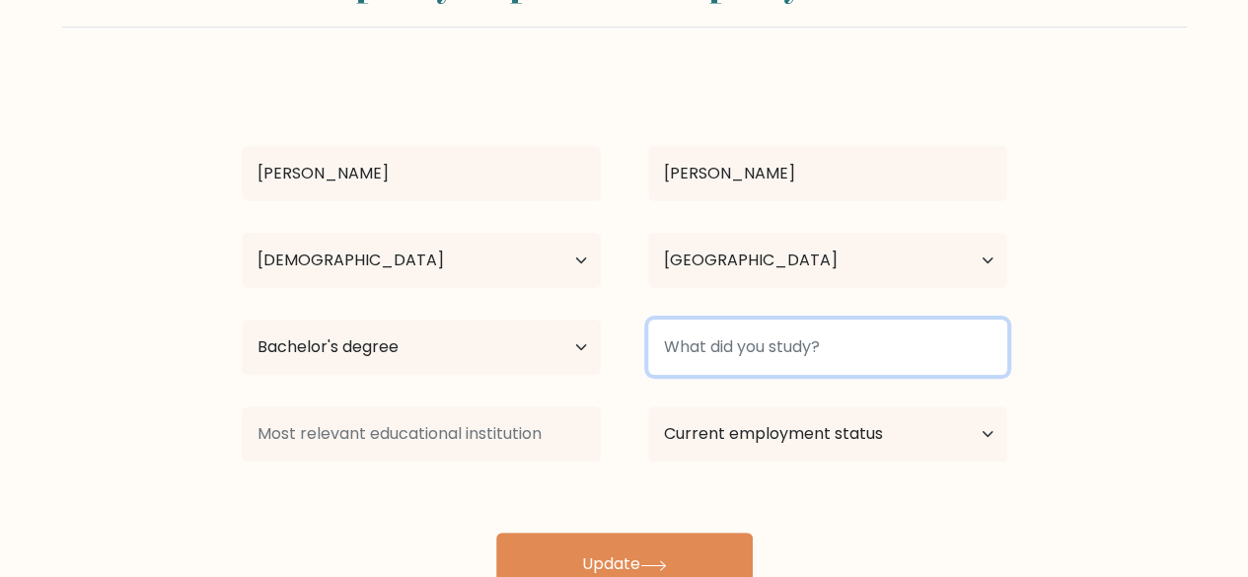
click at [713, 332] on input at bounding box center [827, 347] width 359 height 55
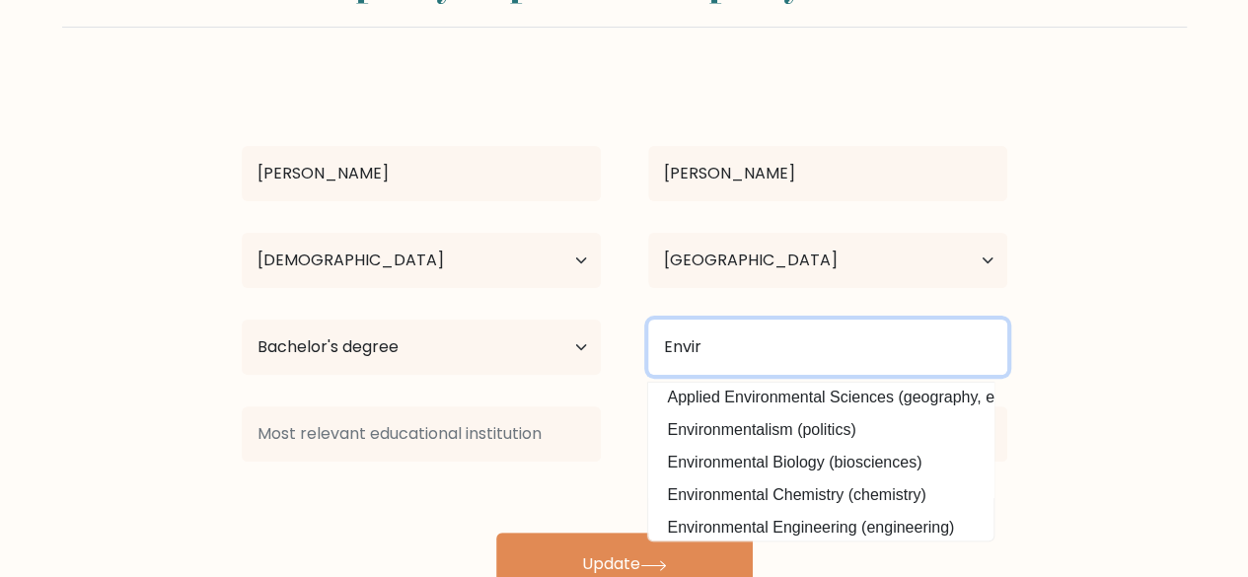
scroll to position [192, 0]
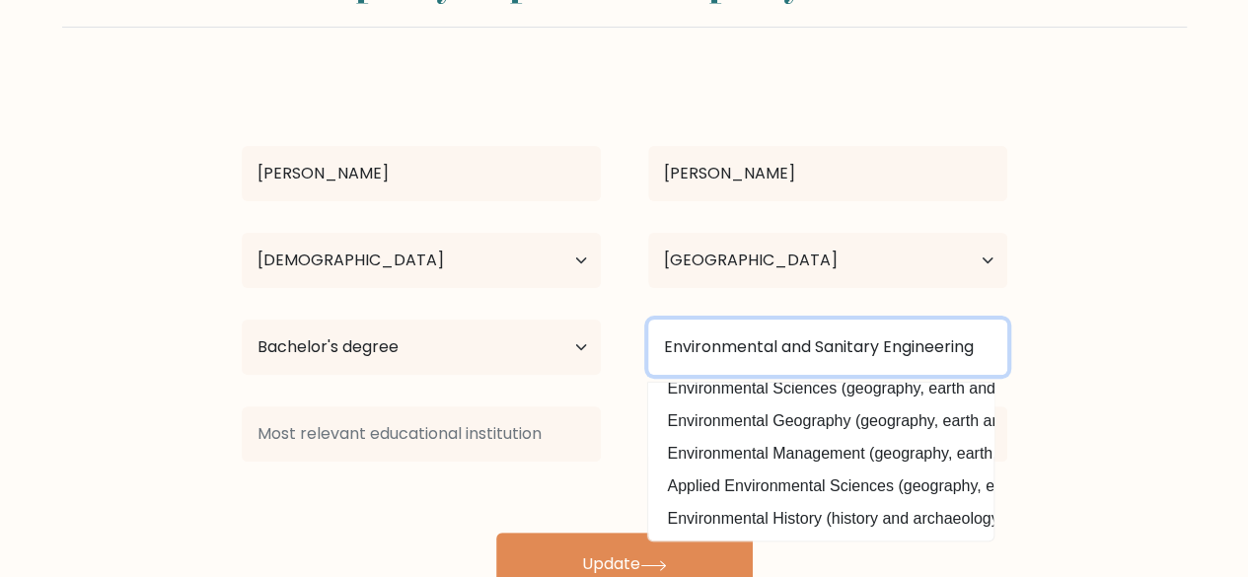
type input "Environmental and Sanitary Engineering"
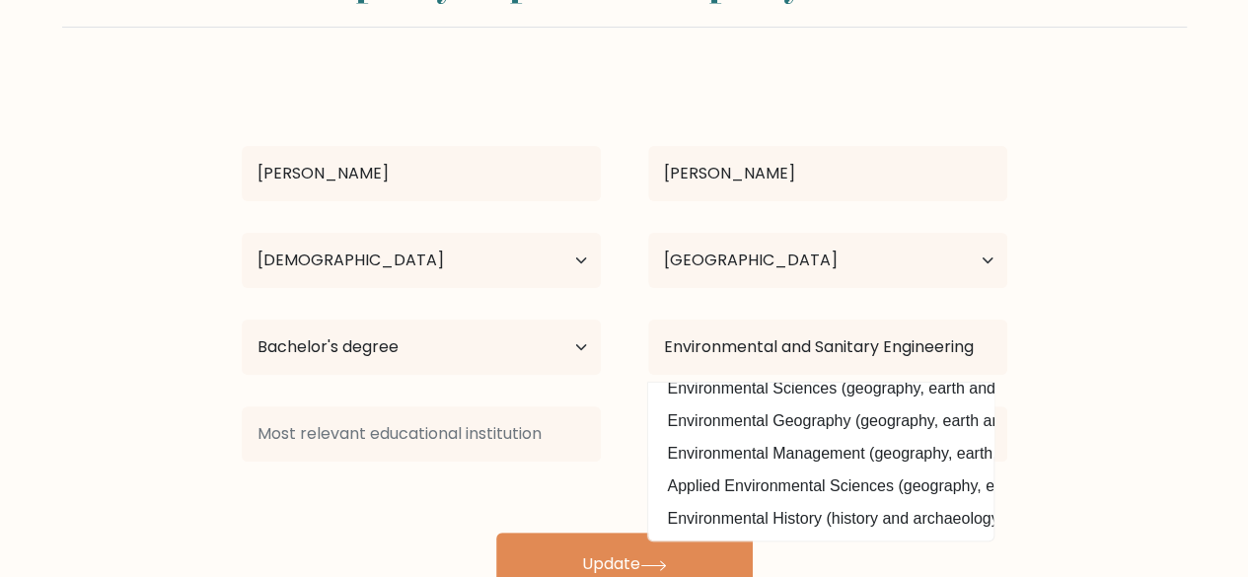
click at [1087, 386] on form "Complete your profile to compare your results Joshua James Azarcon Age Under 18…" at bounding box center [624, 272] width 1248 height 647
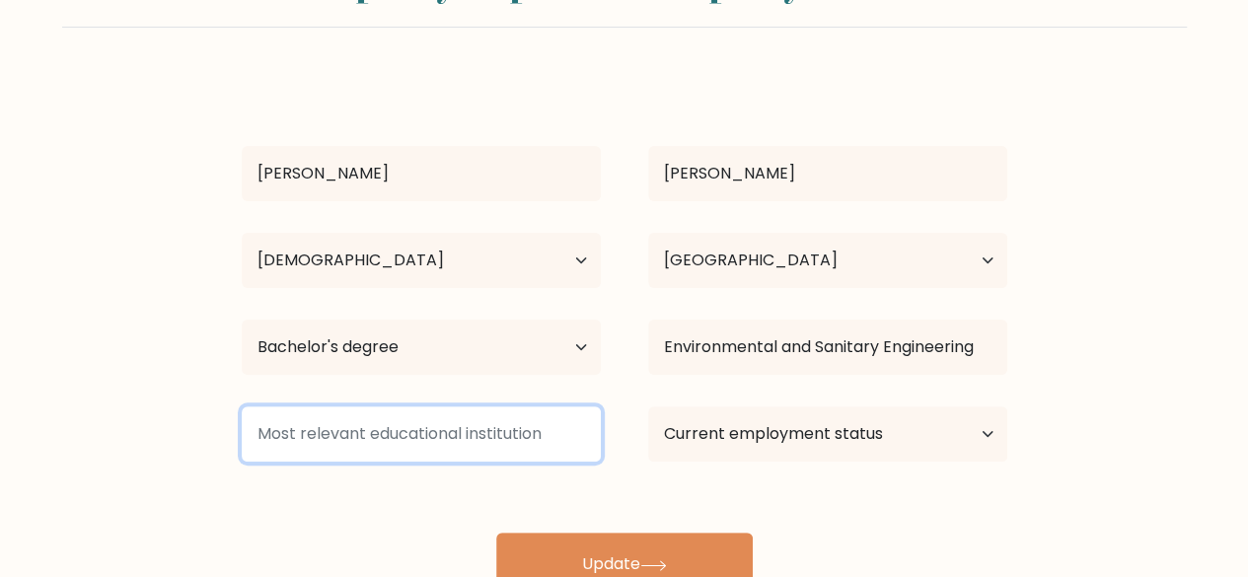
click at [541, 439] on input at bounding box center [421, 433] width 359 height 55
drag, startPoint x: 535, startPoint y: 449, endPoint x: 538, endPoint y: 439, distance: 10.3
click at [535, 444] on input at bounding box center [421, 433] width 359 height 55
drag, startPoint x: 548, startPoint y: 439, endPoint x: 260, endPoint y: 435, distance: 288.0
click at [260, 435] on input at bounding box center [421, 433] width 359 height 55
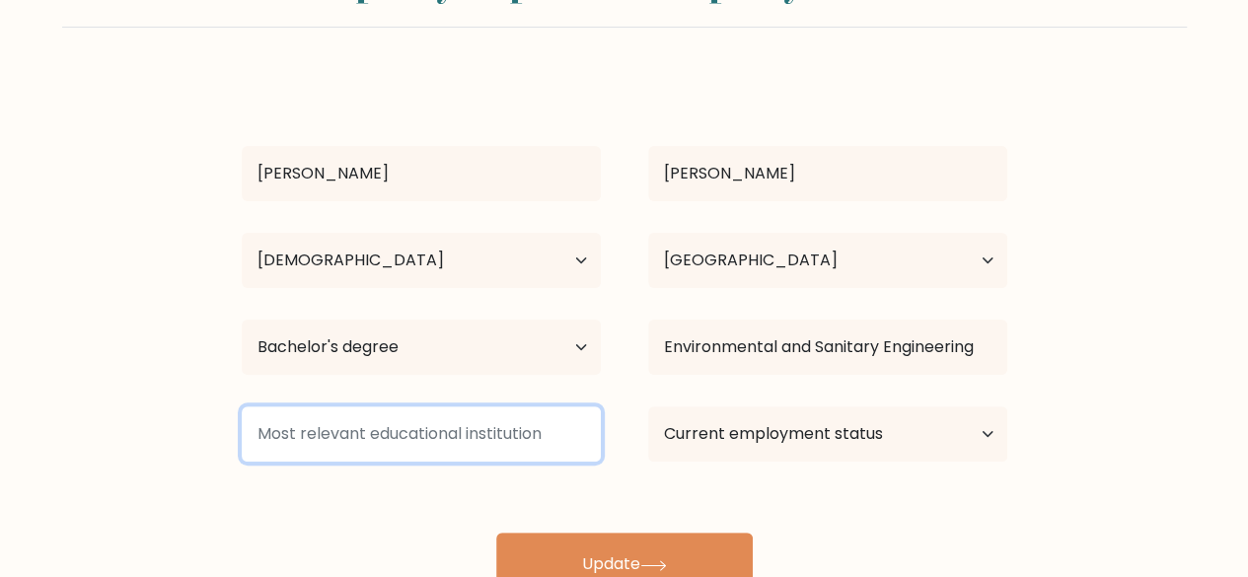
drag, startPoint x: 550, startPoint y: 435, endPoint x: 279, endPoint y: 437, distance: 271.3
click at [279, 438] on input at bounding box center [421, 433] width 359 height 55
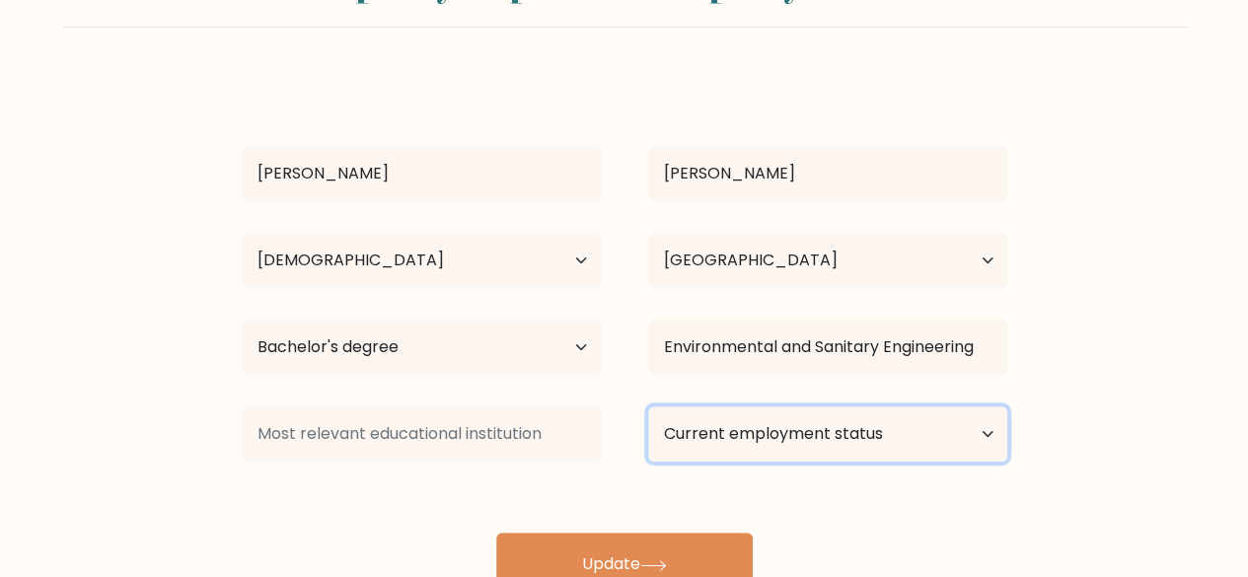
click at [732, 431] on select "Current employment status Employed Student Retired Other / prefer not to answer" at bounding box center [827, 433] width 359 height 55
click at [648, 406] on select "Current employment status Employed Student Retired Other / prefer not to answer" at bounding box center [827, 433] width 359 height 55
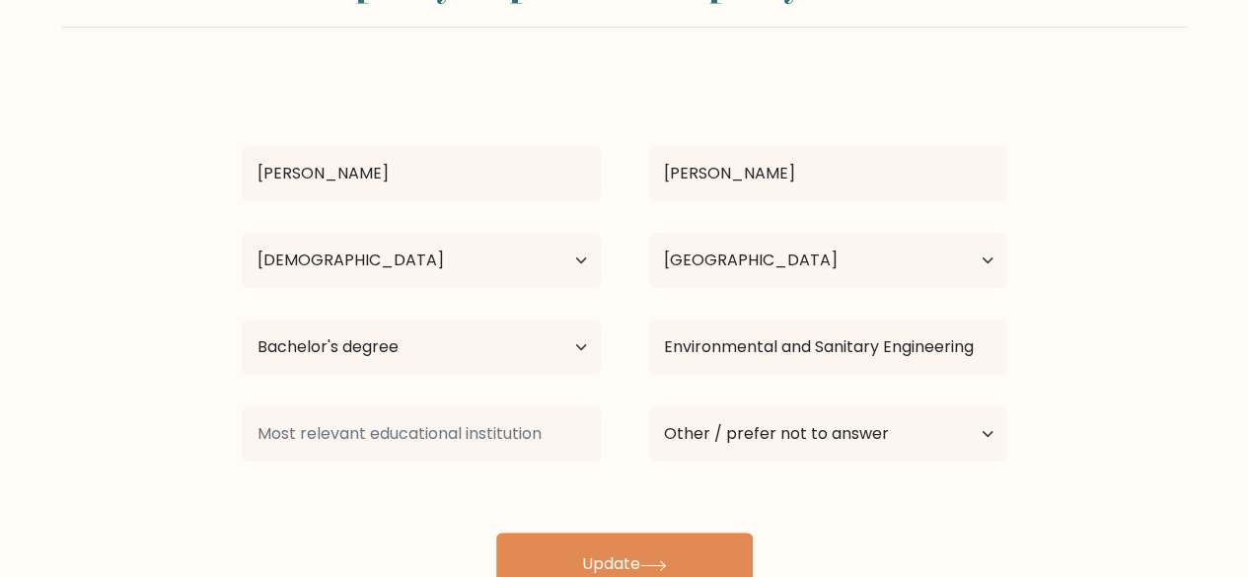
click at [1085, 320] on form "Complete your profile to compare your results Joshua James Azarcon Age Under 18…" at bounding box center [624, 272] width 1248 height 647
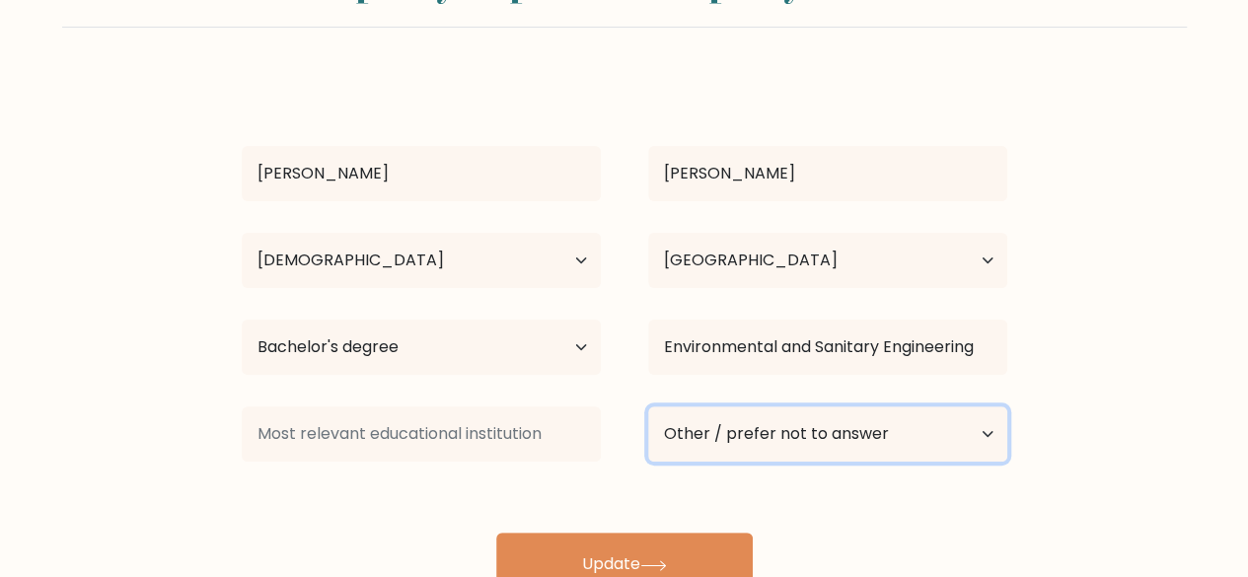
click at [872, 417] on select "Current employment status Employed Student Retired Other / prefer not to answer" at bounding box center [827, 433] width 359 height 55
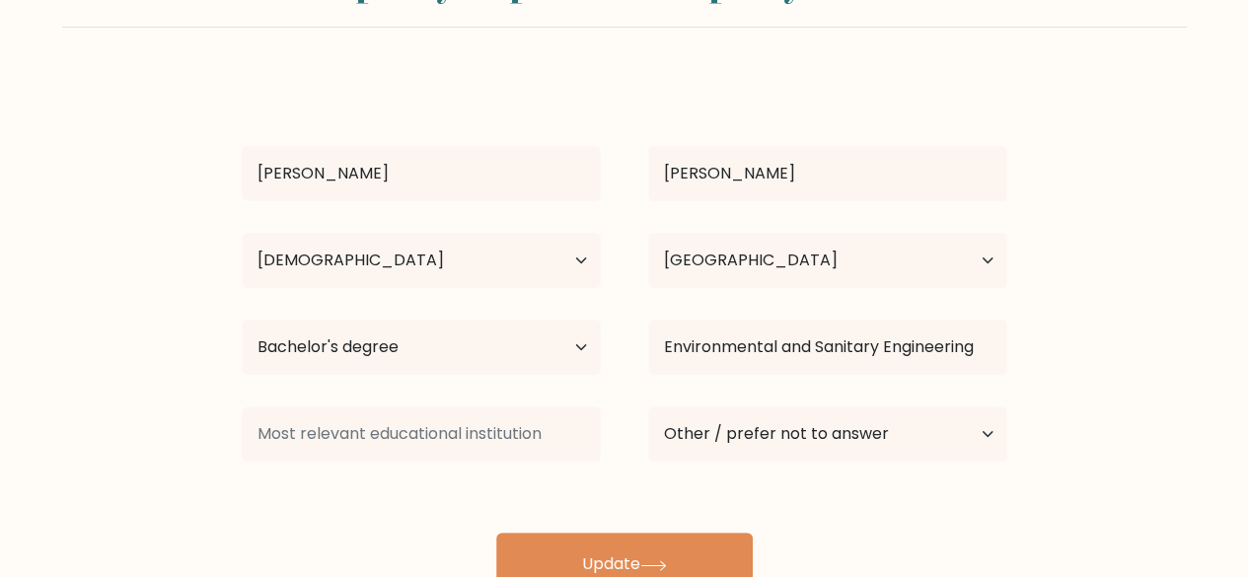
click at [1172, 283] on form "Complete your profile to compare your results Joshua James Azarcon Age Under 18…" at bounding box center [624, 272] width 1248 height 647
click at [927, 403] on div "Current employment status Employed Student Retired Other / prefer not to answer" at bounding box center [827, 433] width 406 height 71
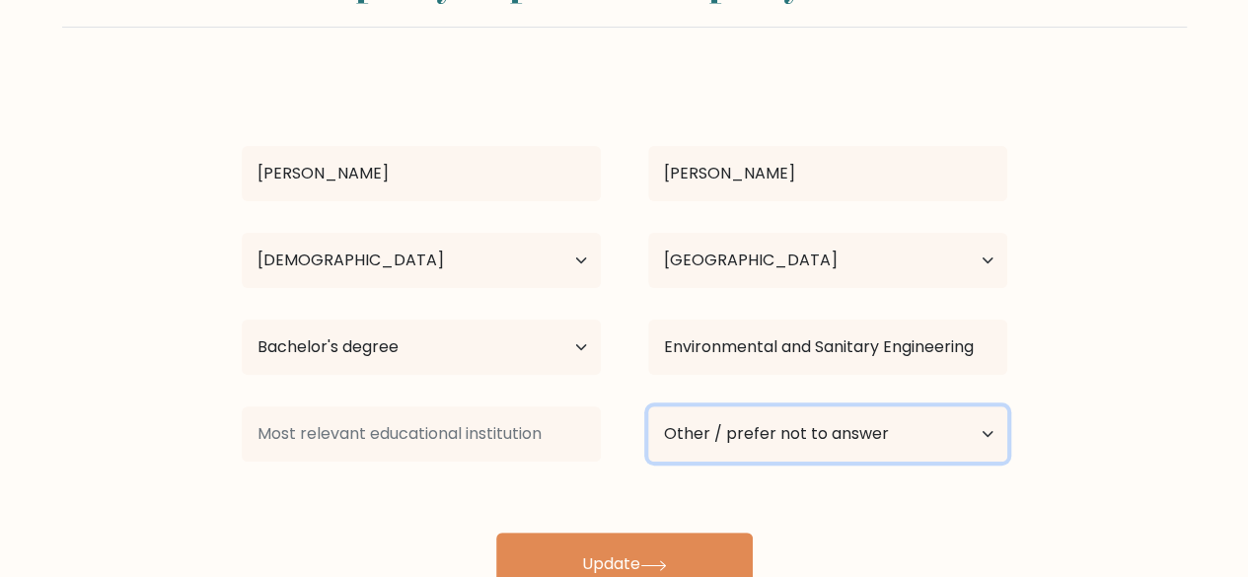
click at [907, 417] on select "Current employment status Employed Student Retired Other / prefer not to answer" at bounding box center [827, 433] width 359 height 55
select select "employed"
click at [648, 406] on select "Current employment status Employed Student Retired Other / prefer not to answer" at bounding box center [827, 433] width 359 height 55
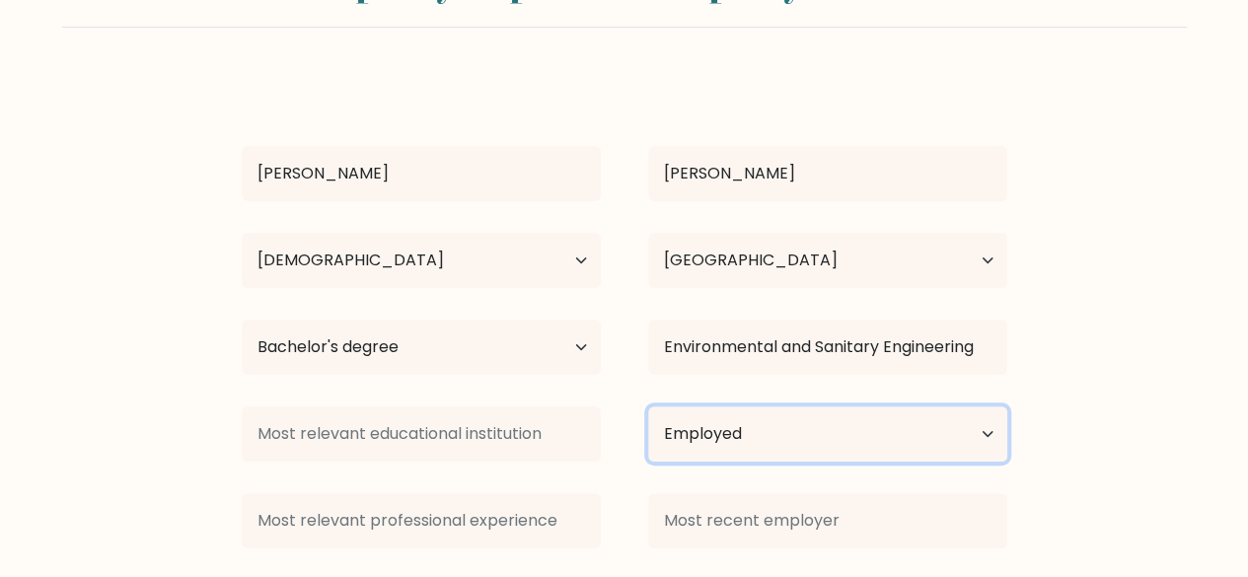
click at [976, 419] on select "Current employment status Employed Student Retired Other / prefer not to answer" at bounding box center [827, 433] width 359 height 55
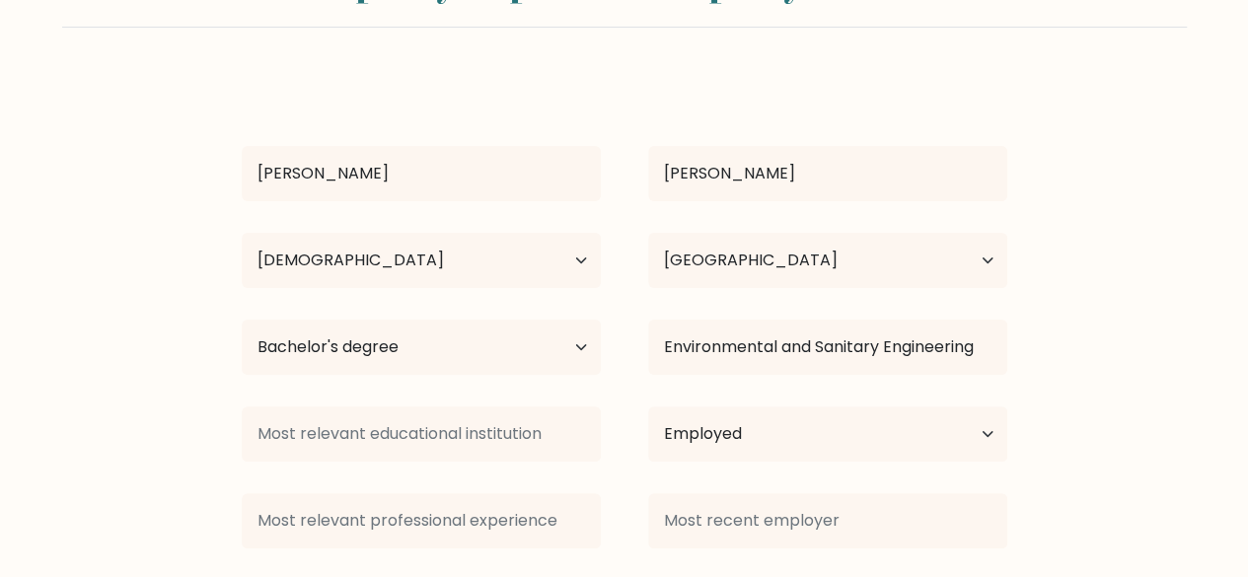
click at [1146, 257] on form "Complete your profile to compare your results Joshua James Azarcon Age Under 18…" at bounding box center [624, 316] width 1248 height 734
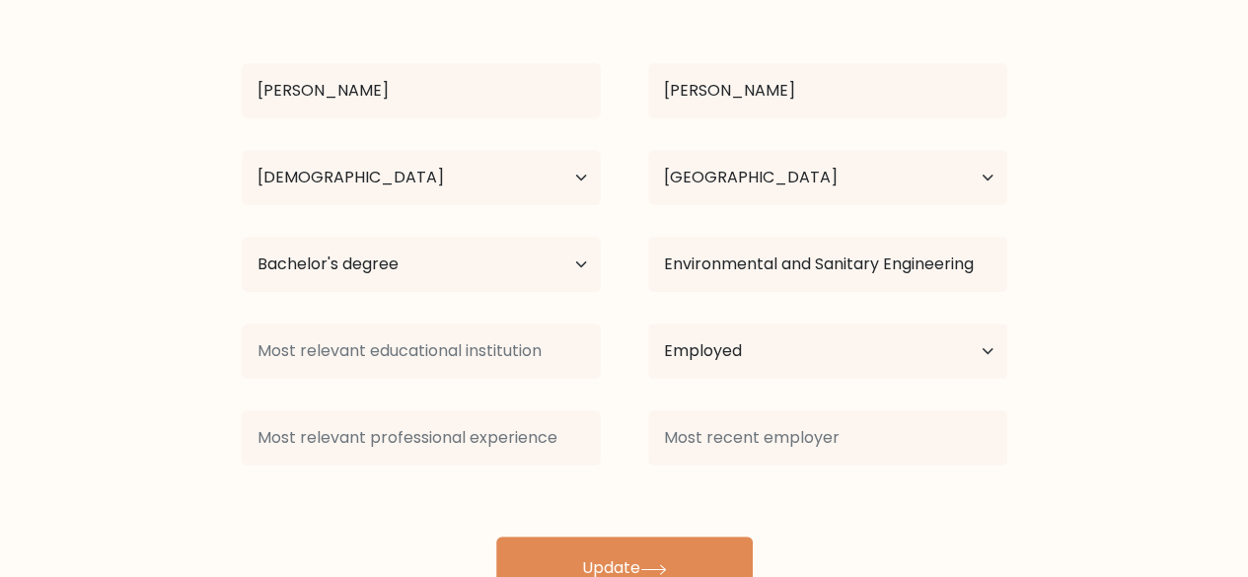
scroll to position [203, 0]
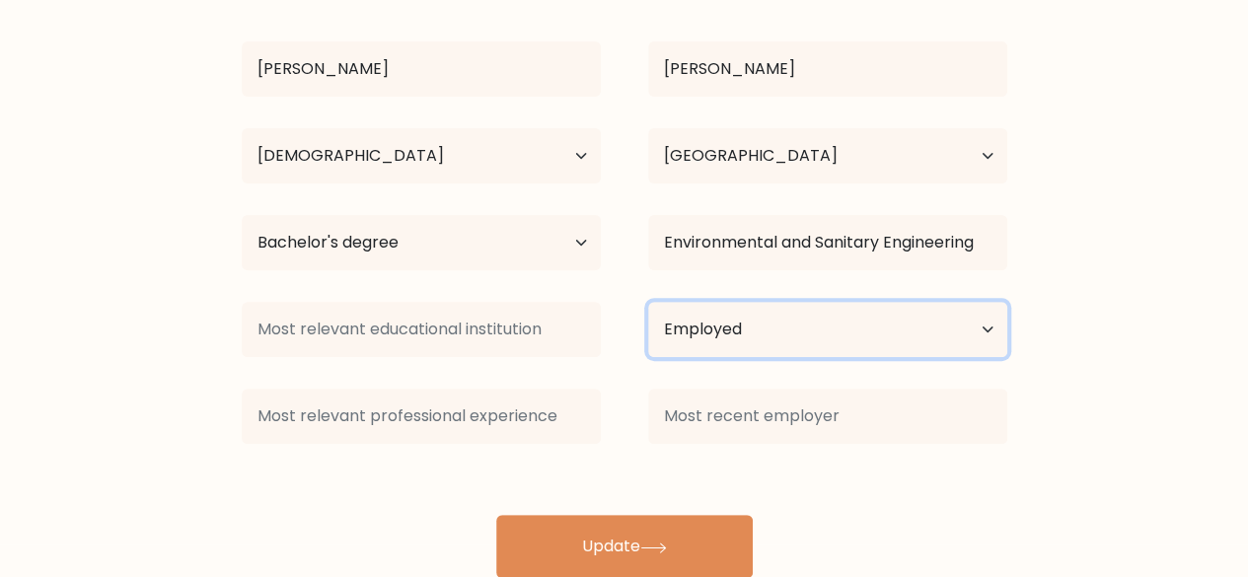
click at [937, 308] on select "Current employment status Employed Student Retired Other / prefer not to answer" at bounding box center [827, 329] width 359 height 55
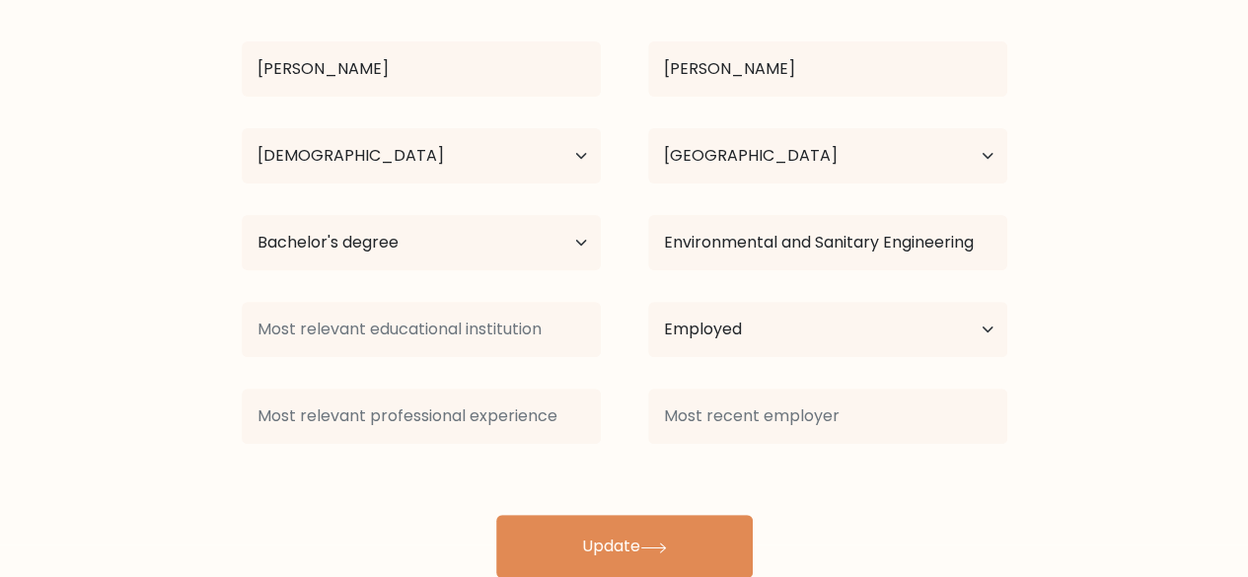
click at [1221, 216] on form "Complete your profile to compare your results Joshua James Azarcon Age Under 18…" at bounding box center [624, 211] width 1248 height 734
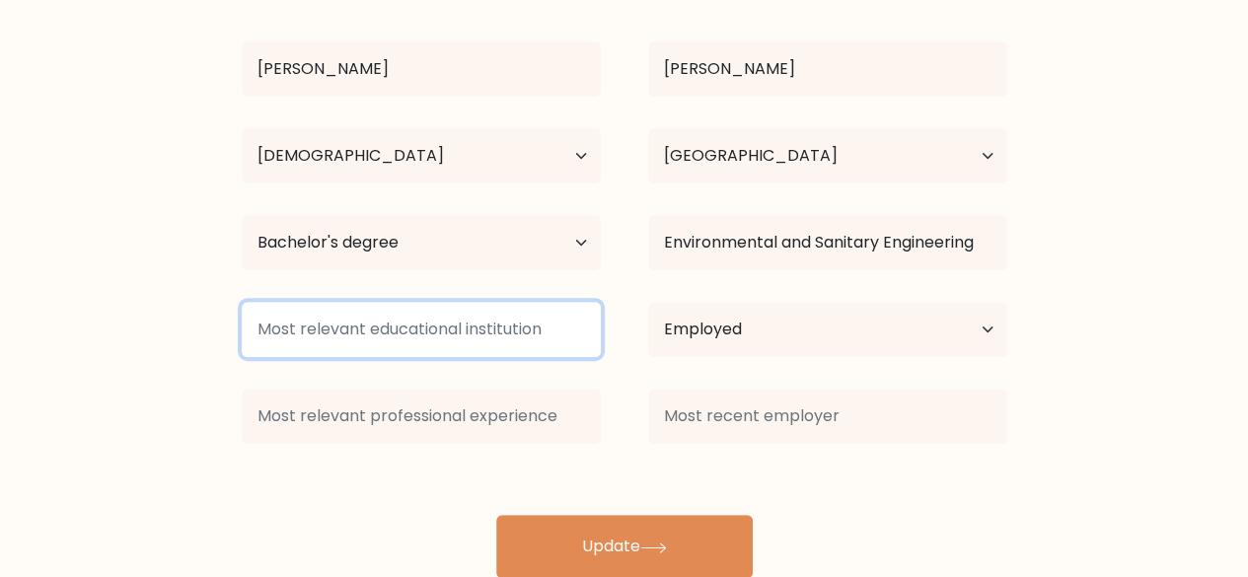
click at [468, 330] on input at bounding box center [421, 329] width 359 height 55
click at [417, 319] on input at bounding box center [421, 329] width 359 height 55
type input "Technological Institute of the Philippines"
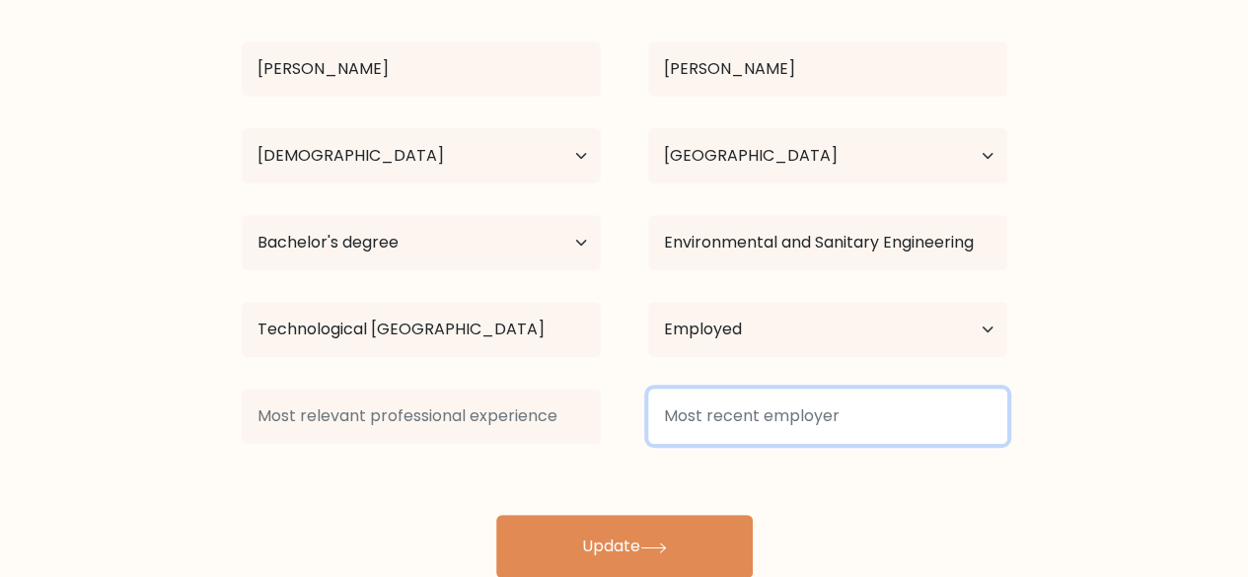
click at [761, 427] on input at bounding box center [827, 416] width 359 height 55
click at [769, 410] on input at bounding box center [827, 416] width 359 height 55
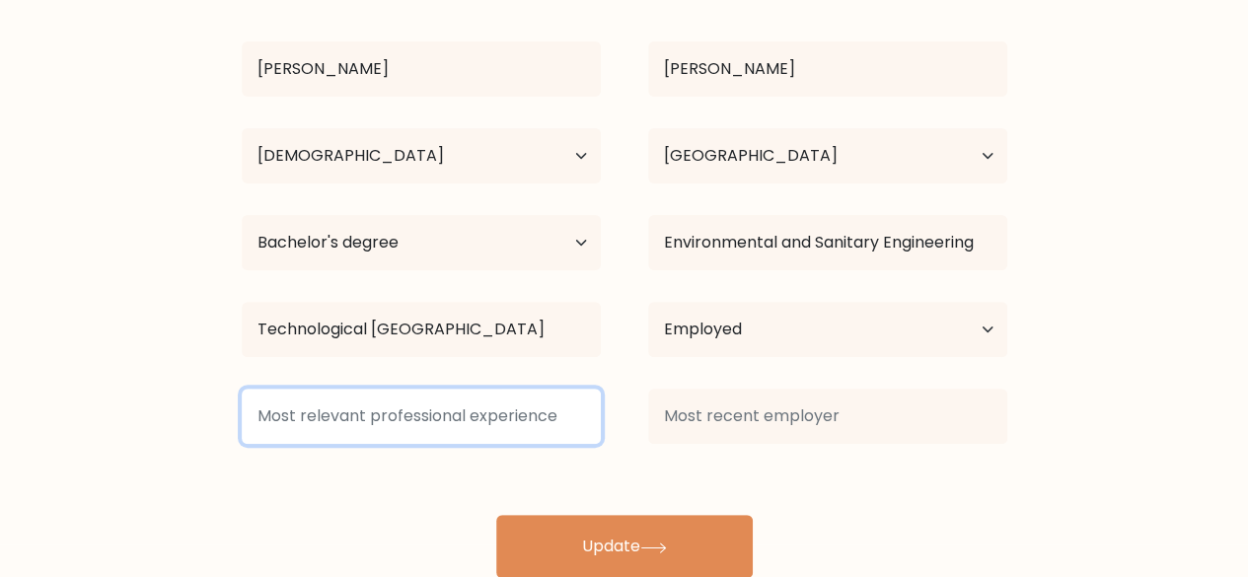
click at [516, 426] on input at bounding box center [421, 416] width 359 height 55
click at [479, 410] on input at bounding box center [421, 416] width 359 height 55
type input "Project Manager"
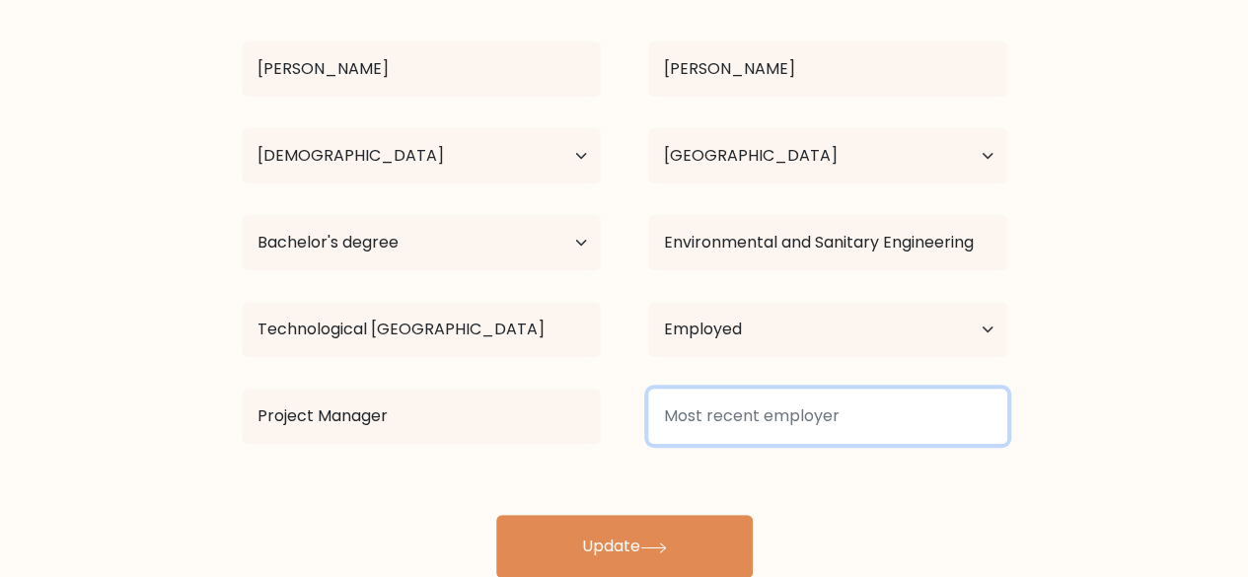
click at [696, 417] on input at bounding box center [827, 416] width 359 height 55
type input "S"
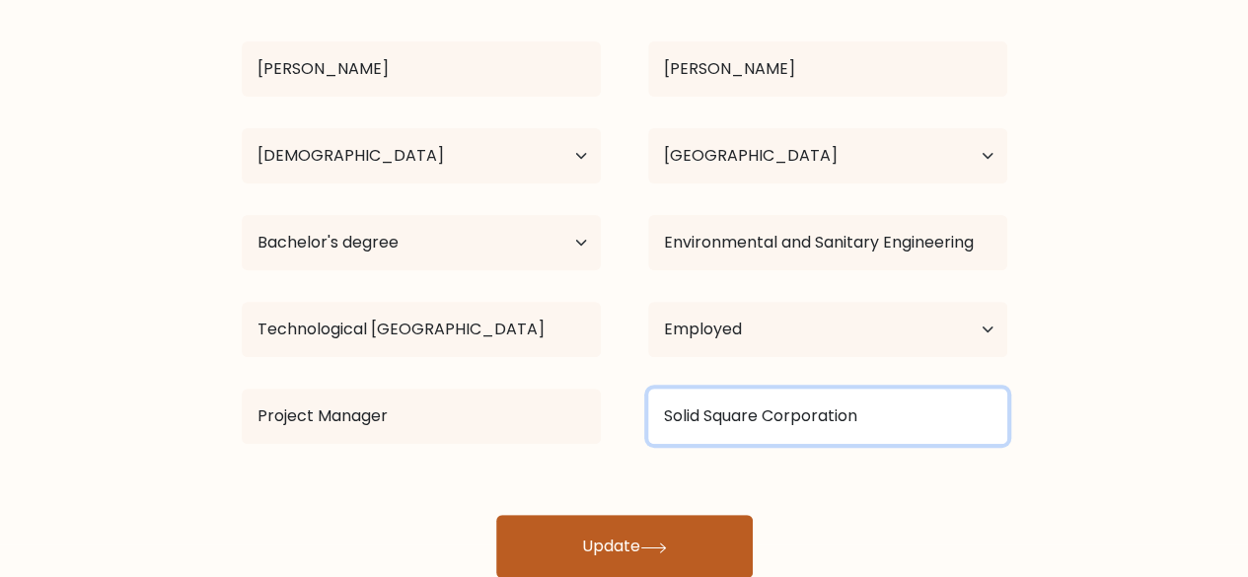
type input "Solid Square Corporation"
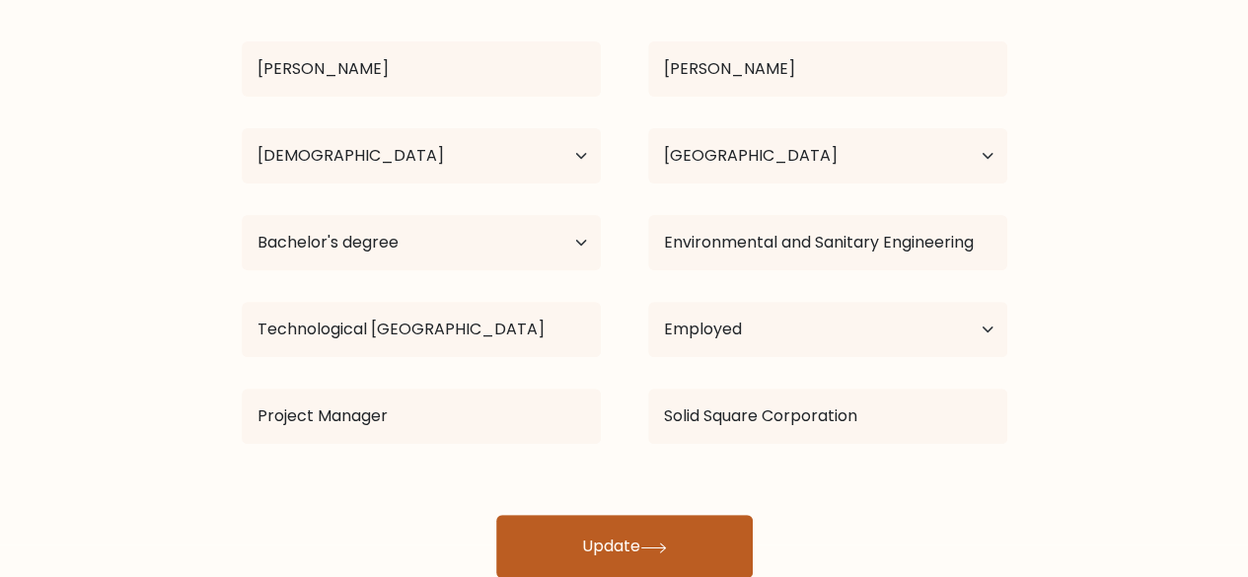
click at [646, 530] on button "Update" at bounding box center [624, 546] width 256 height 63
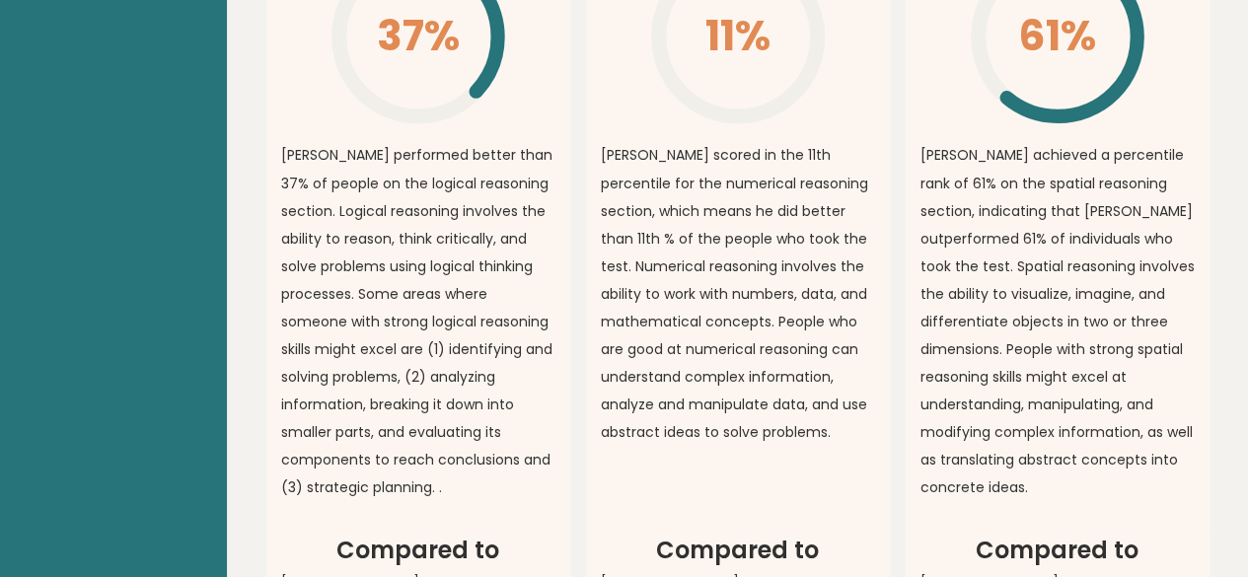
scroll to position [1700, 0]
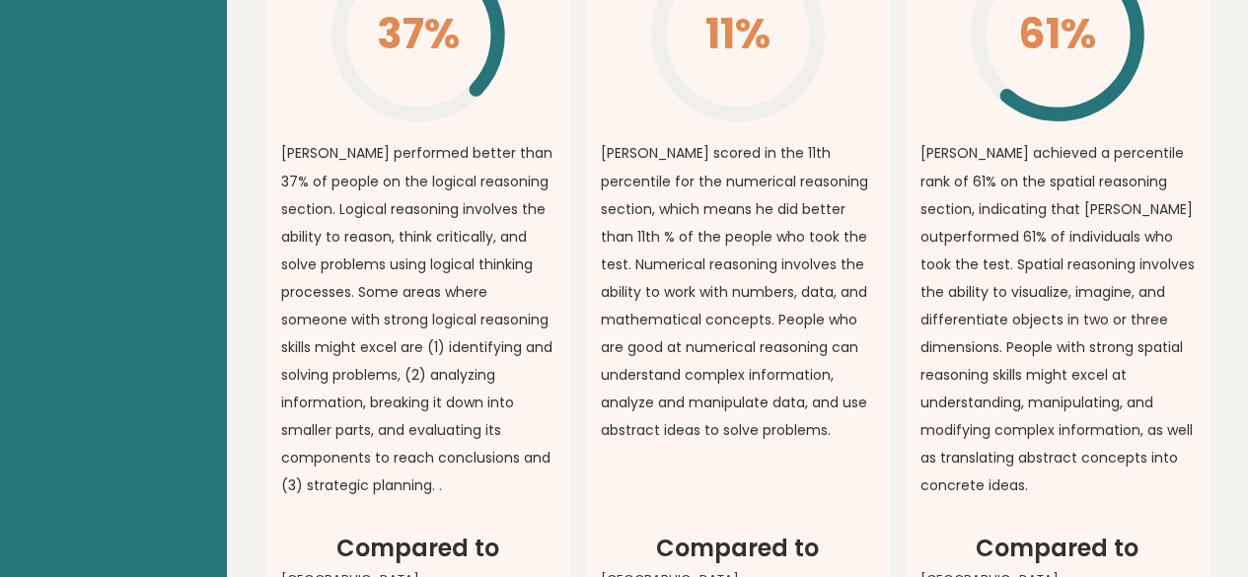
click at [481, 188] on p "[PERSON_NAME] performed better than 37% of people on the logical reasoning sect…" at bounding box center [418, 318] width 274 height 359
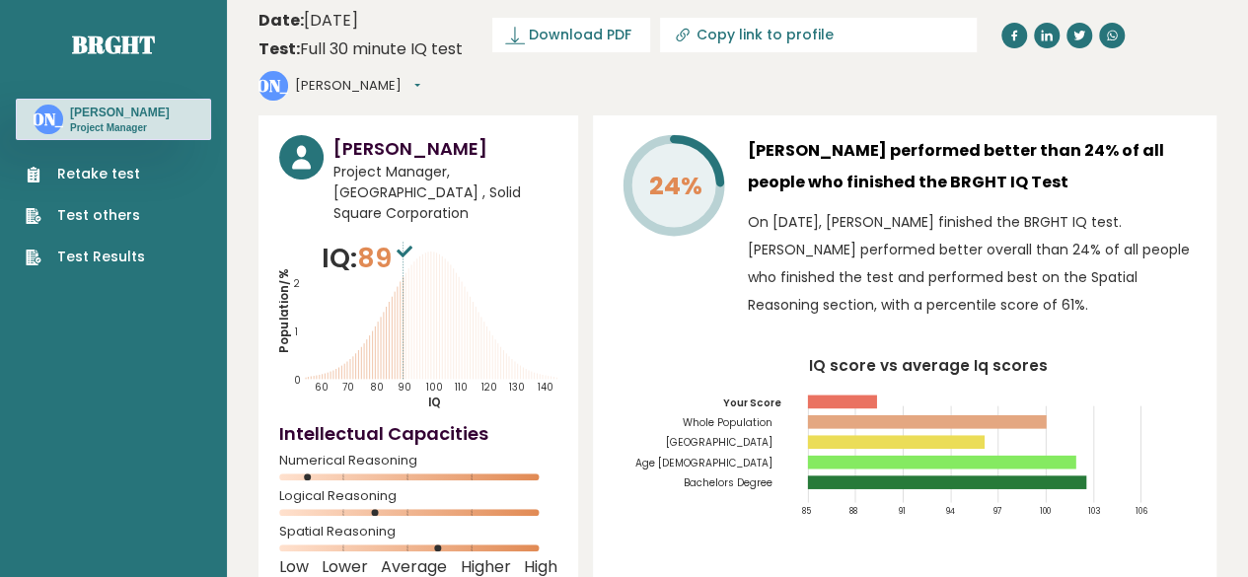
scroll to position [0, 0]
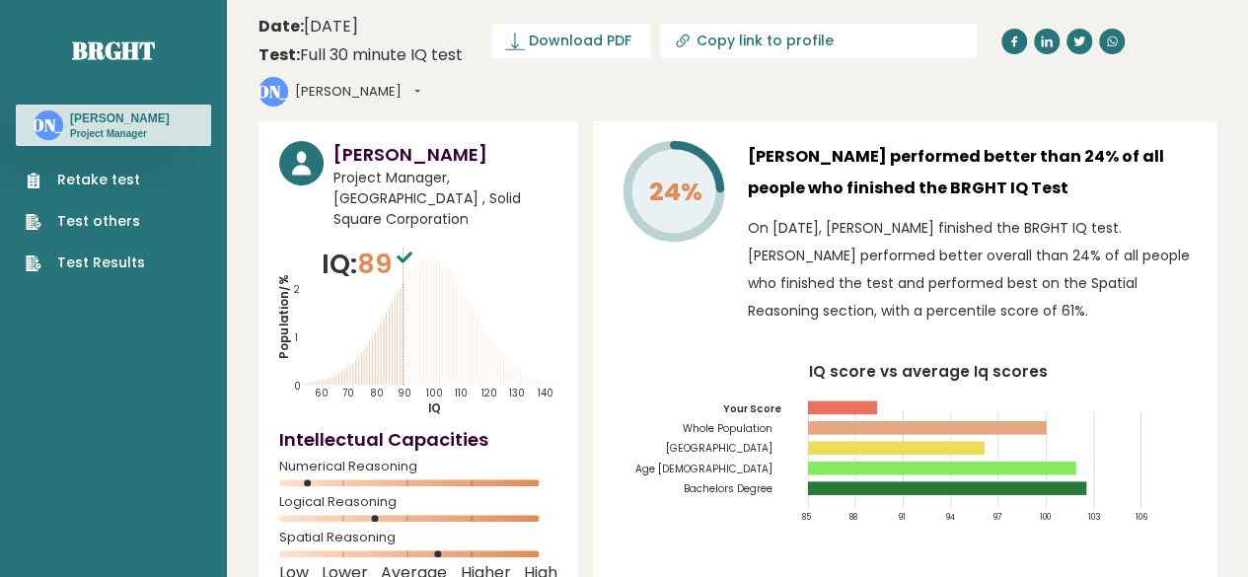
click at [576, 37] on span "Download PDF" at bounding box center [580, 41] width 103 height 21
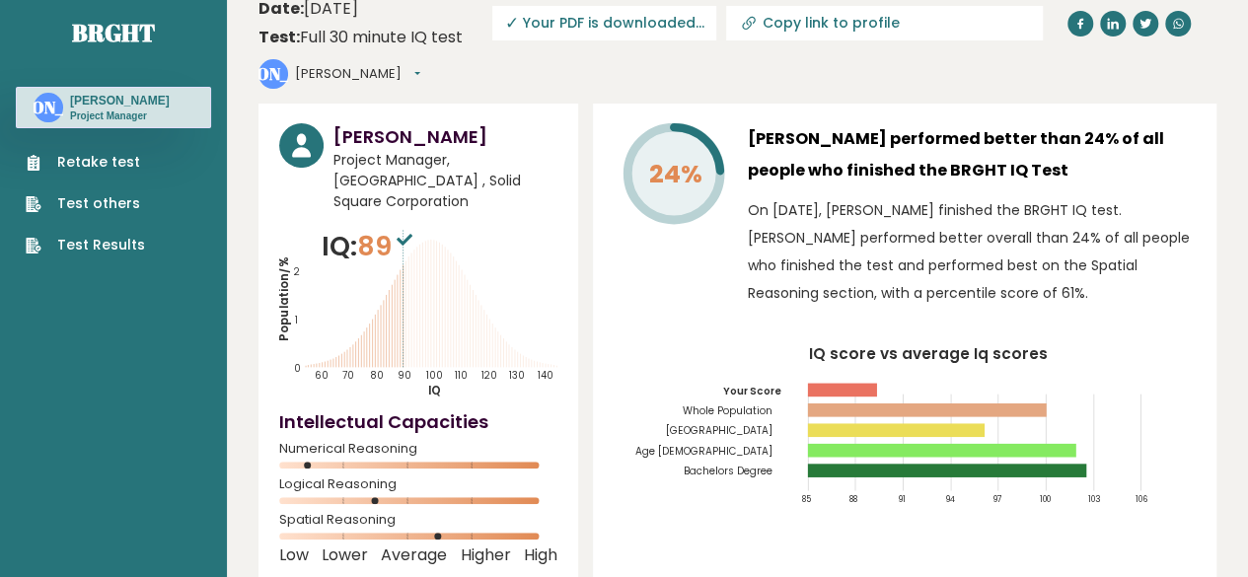
scroll to position [3, 0]
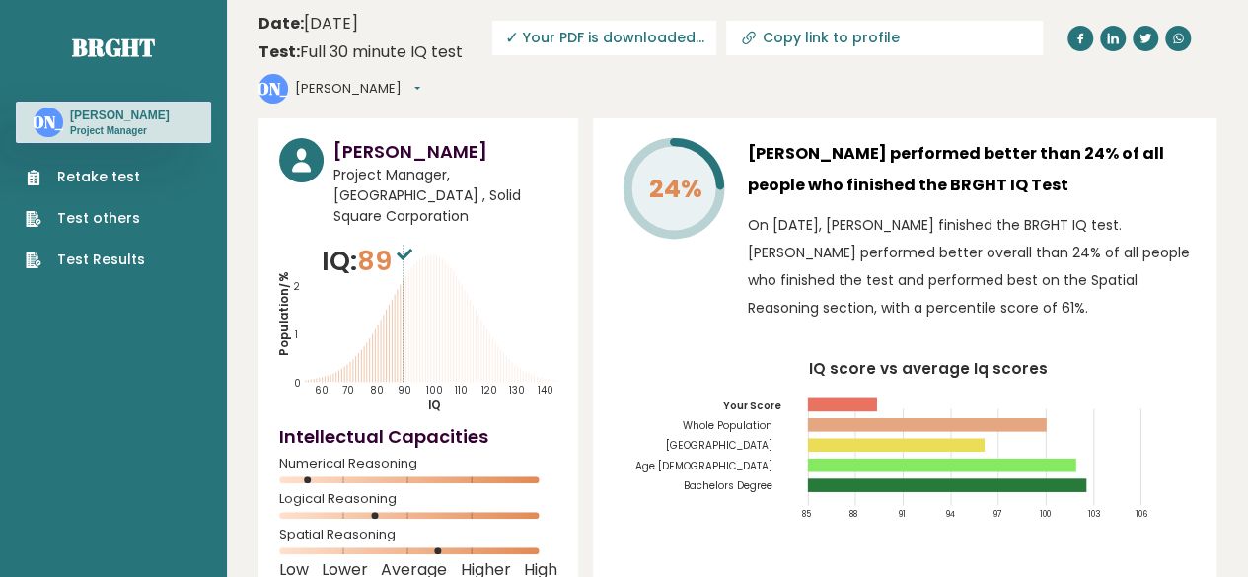
click at [990, 260] on p "On [DATE], [PERSON_NAME] finished the BRGHT IQ test. [PERSON_NAME] performed be…" at bounding box center [972, 266] width 448 height 110
